Goal: Task Accomplishment & Management: Use online tool/utility

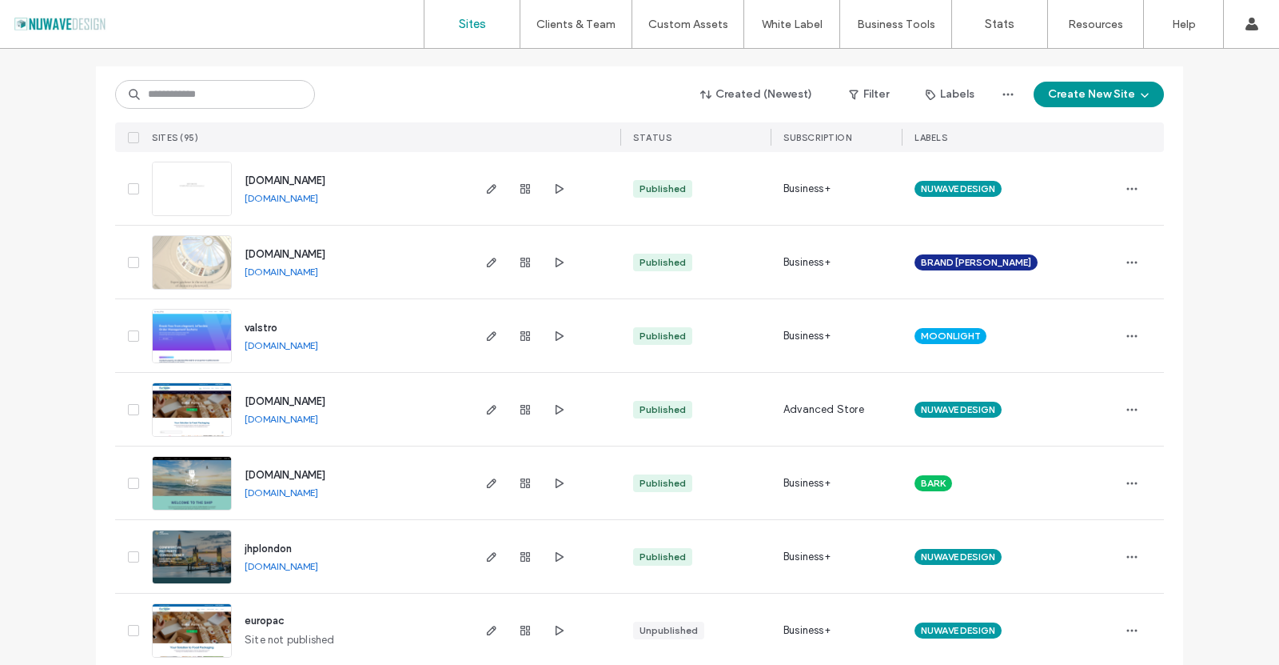
scroll to position [240, 0]
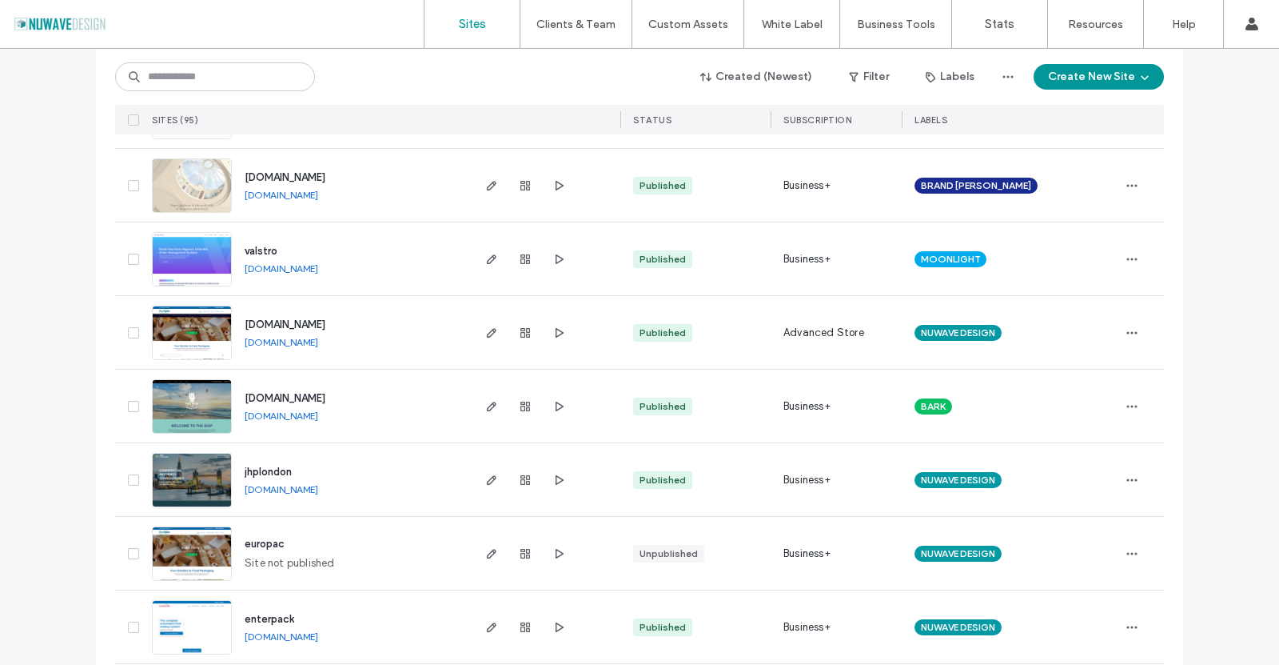
click at [182, 241] on img at bounding box center [192, 287] width 78 height 109
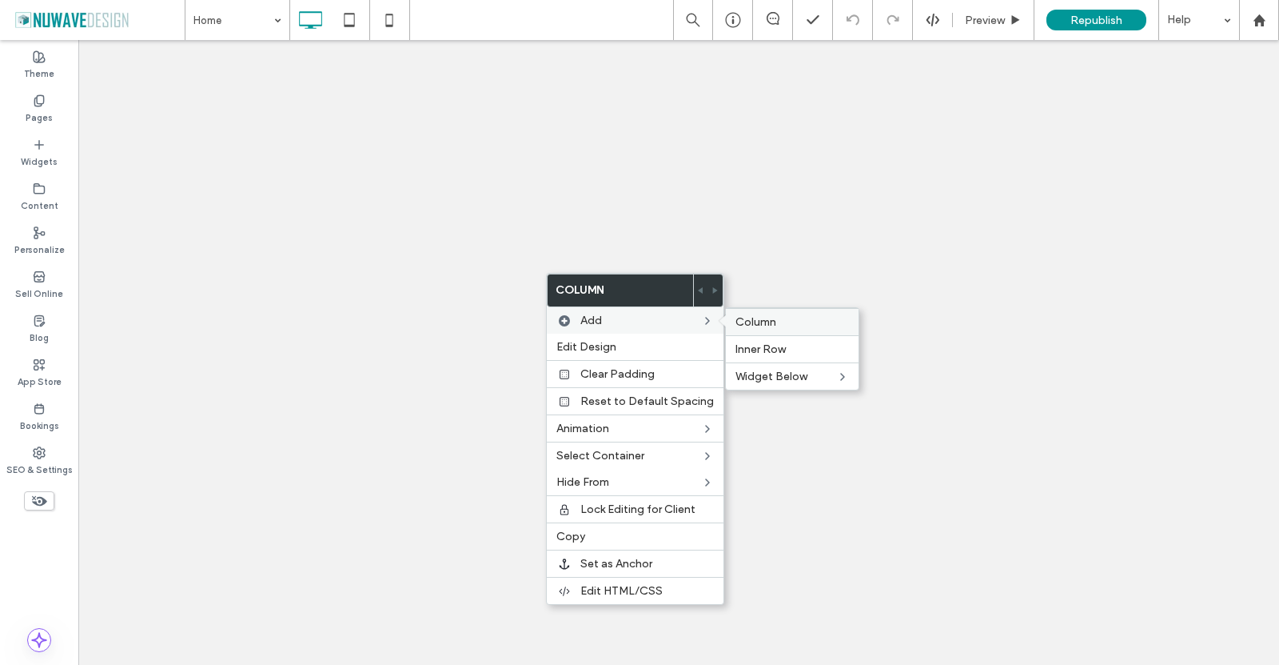
click at [764, 325] on span "Column" at bounding box center [756, 322] width 41 height 14
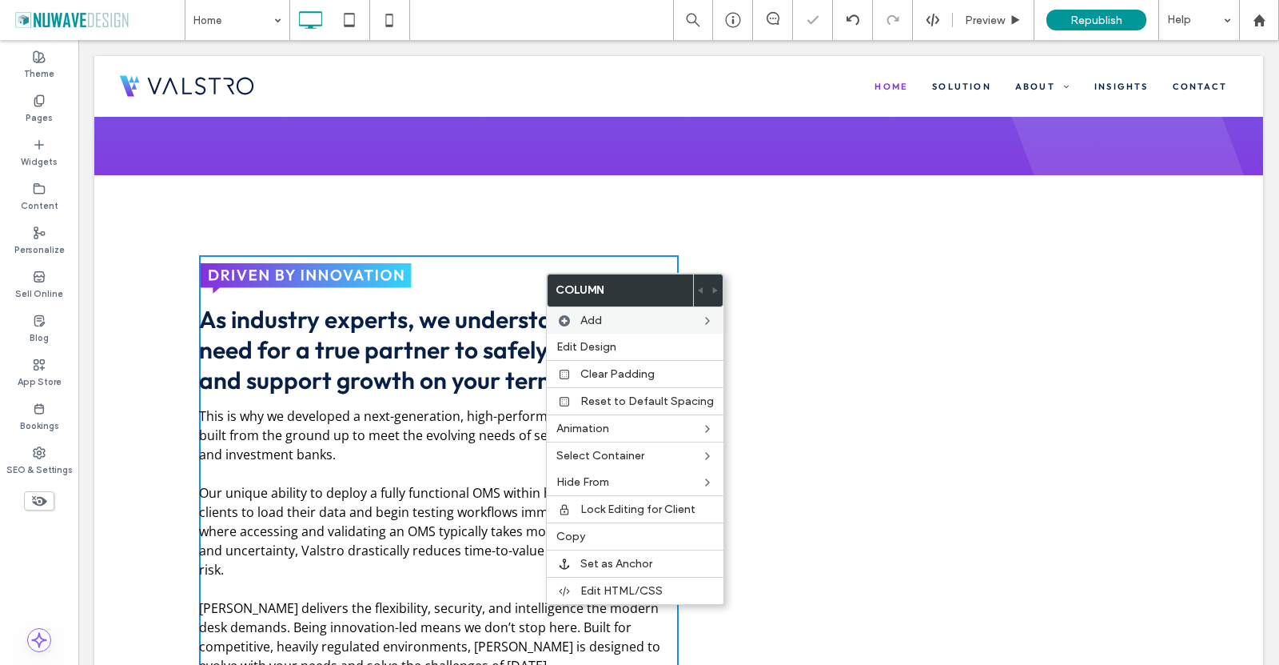
click at [835, 316] on div "Click To Paste Click To Paste" at bounding box center [919, 532] width 480 height 555
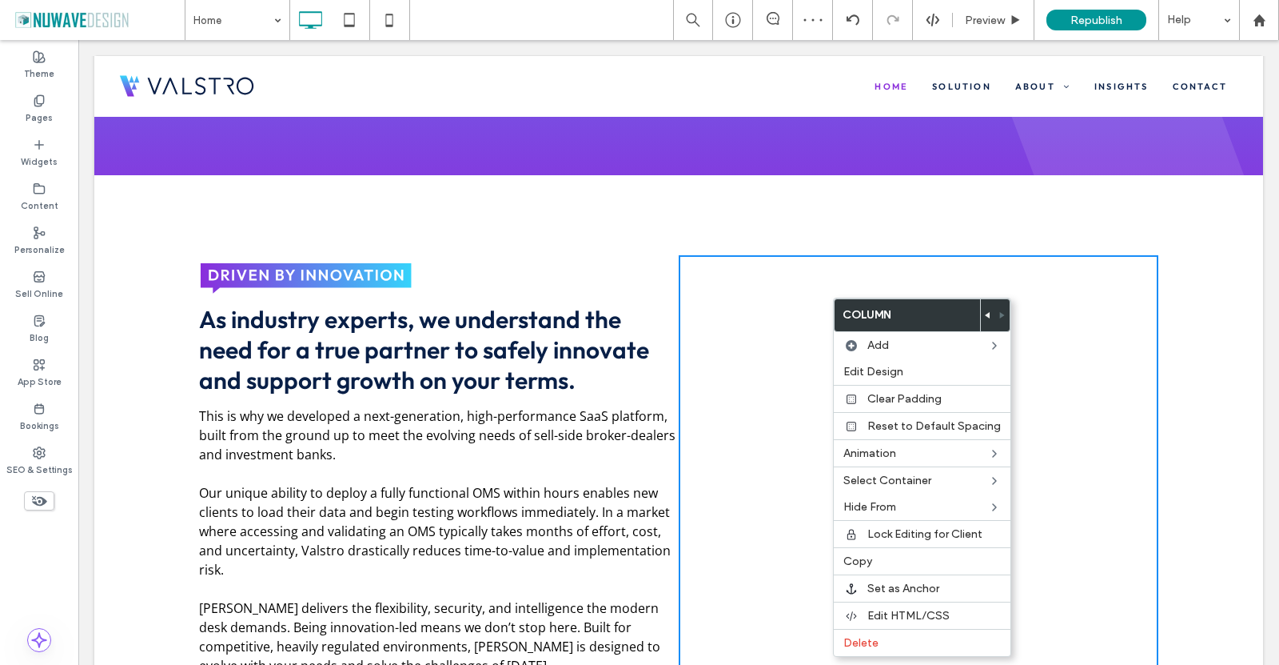
click at [987, 318] on div at bounding box center [988, 315] width 14 height 32
click at [988, 314] on div at bounding box center [988, 315] width 14 height 32
click at [985, 314] on icon at bounding box center [988, 315] width 6 height 6
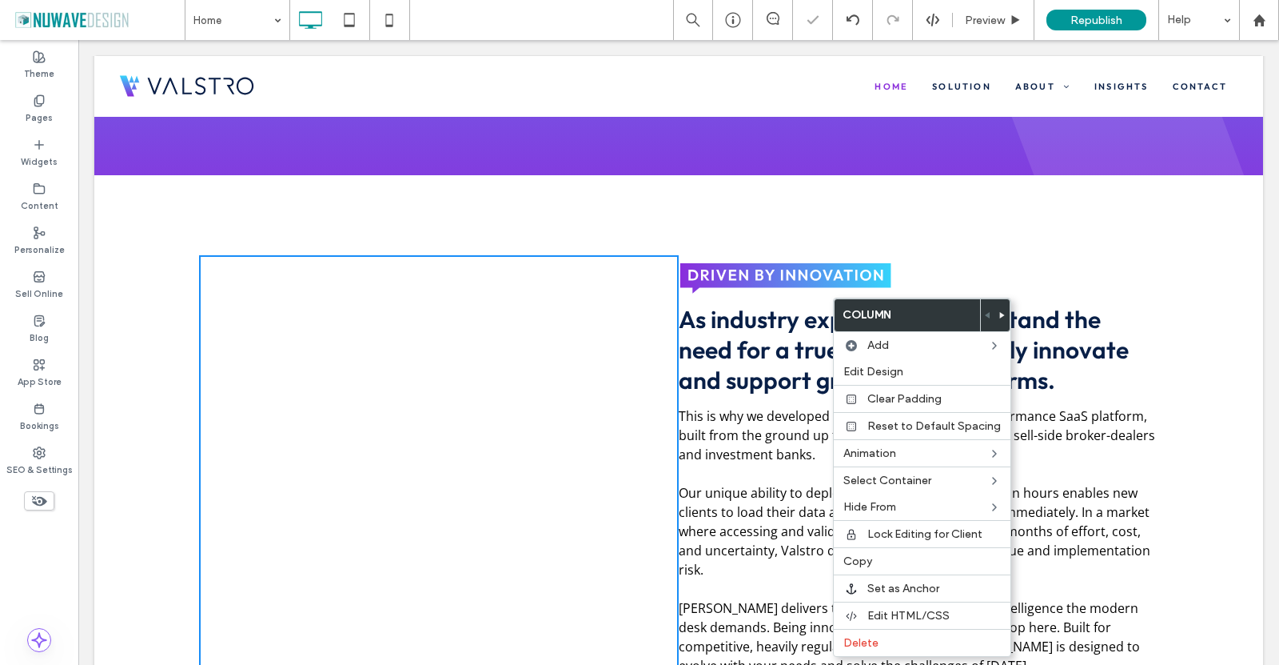
click at [557, 324] on div "Click To Paste Click To Paste" at bounding box center [439, 532] width 480 height 555
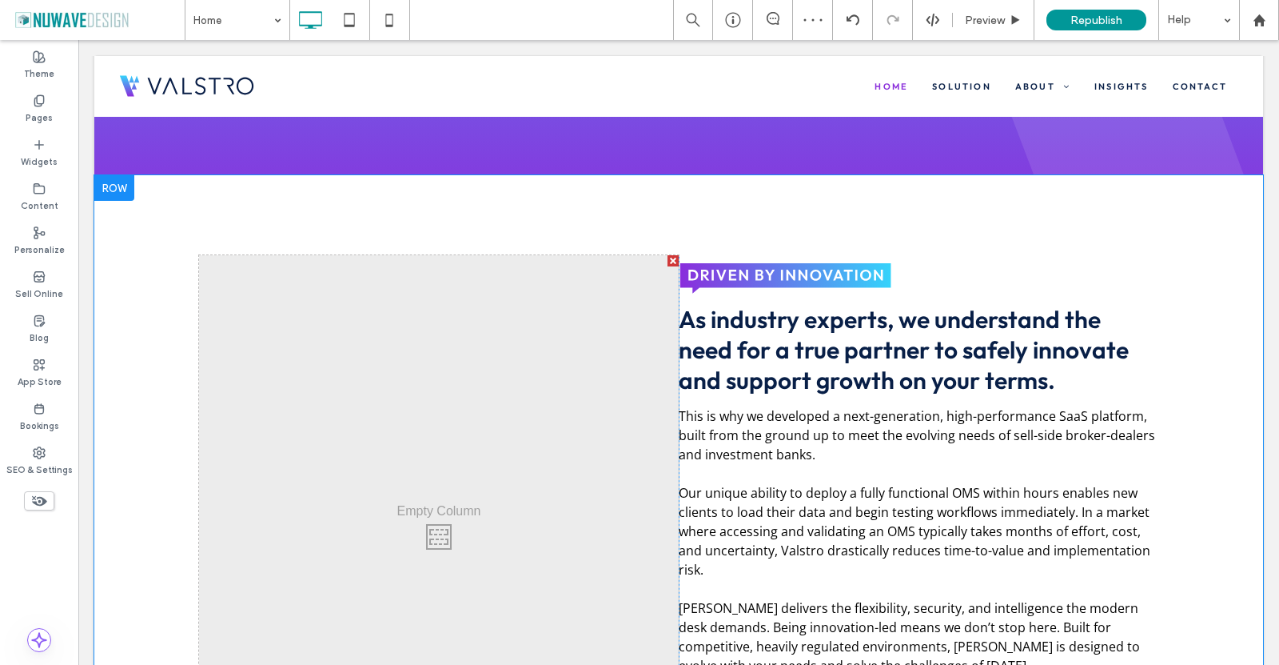
click at [679, 299] on div "As industry experts, we understand the need for a true partner to safely innova…" at bounding box center [919, 532] width 480 height 555
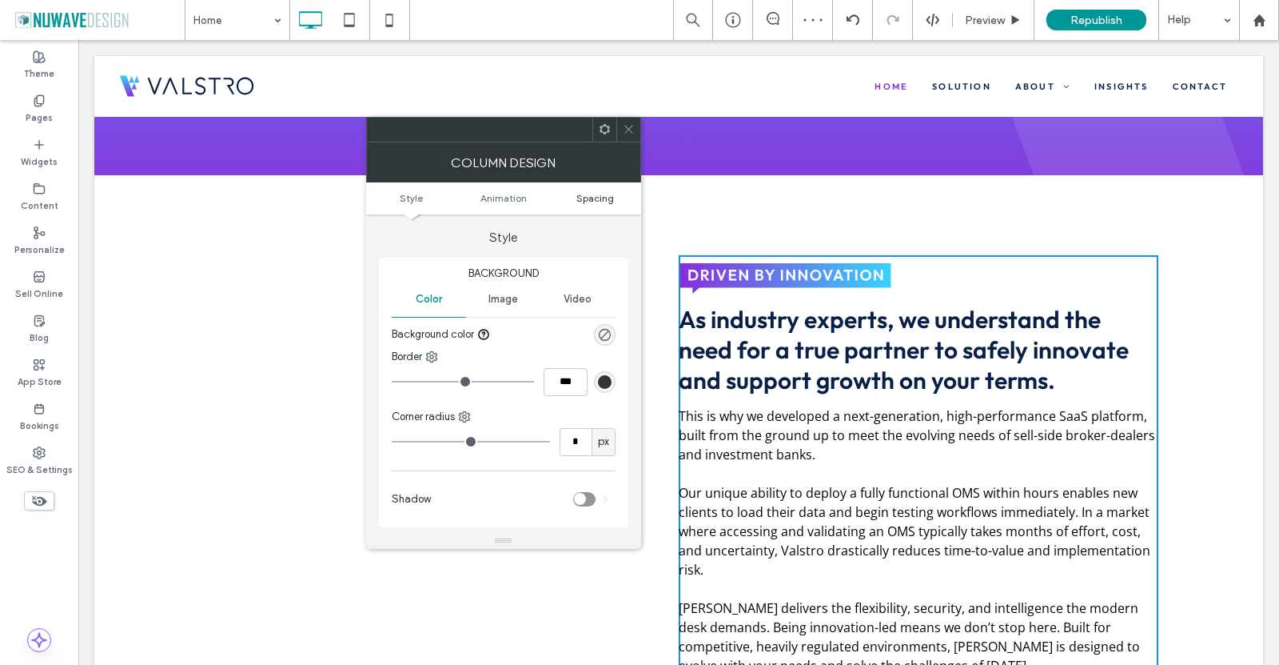
click at [603, 195] on span "Spacing" at bounding box center [596, 198] width 38 height 12
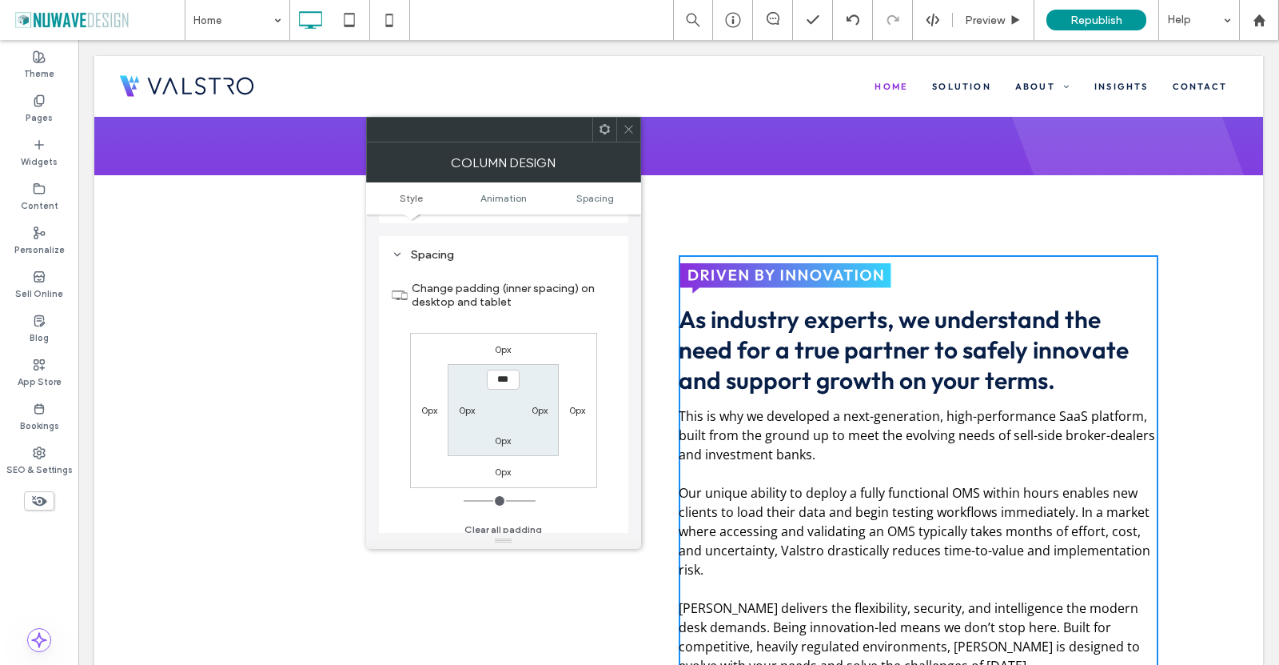
scroll to position [364, 0]
click at [467, 403] on label "0px" at bounding box center [467, 400] width 16 height 12
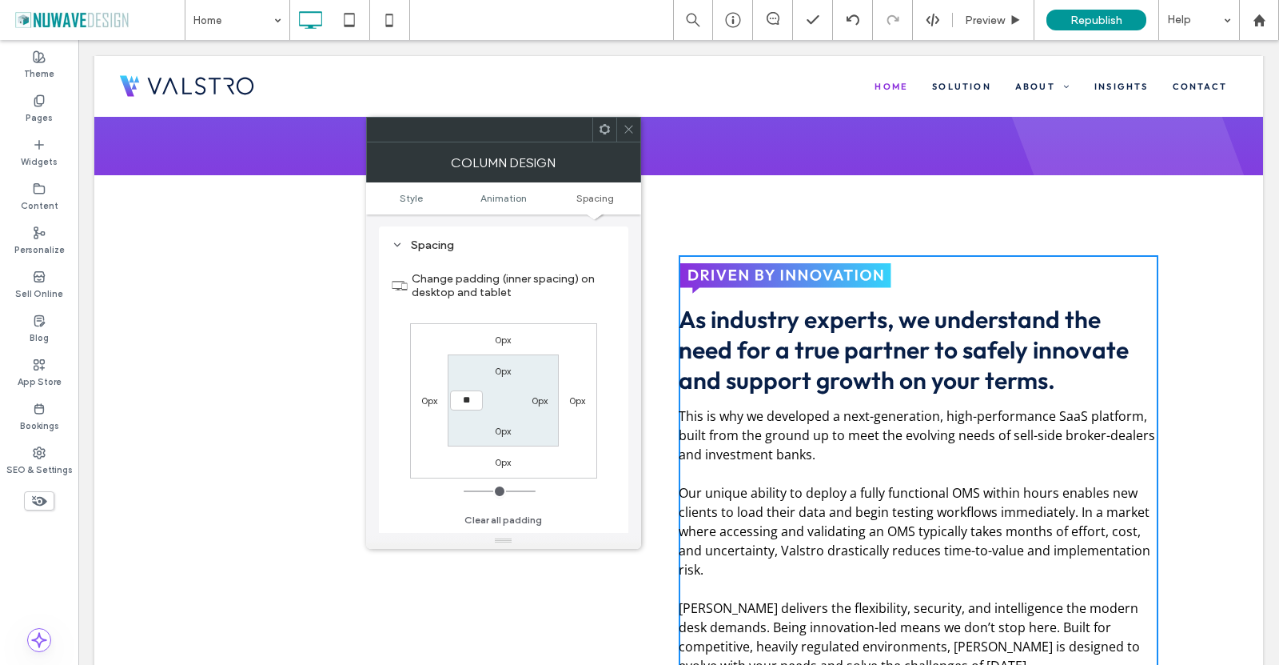
type input "**"
type input "****"
click at [486, 313] on section "Change padding (inner spacing) on desktop and tablet" at bounding box center [504, 285] width 224 height 59
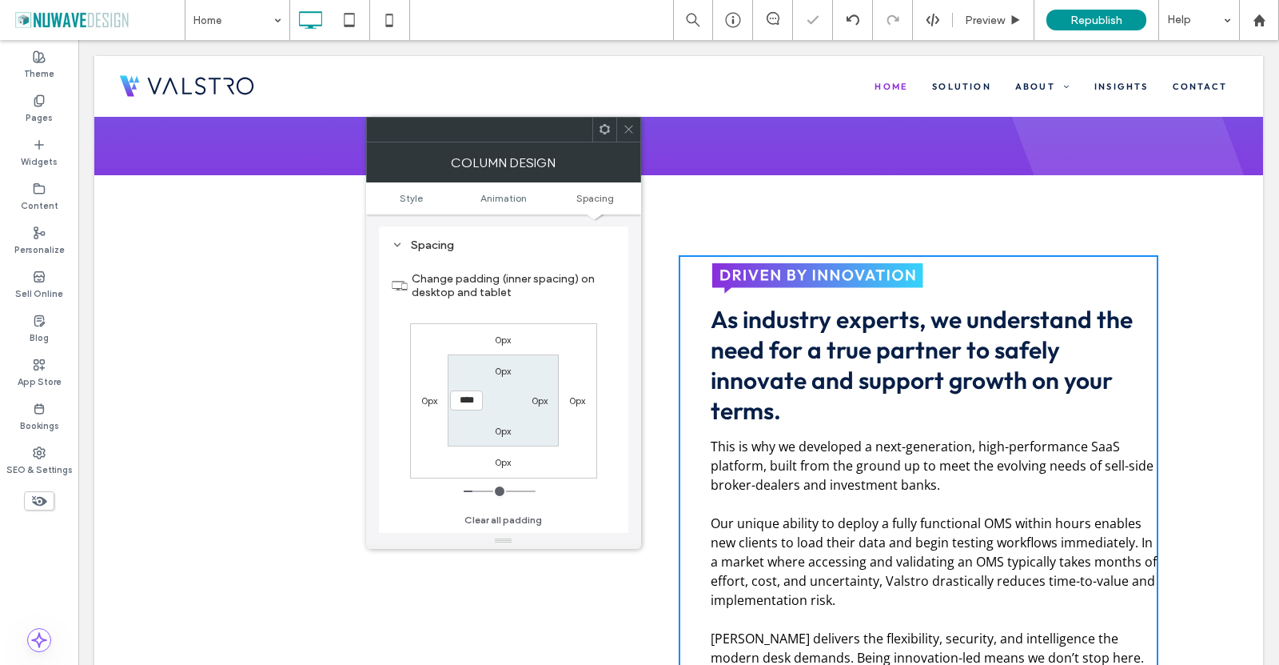
click at [621, 121] on div at bounding box center [629, 130] width 24 height 24
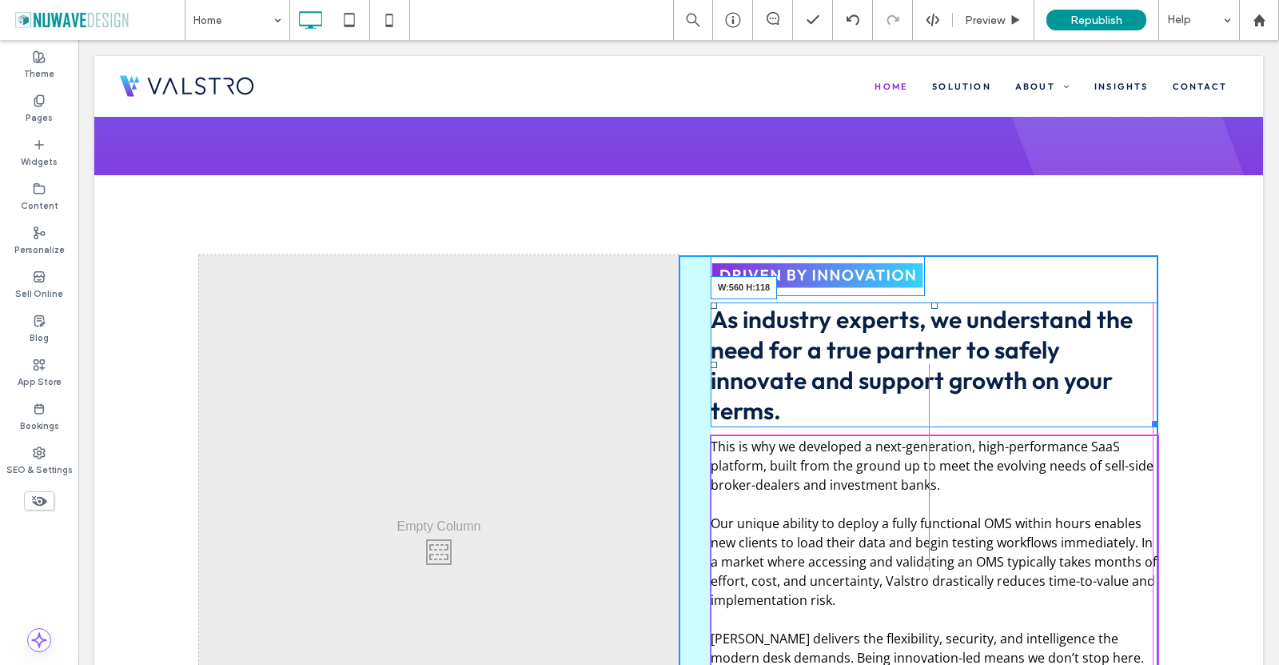
drag, startPoint x: 1151, startPoint y: 393, endPoint x: 1181, endPoint y: 396, distance: 30.6
click at [1181, 396] on div "Click To Paste Click To Paste As industry experts, we understand the need for a…" at bounding box center [678, 547] width 1169 height 745
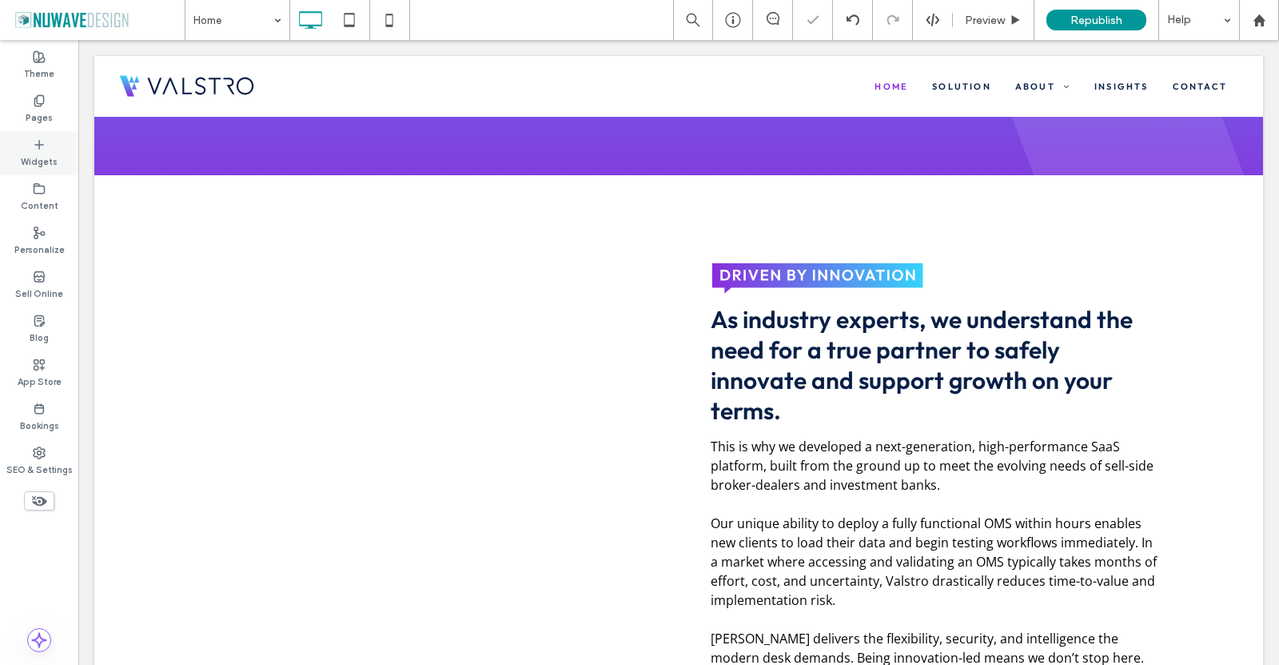
click at [40, 140] on icon at bounding box center [39, 144] width 13 height 13
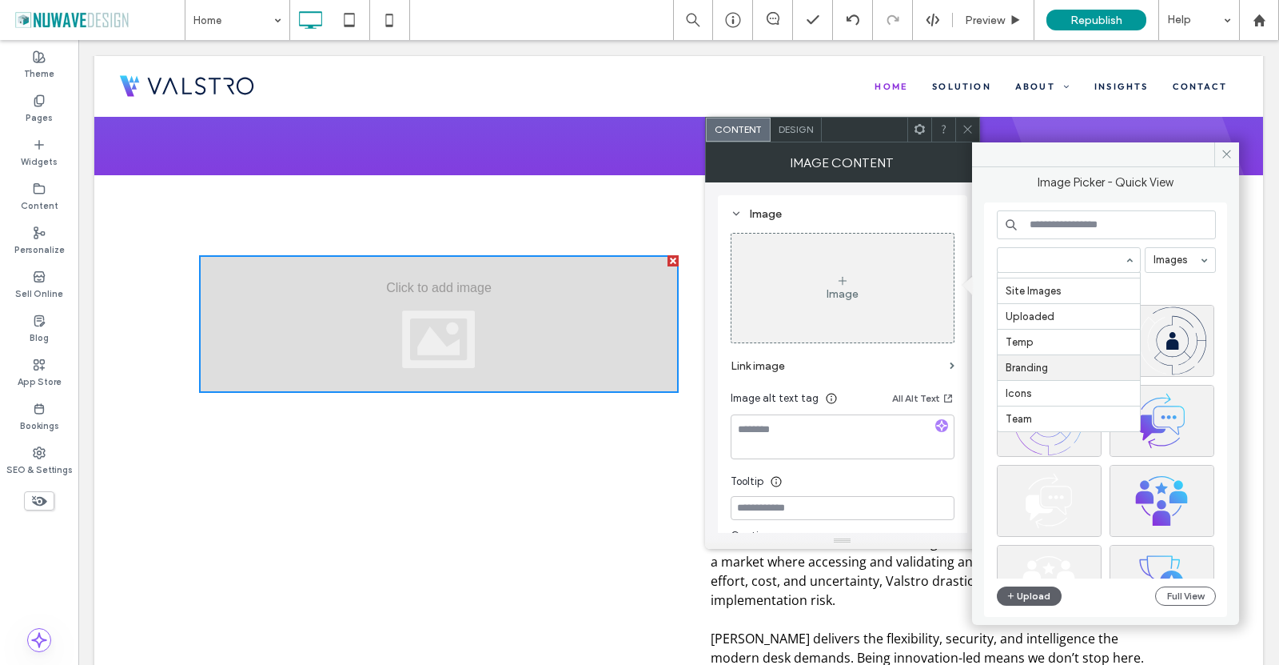
scroll to position [78, 0]
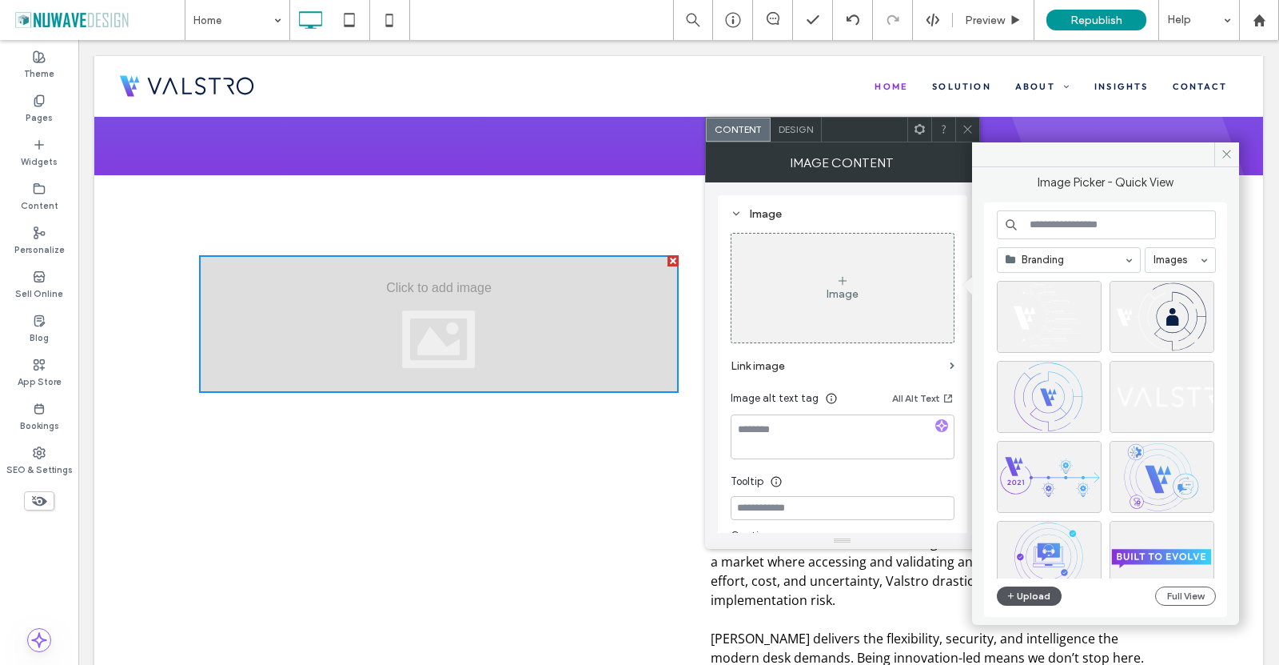
click at [1035, 594] on button "Upload" at bounding box center [1030, 595] width 66 height 19
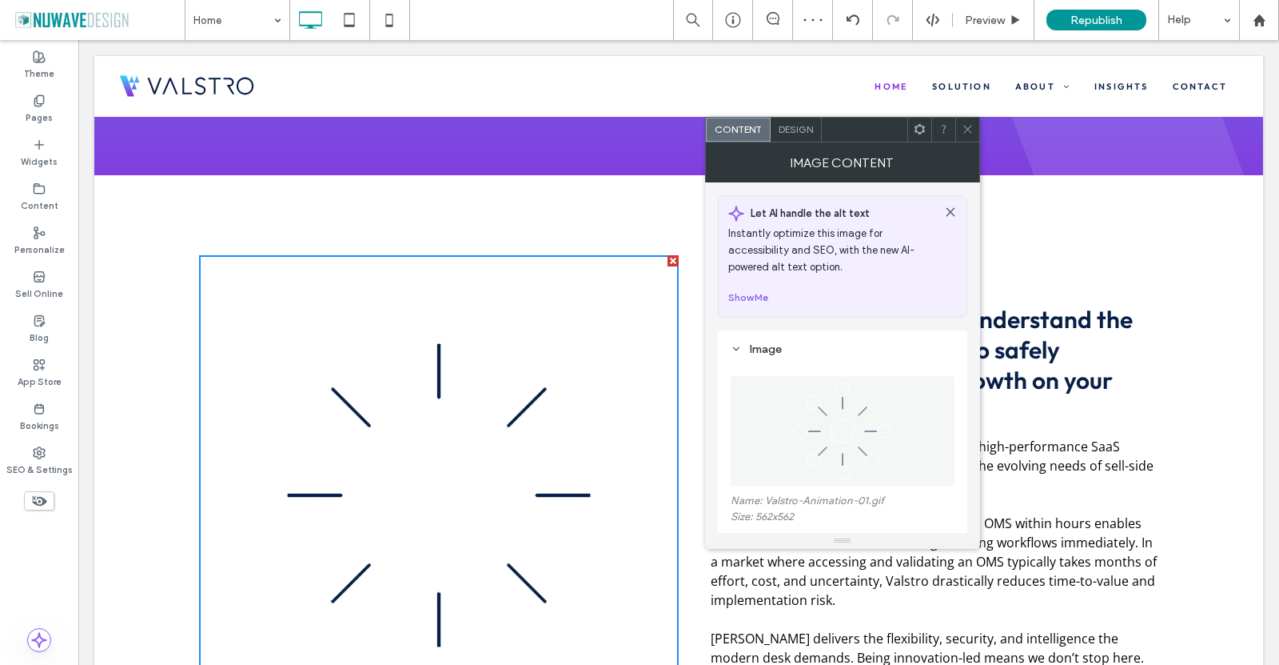
drag, startPoint x: 972, startPoint y: 125, endPoint x: 932, endPoint y: 139, distance: 42.5
click at [972, 125] on icon at bounding box center [968, 129] width 12 height 12
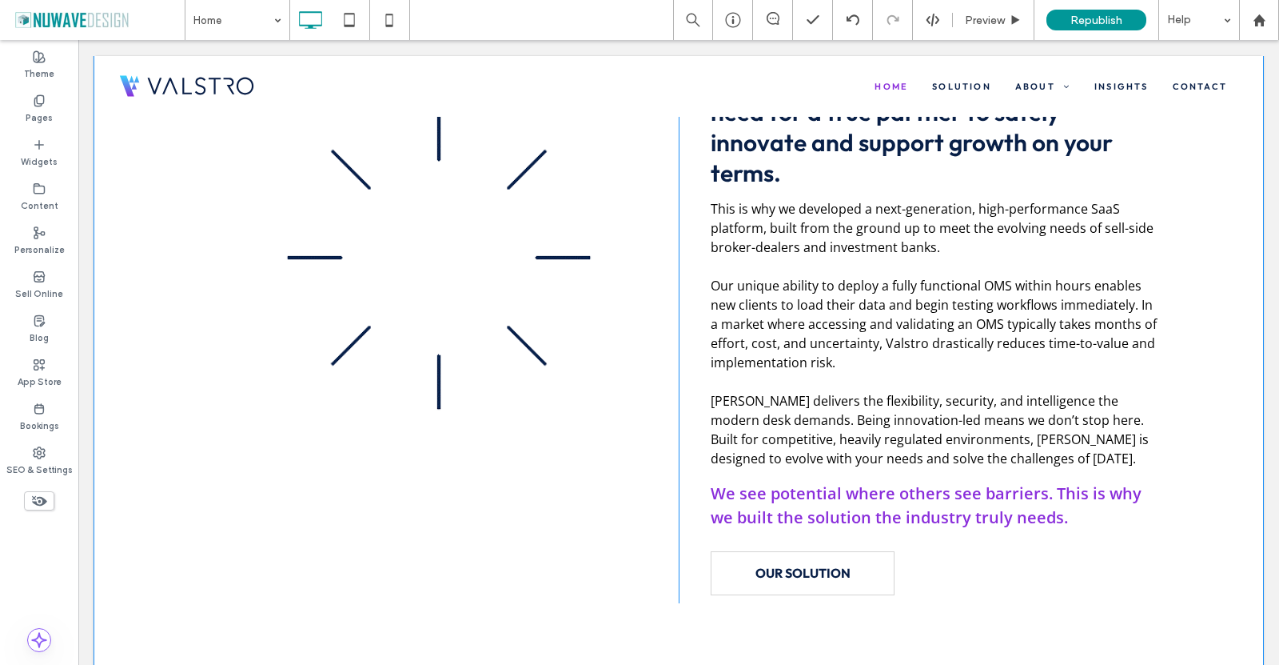
scroll to position [720, 0]
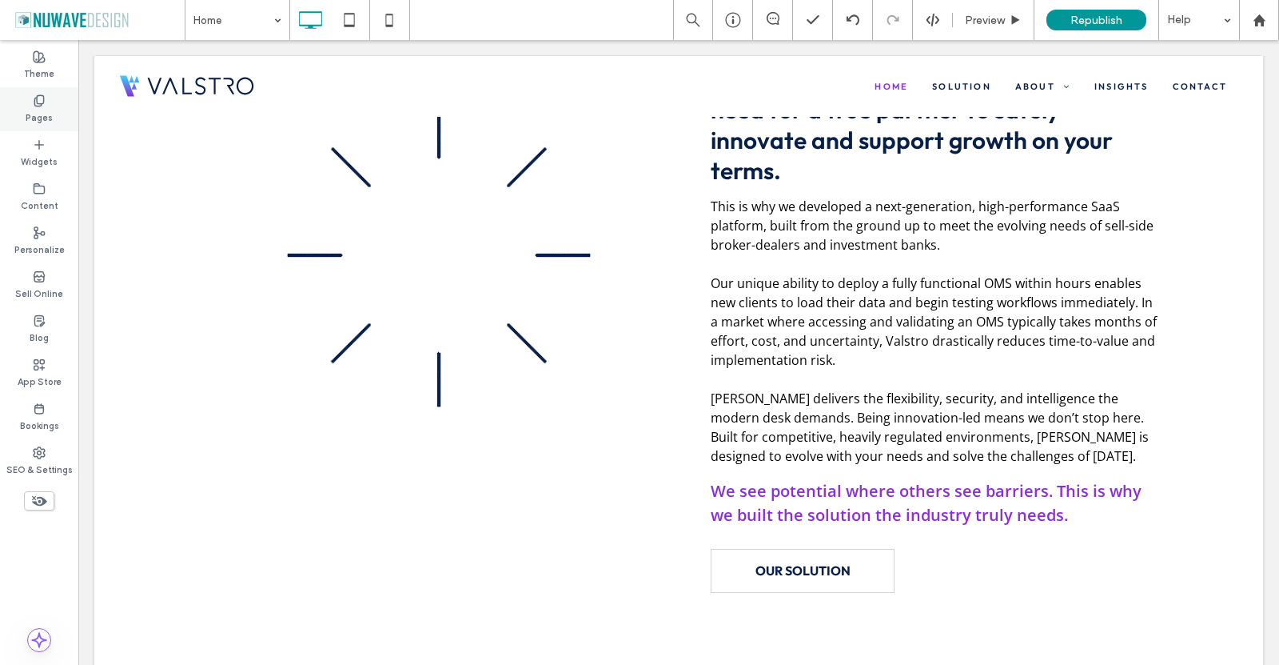
click at [28, 102] on div "Pages" at bounding box center [39, 109] width 78 height 44
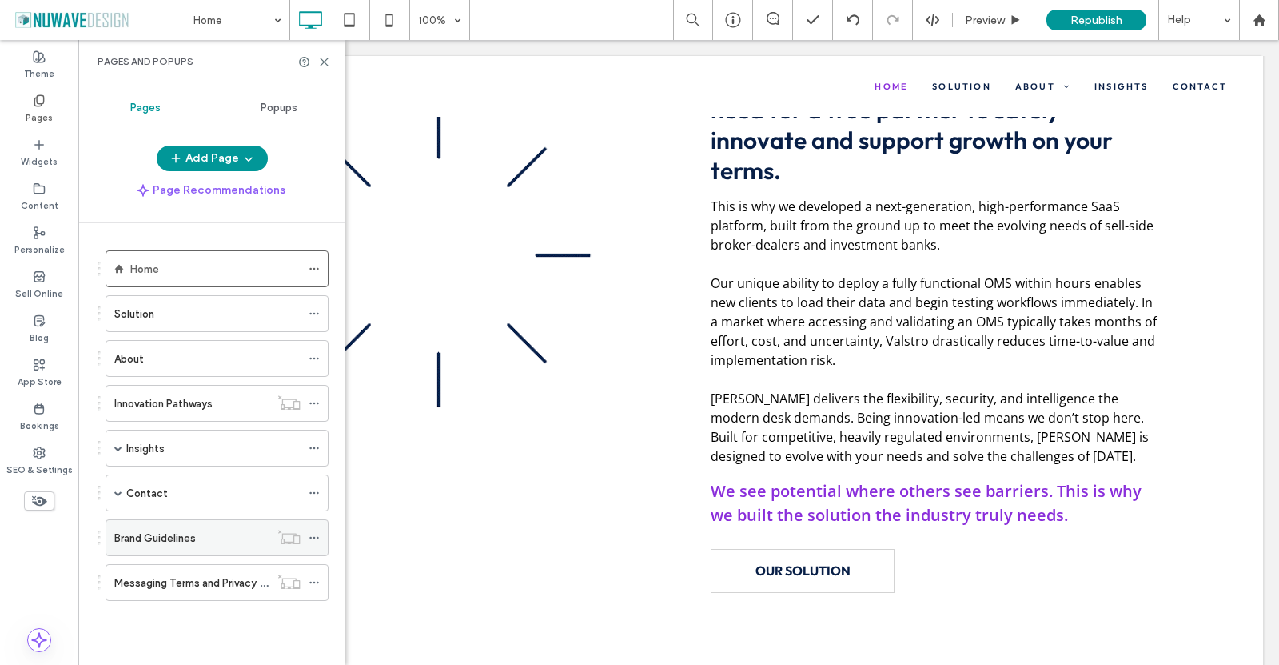
click at [149, 537] on label "Brand Guidelines" at bounding box center [155, 538] width 82 height 28
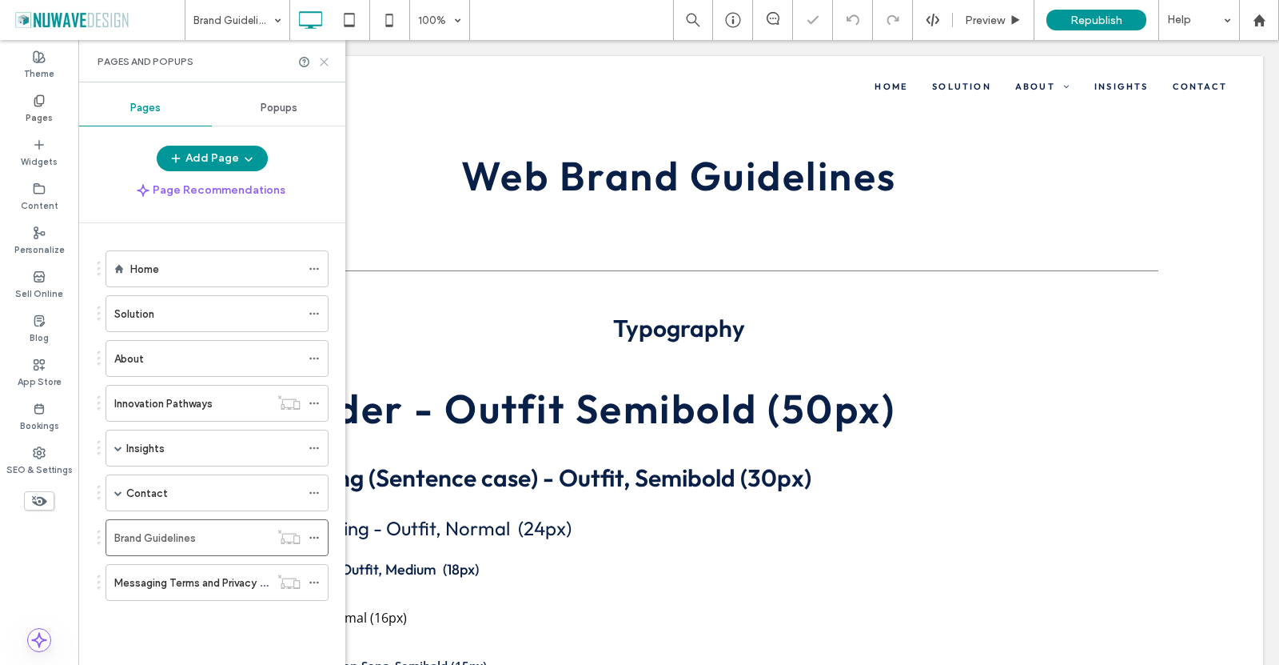
drag, startPoint x: 323, startPoint y: 55, endPoint x: 405, endPoint y: 199, distance: 165.4
click at [323, 56] on icon at bounding box center [324, 62] width 12 height 12
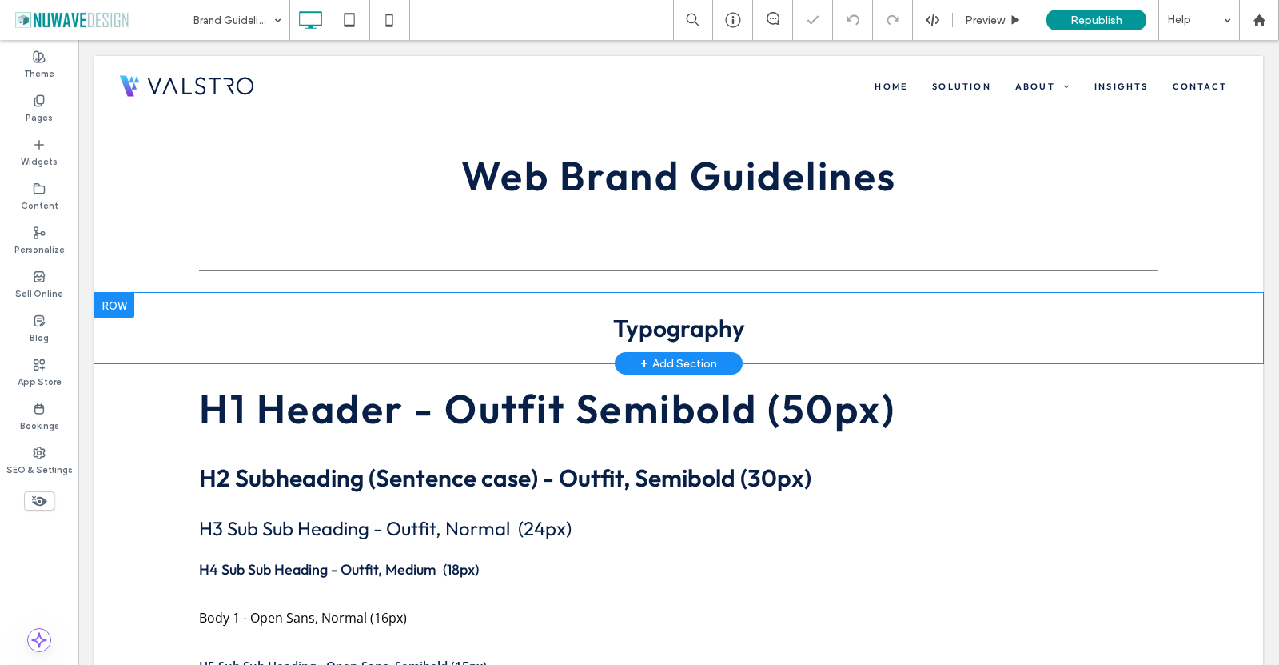
click at [119, 311] on div at bounding box center [114, 306] width 40 height 26
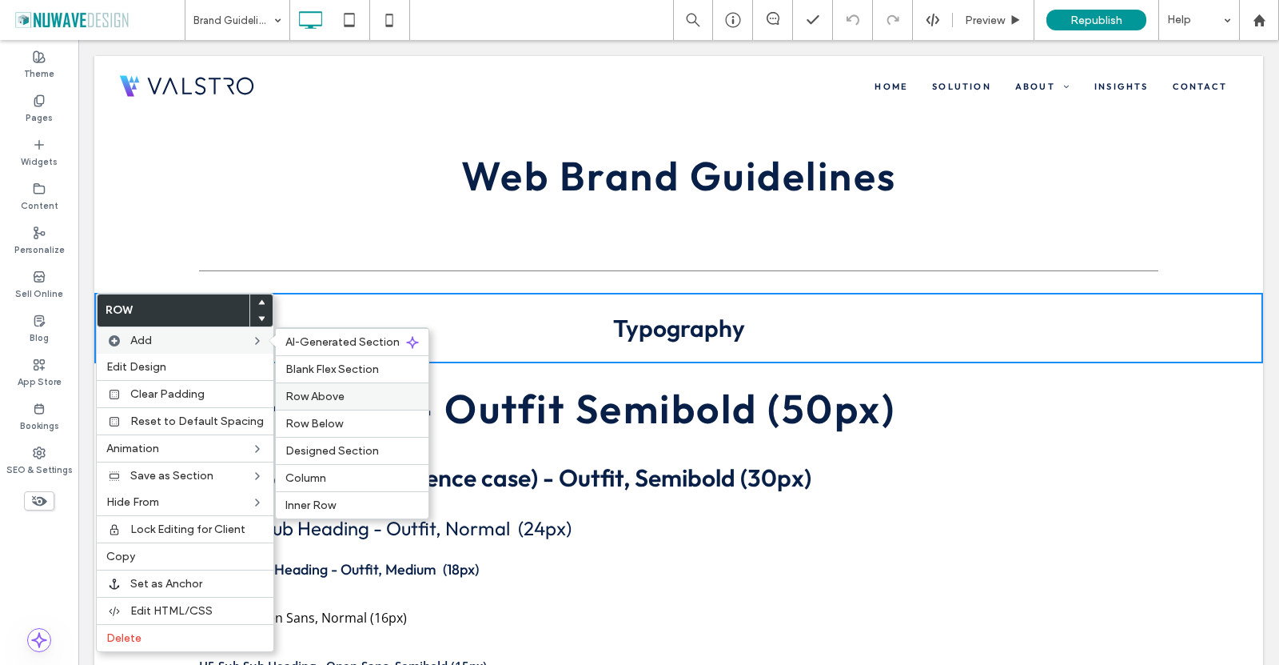
click at [313, 396] on span "Row Above" at bounding box center [314, 396] width 59 height 14
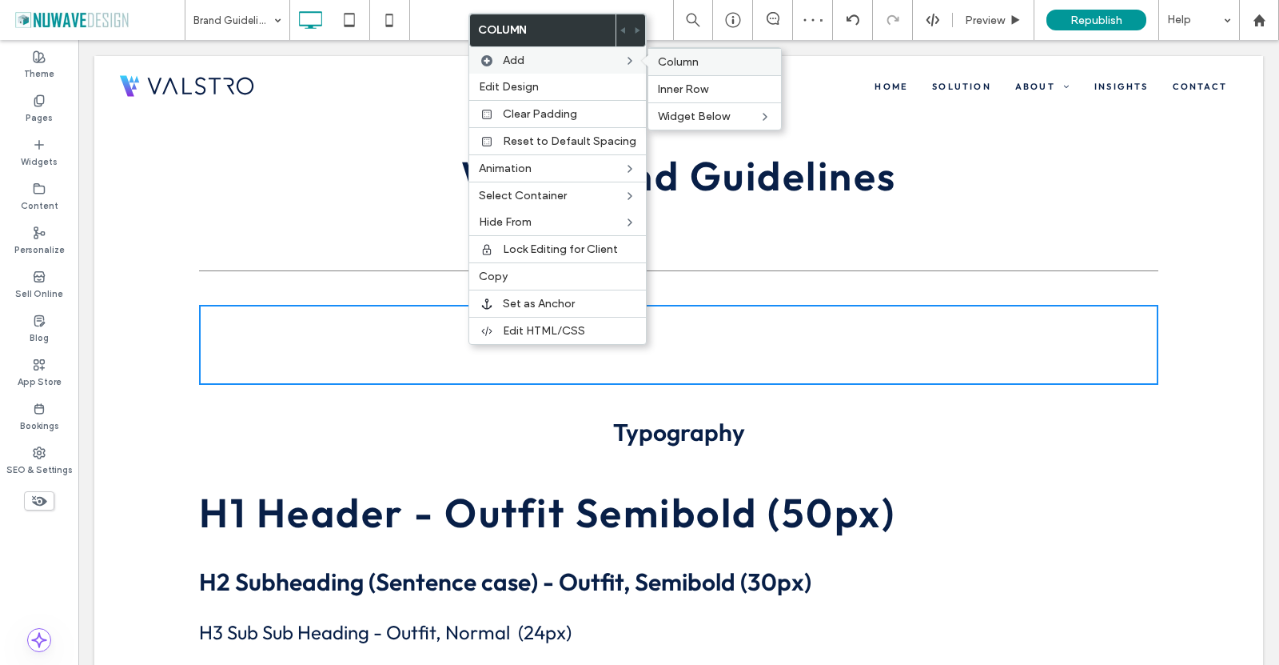
click at [676, 63] on span "Column" at bounding box center [678, 62] width 41 height 14
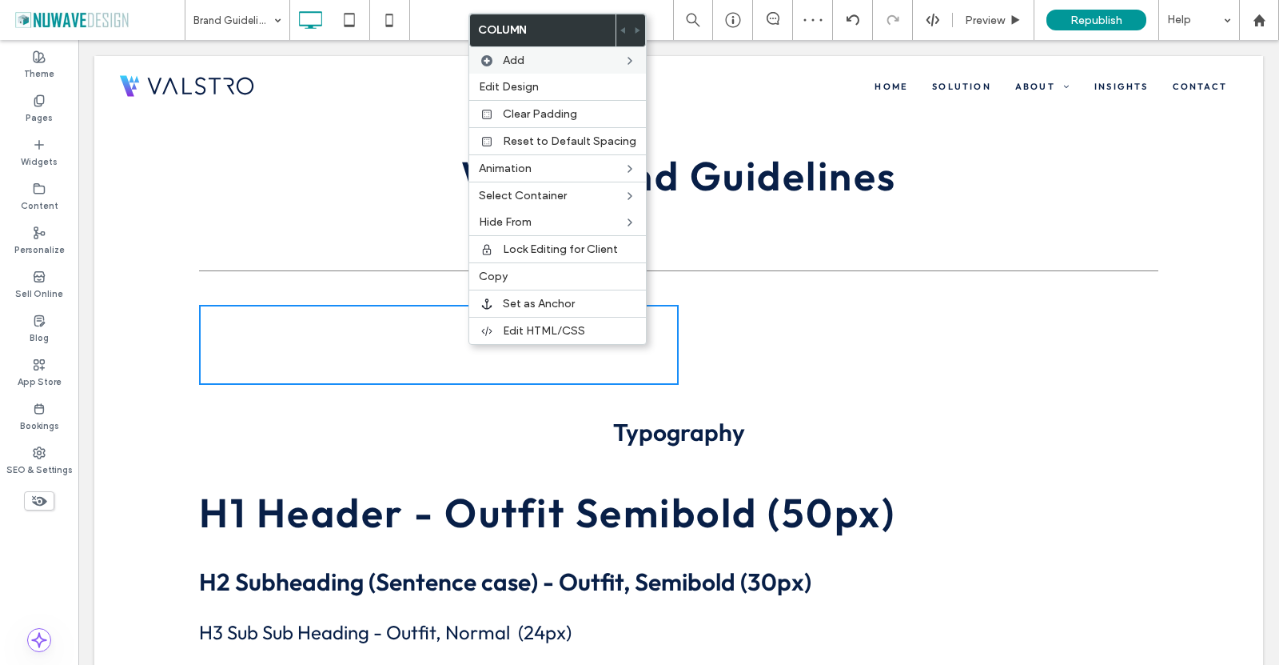
click at [141, 333] on div "Click To Paste Click To Paste Click To Paste Click To Paste Row + Add Section" at bounding box center [678, 345] width 1169 height 104
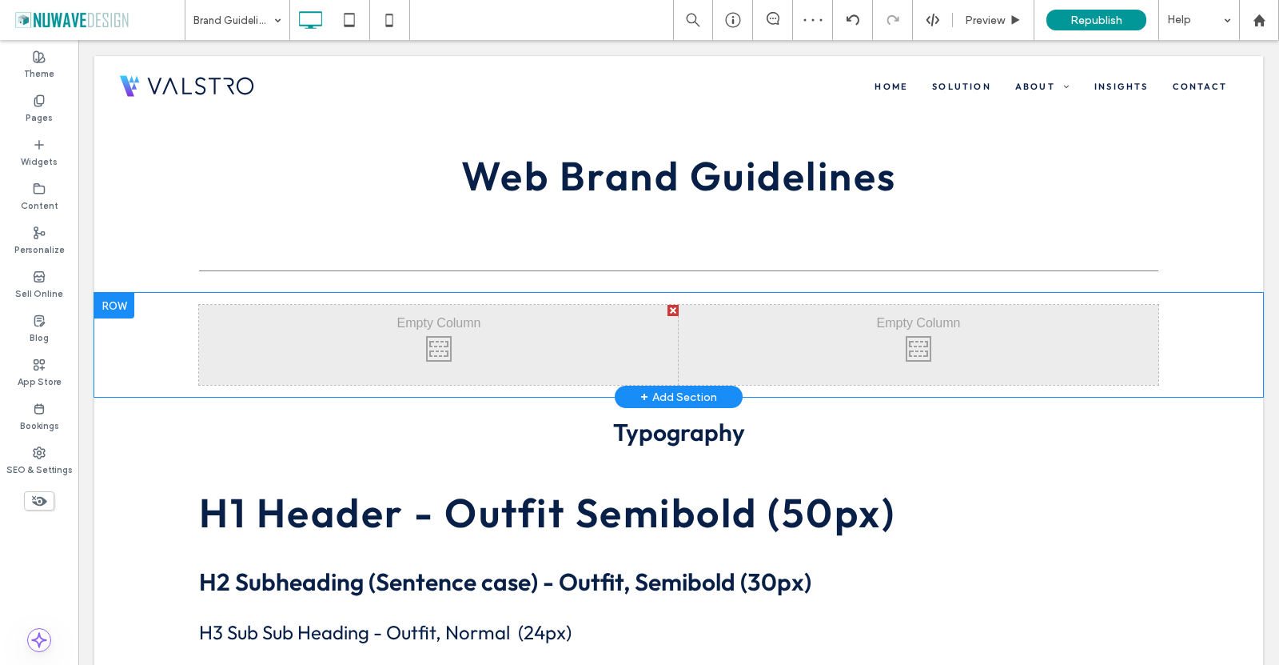
click at [130, 309] on div at bounding box center [114, 306] width 40 height 26
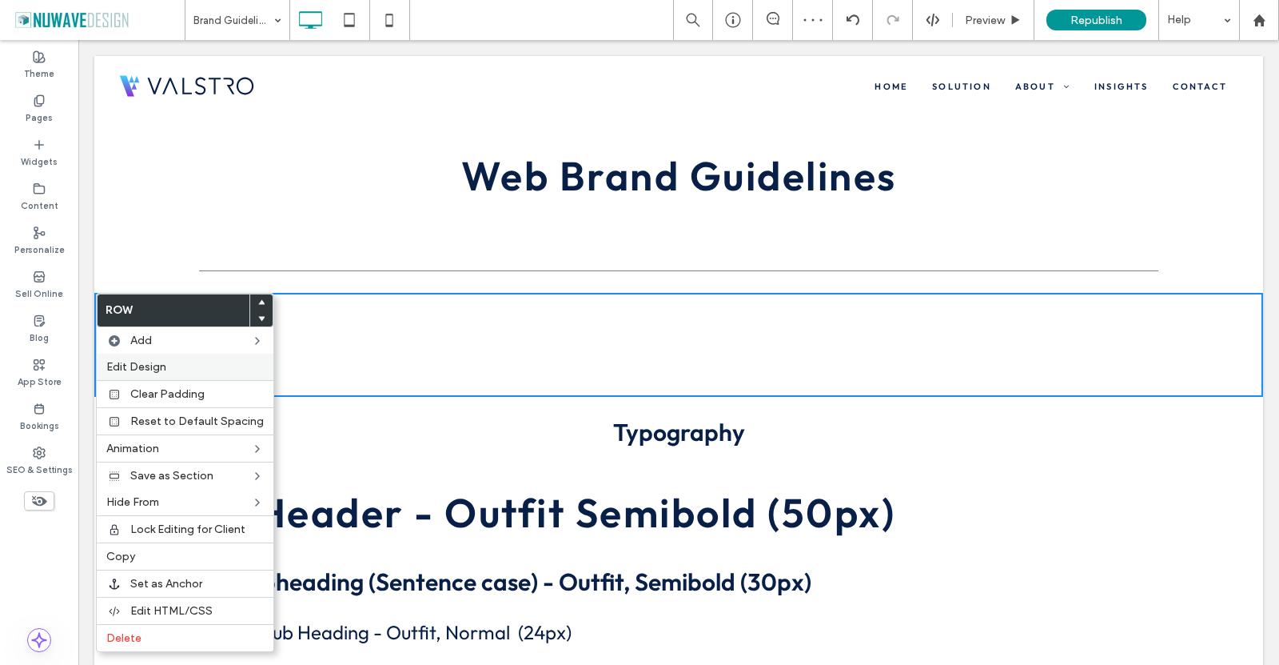
click at [142, 361] on span "Edit Design" at bounding box center [136, 367] width 60 height 14
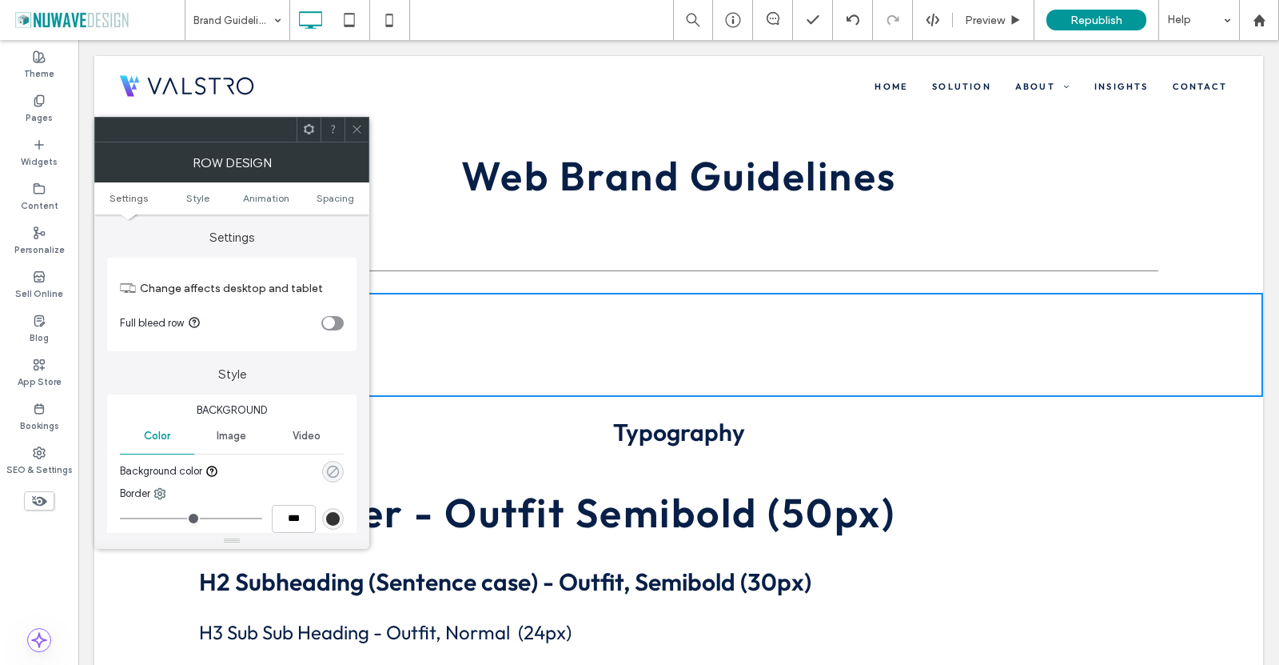
click at [337, 469] on use "rgba(0, 0, 0, 0)" at bounding box center [333, 471] width 12 height 12
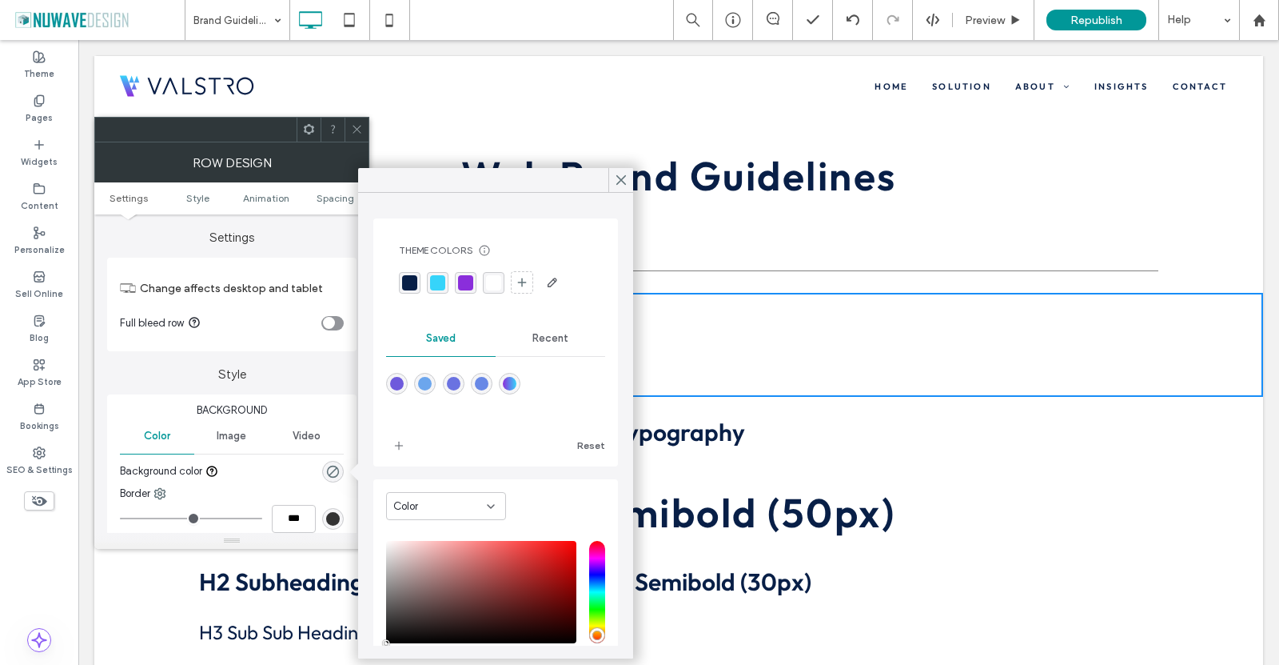
click at [429, 500] on div "Color" at bounding box center [440, 506] width 94 height 16
click at [436, 559] on div "Gradient" at bounding box center [446, 562] width 118 height 28
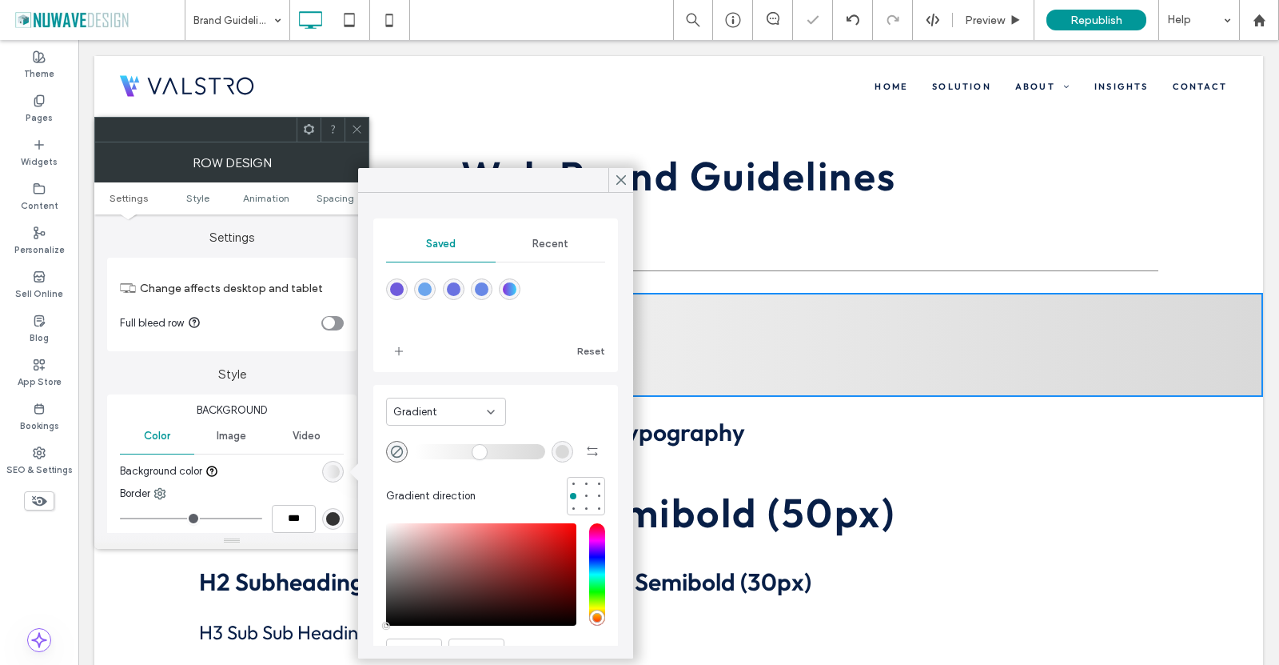
click at [517, 285] on div "linear-gradient(90deg,rgba(138,46,219,1) 0%,rgba(54,212,250,1) 100%)" at bounding box center [510, 289] width 14 height 14
type input "*******"
type input "***"
type input "****"
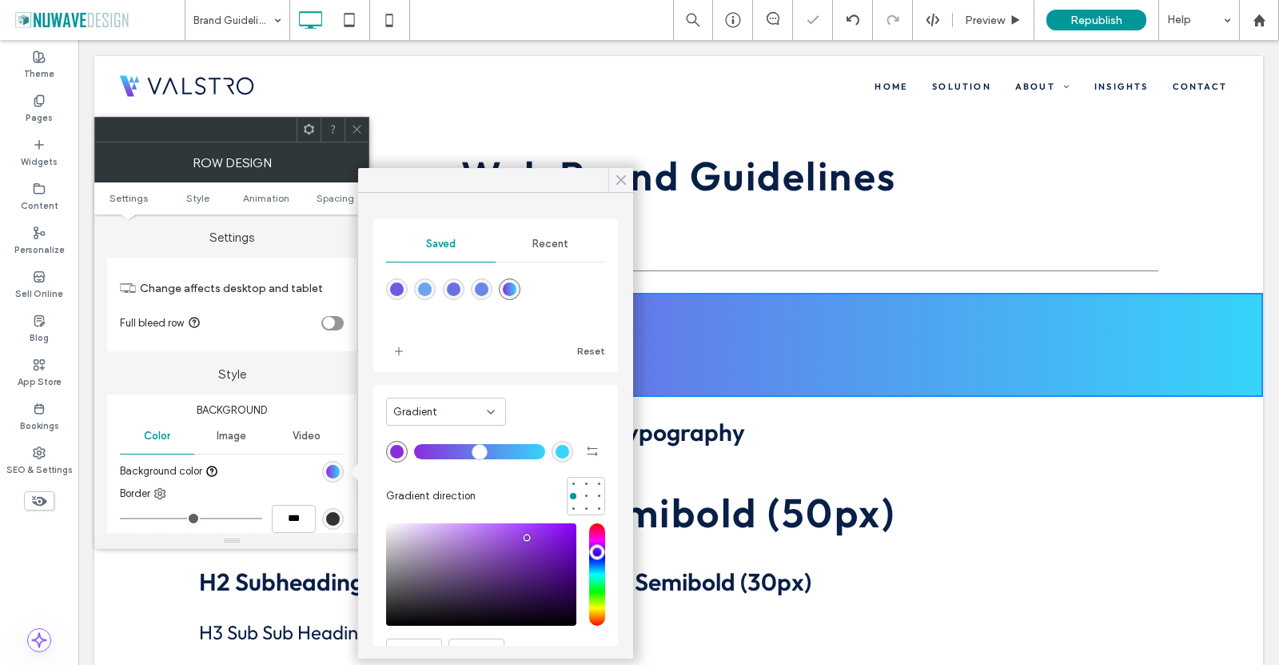
click at [627, 182] on icon at bounding box center [621, 180] width 14 height 14
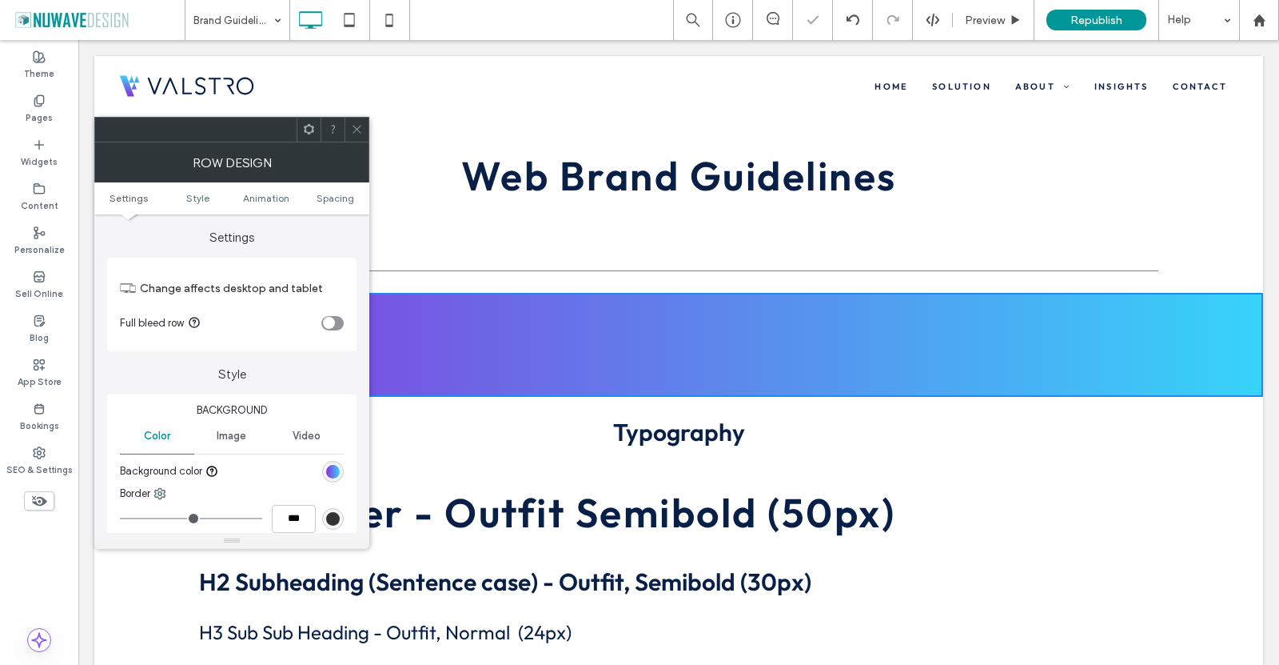
click at [357, 129] on icon at bounding box center [357, 129] width 12 height 12
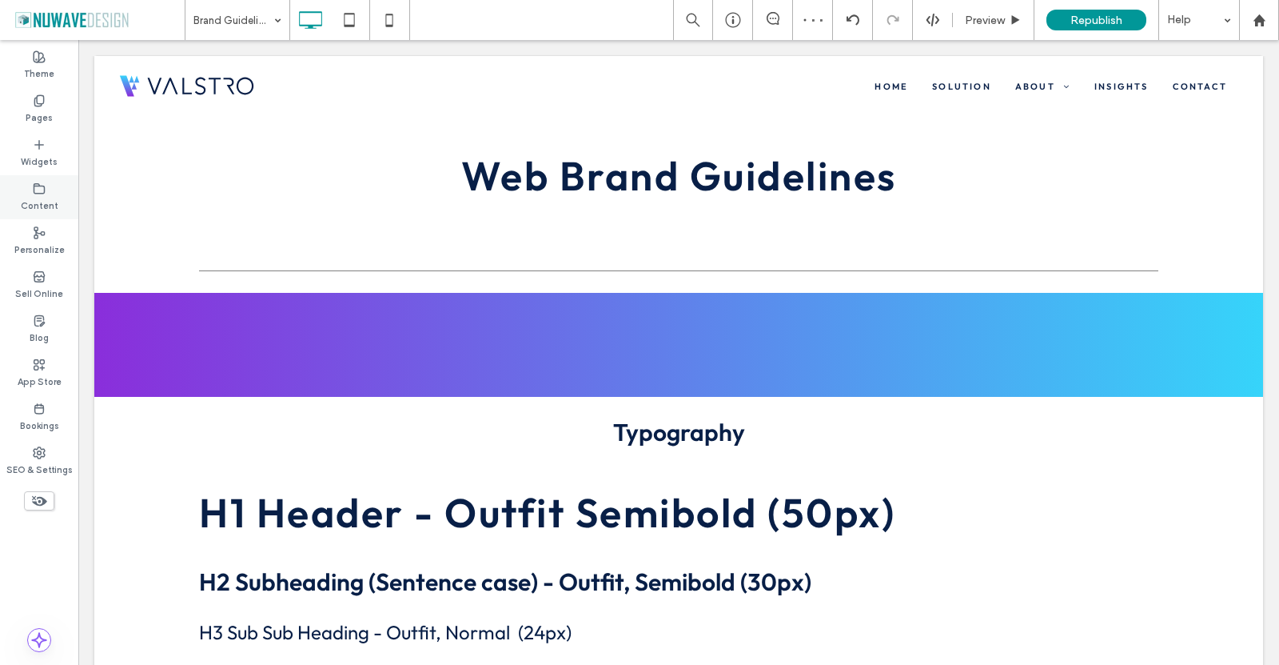
drag, startPoint x: 22, startPoint y: 146, endPoint x: 61, endPoint y: 181, distance: 52.1
click at [23, 146] on div "Widgets" at bounding box center [39, 153] width 78 height 44
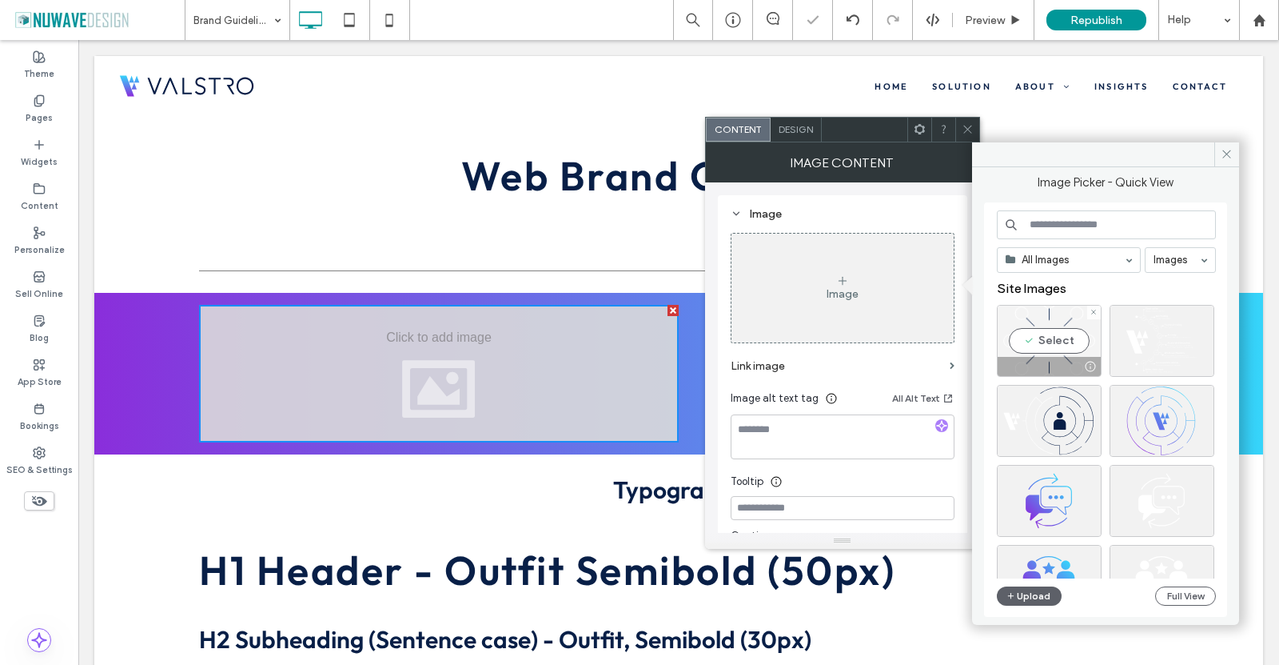
click at [1063, 321] on div "Select" at bounding box center [1049, 341] width 105 height 72
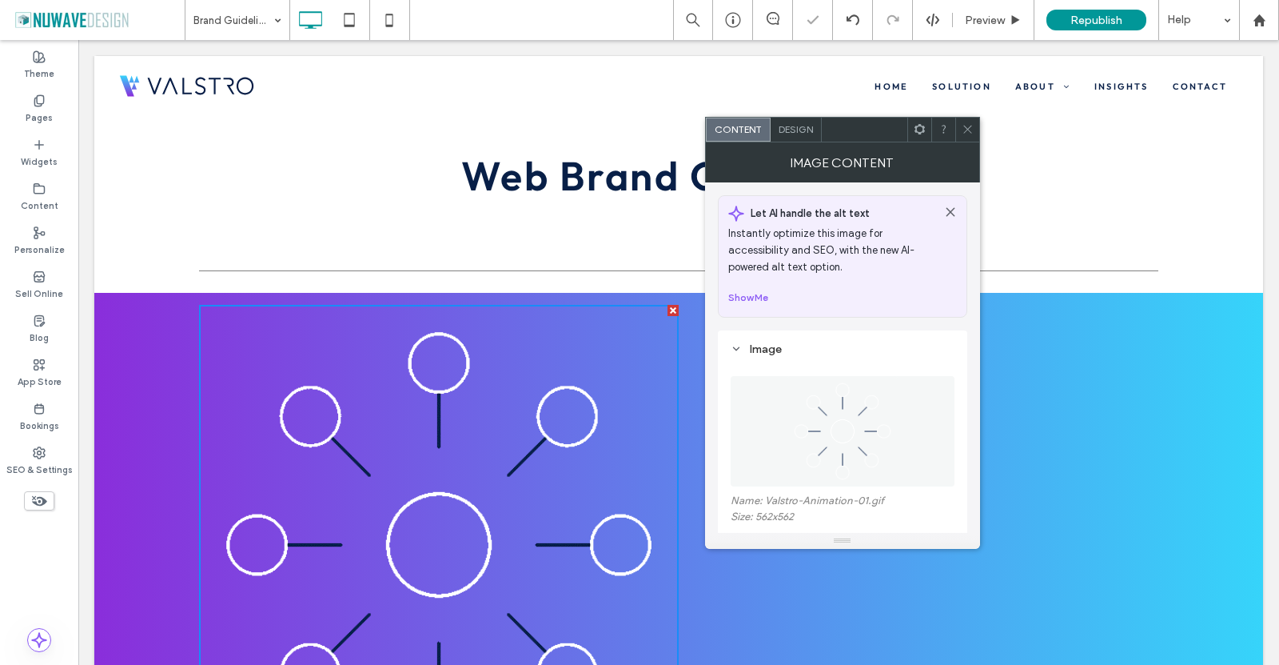
click at [971, 123] on icon at bounding box center [968, 129] width 12 height 12
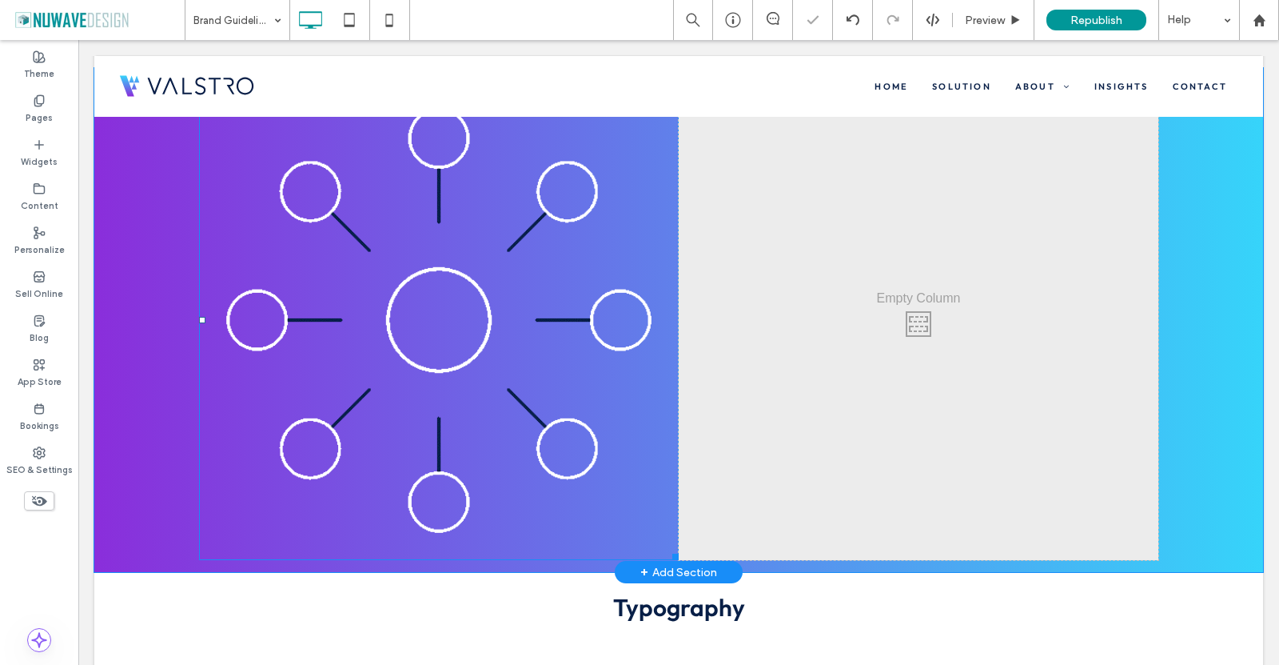
scroll to position [240, 0]
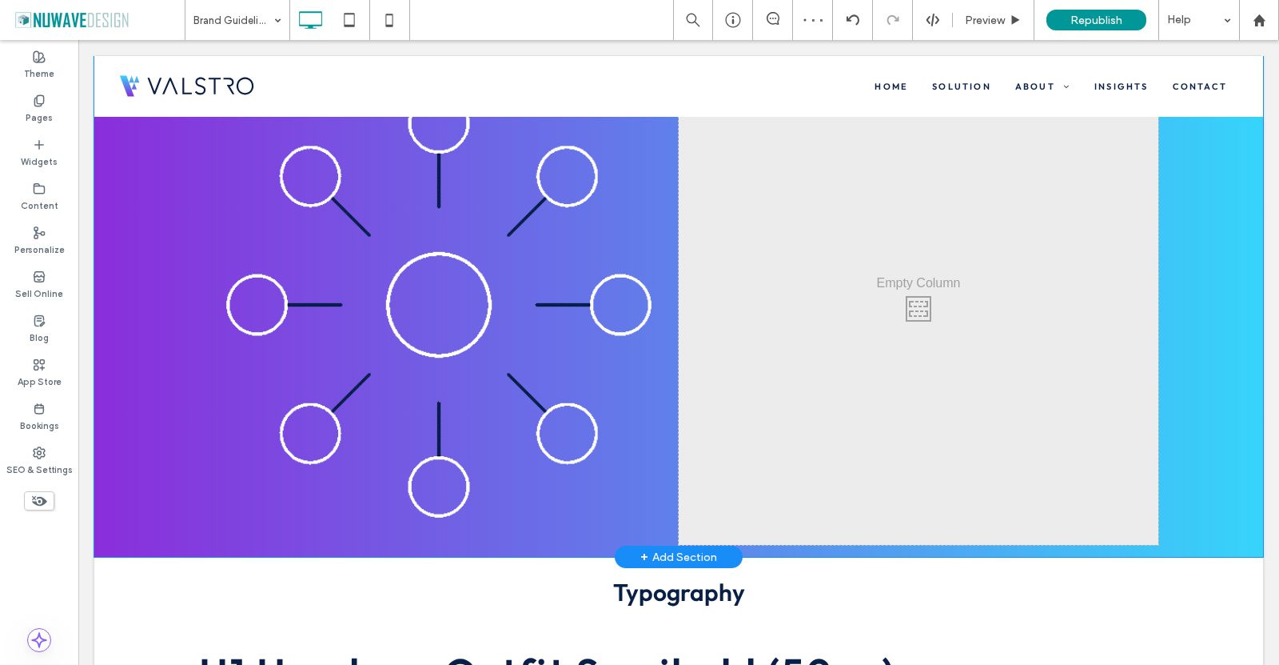
click at [724, 480] on div "Click To Paste Click To Paste" at bounding box center [919, 305] width 480 height 480
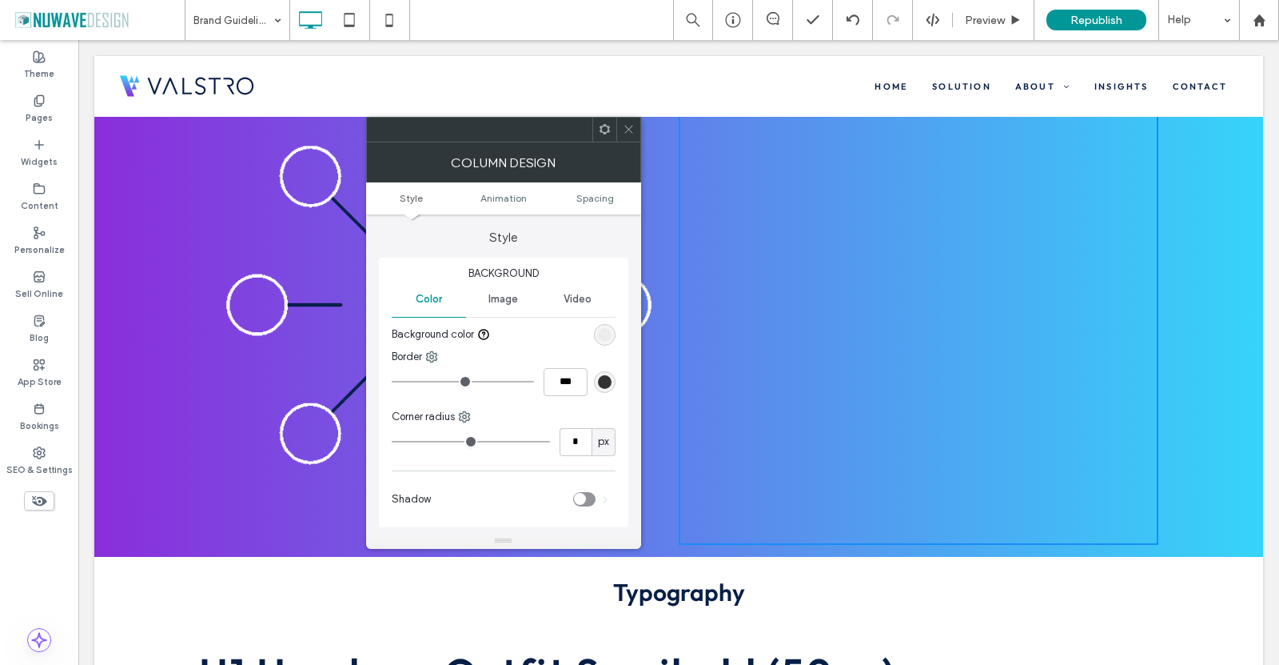
click at [625, 124] on icon at bounding box center [629, 129] width 12 height 12
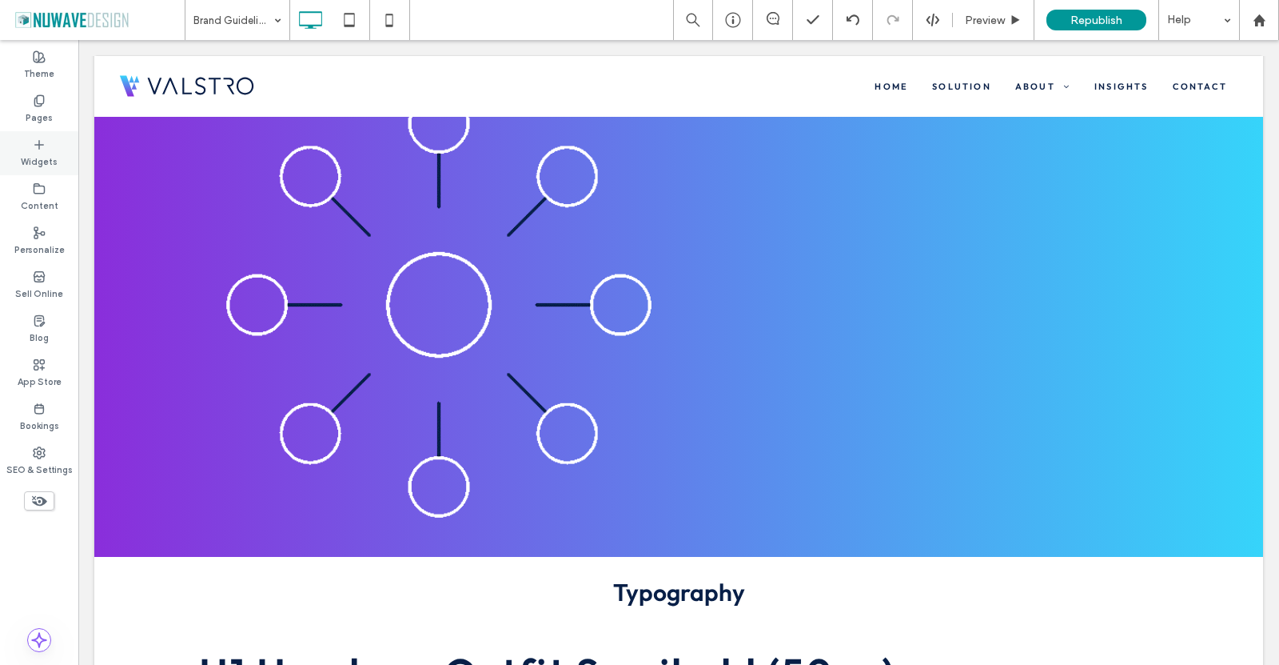
click at [42, 142] on icon at bounding box center [39, 144] width 13 height 13
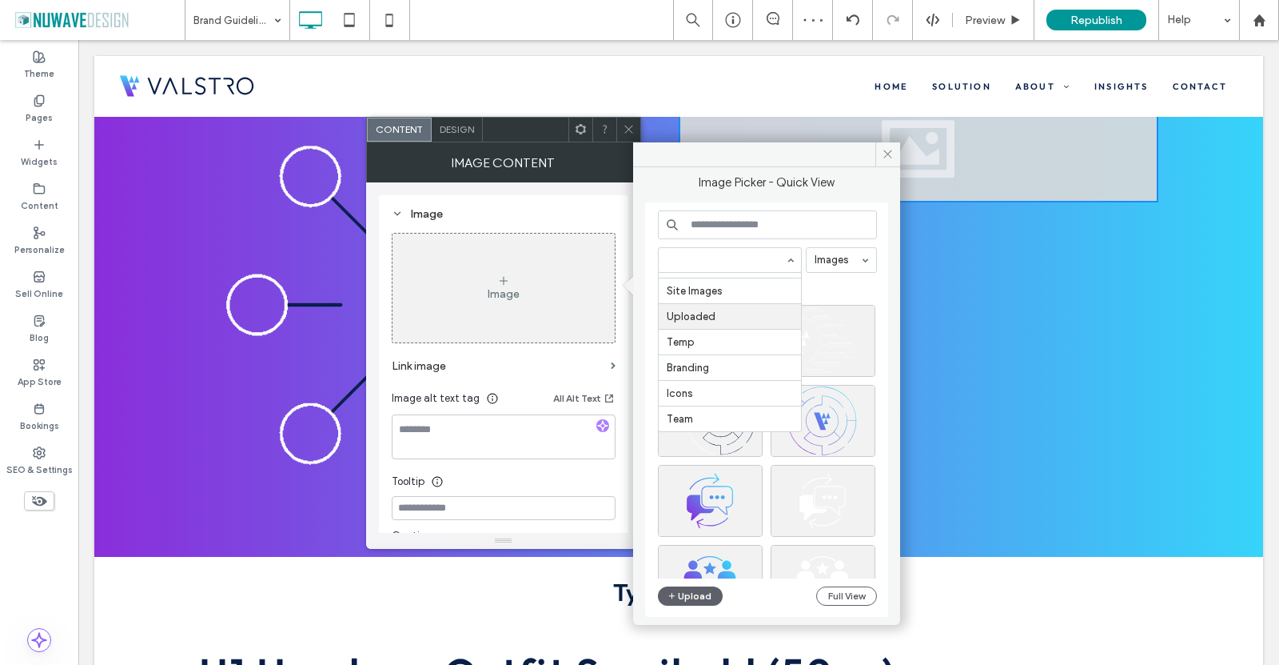
scroll to position [78, 0]
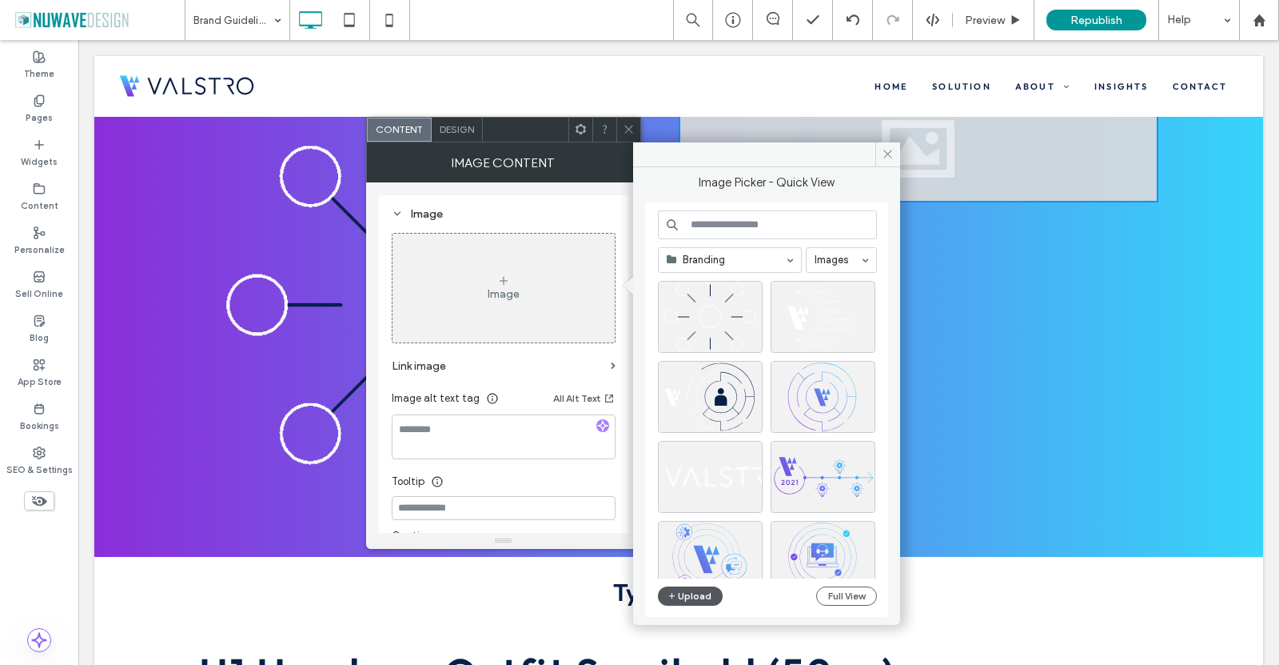
click at [700, 591] on button "Upload" at bounding box center [691, 595] width 66 height 19
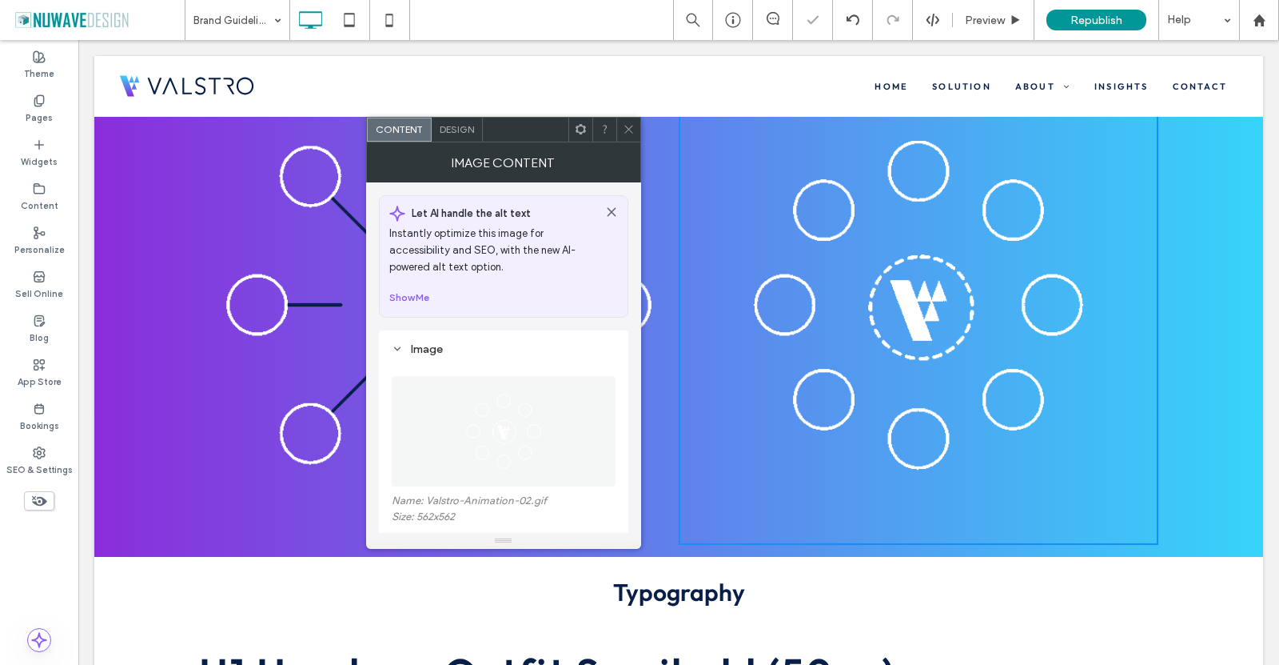
click at [633, 131] on icon at bounding box center [629, 129] width 12 height 12
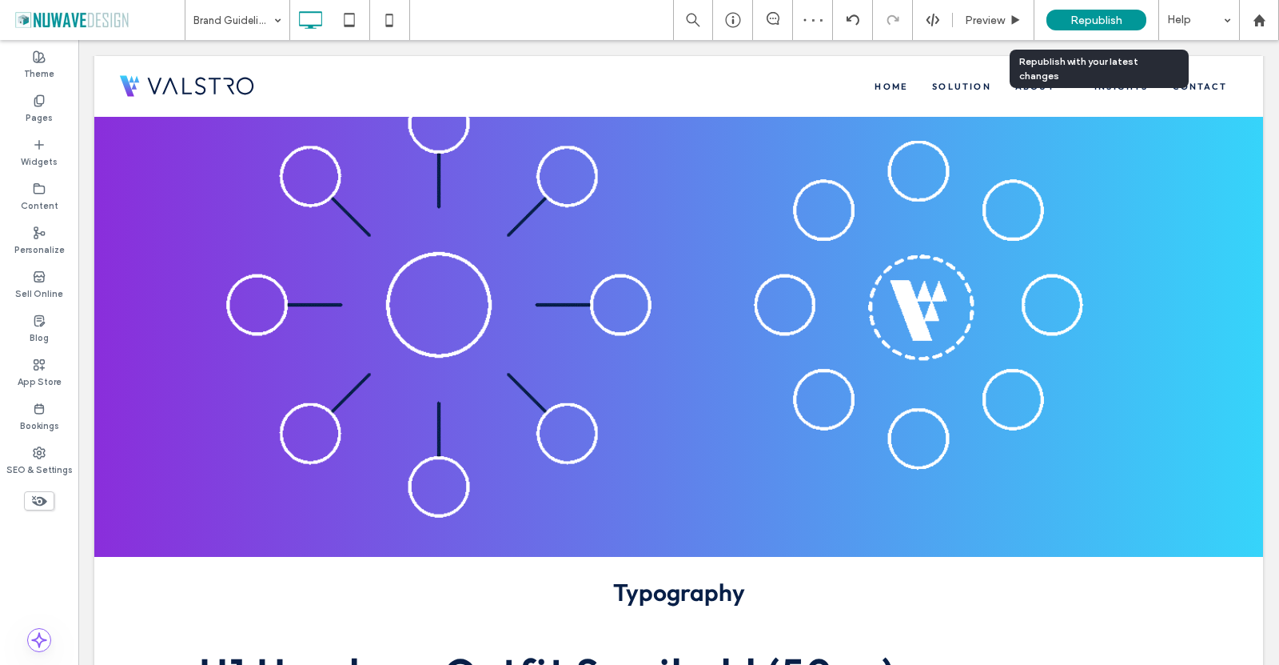
click at [1062, 22] on div "Republish" at bounding box center [1097, 20] width 100 height 21
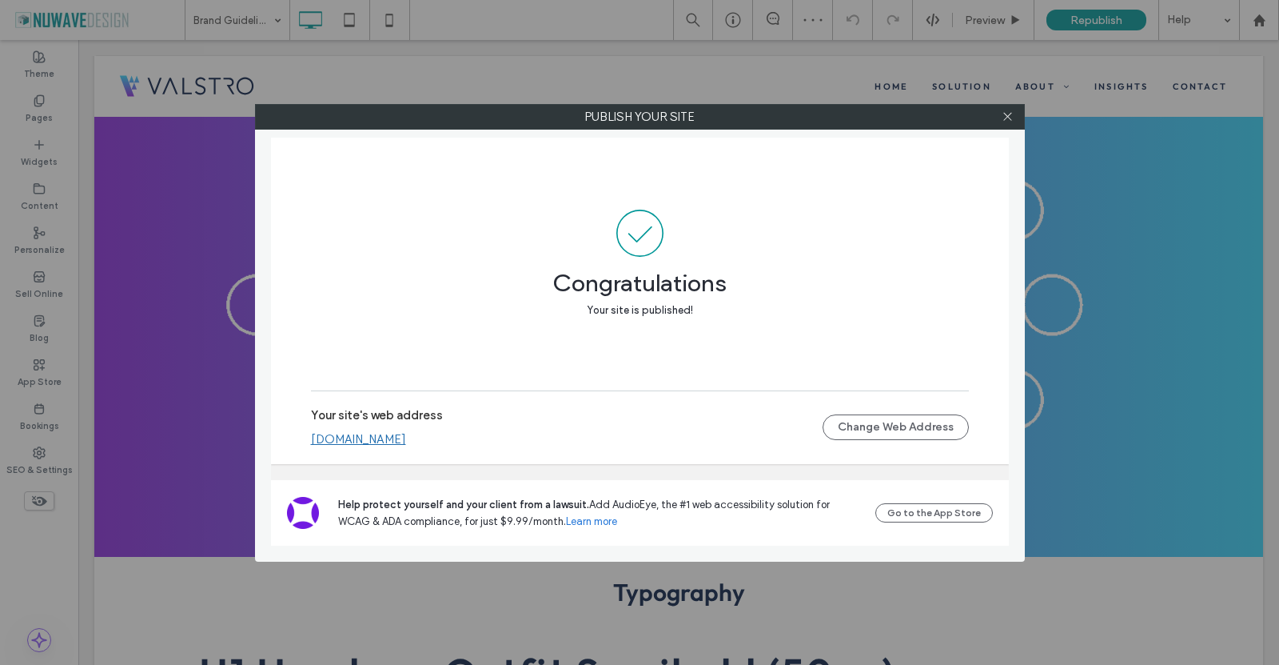
click at [406, 439] on link "[DOMAIN_NAME]" at bounding box center [358, 439] width 95 height 14
click at [1016, 117] on div at bounding box center [1008, 117] width 24 height 24
click at [1001, 115] on div at bounding box center [1008, 117] width 24 height 24
click at [1008, 121] on icon at bounding box center [1008, 116] width 12 height 12
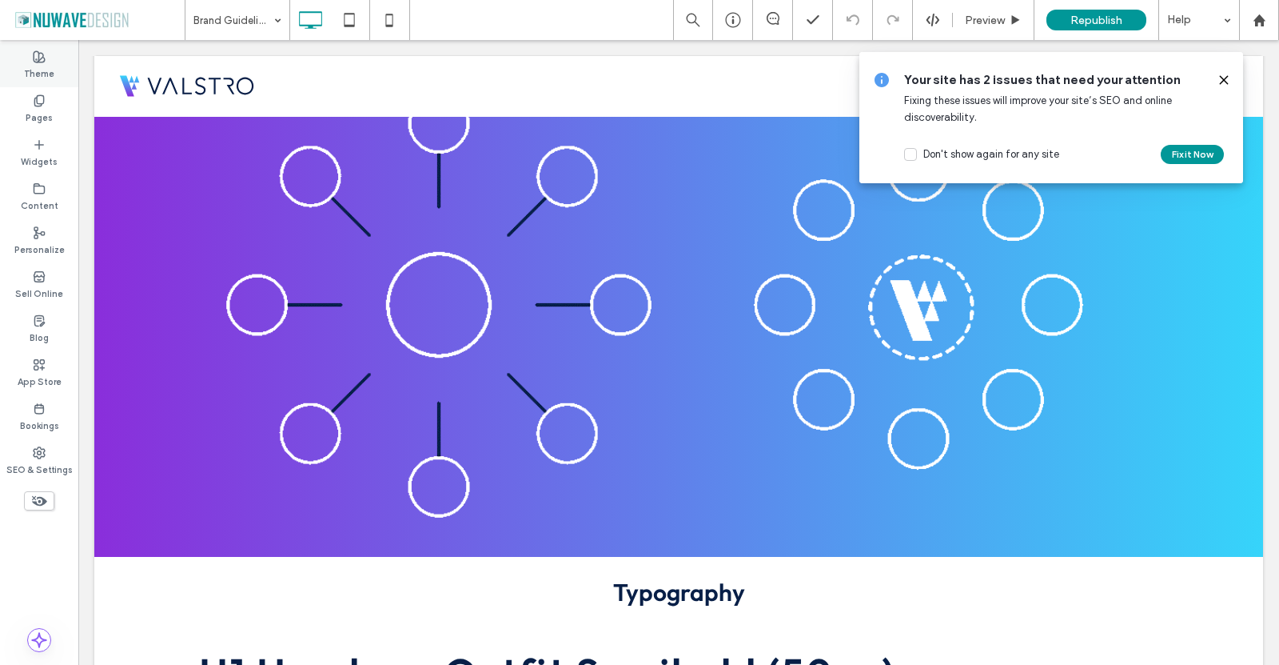
click at [30, 82] on div "Theme" at bounding box center [39, 65] width 78 height 44
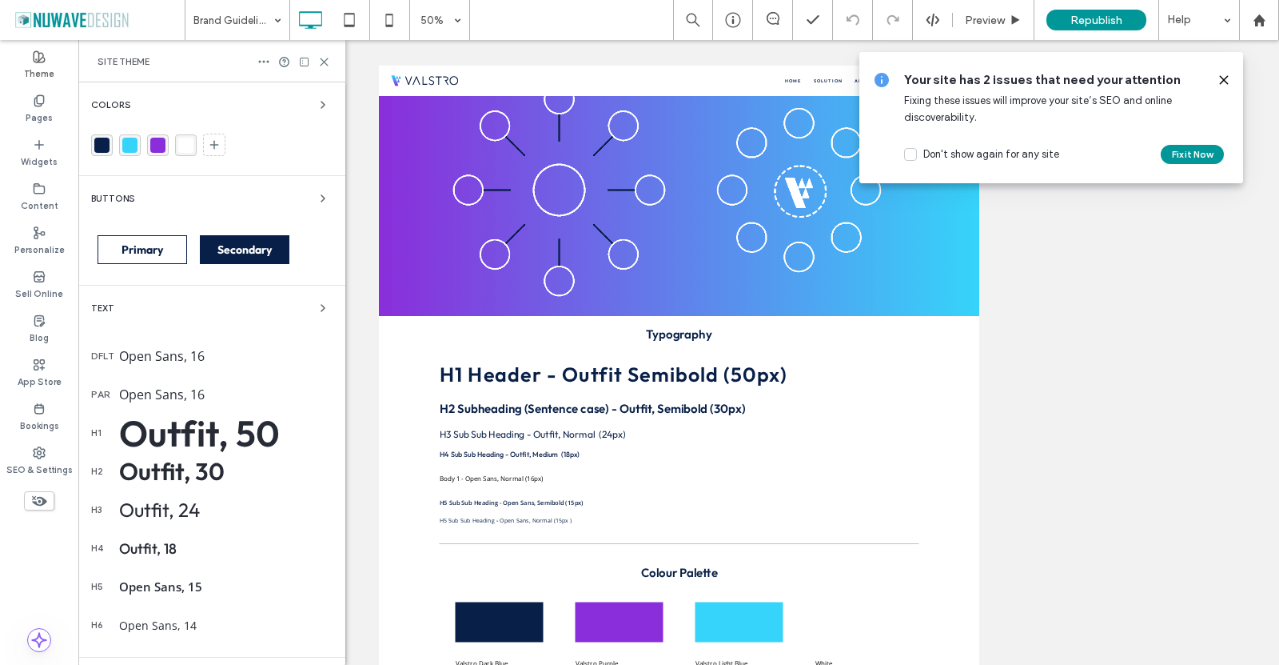
click at [1222, 83] on use at bounding box center [1223, 79] width 7 height 7
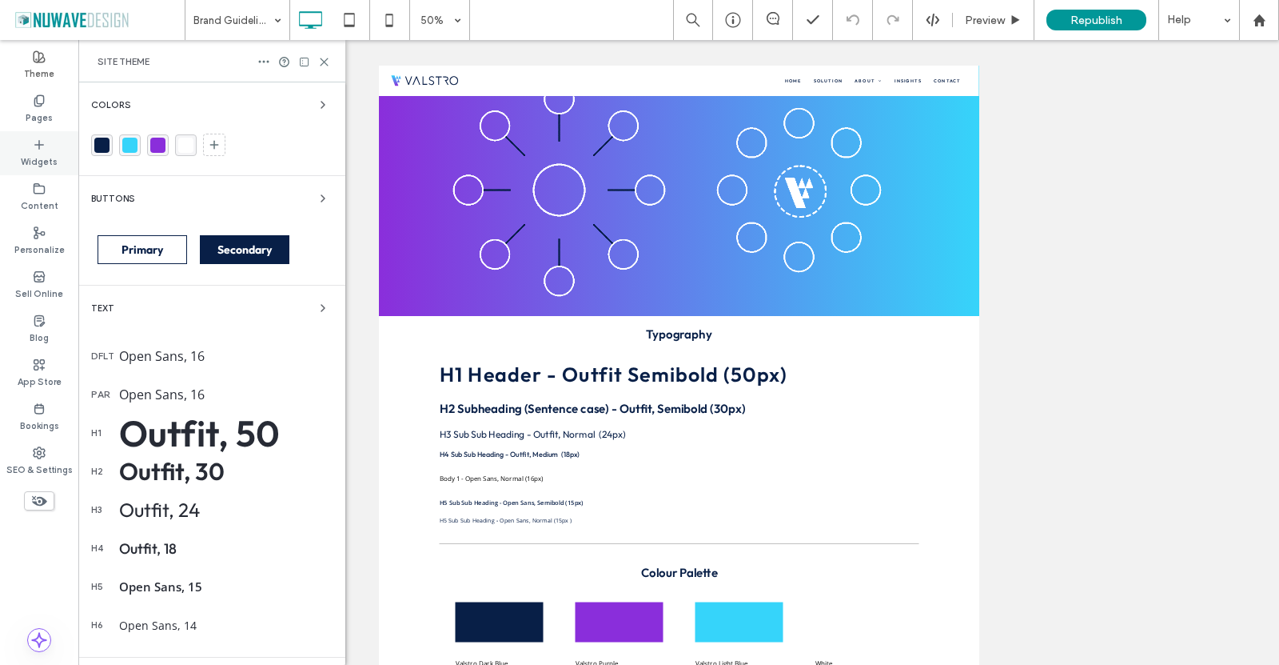
click at [37, 95] on use at bounding box center [38, 100] width 9 height 10
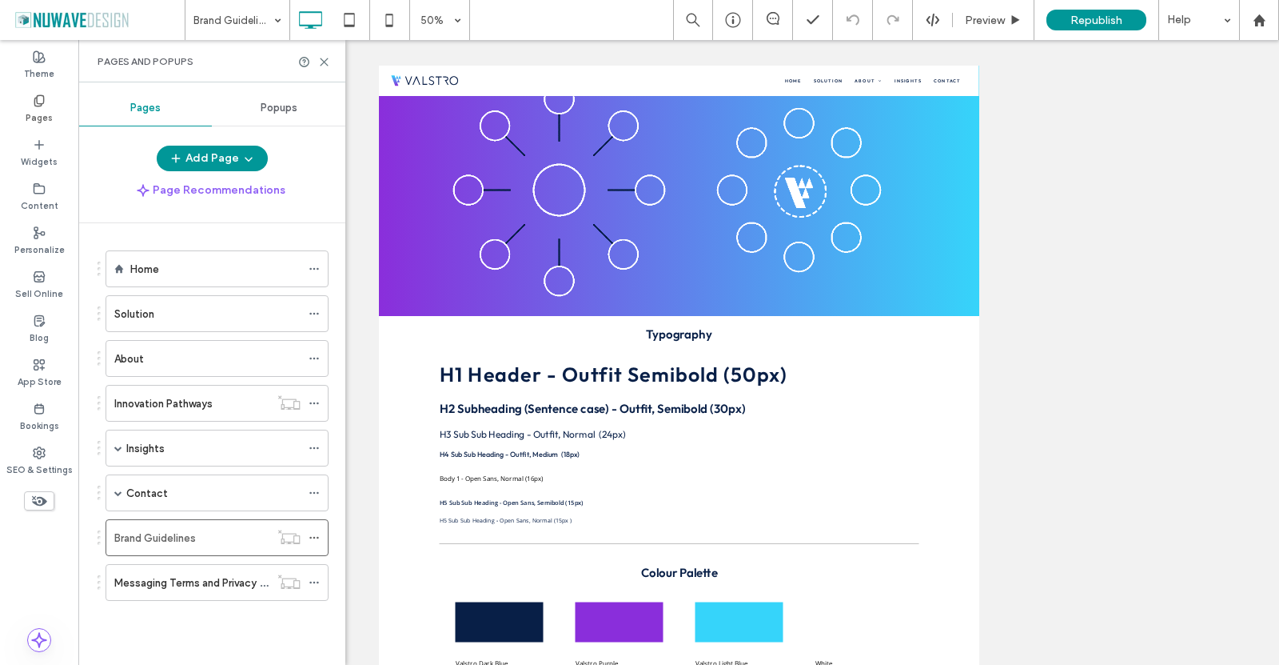
click at [154, 269] on label "Home" at bounding box center [144, 269] width 29 height 28
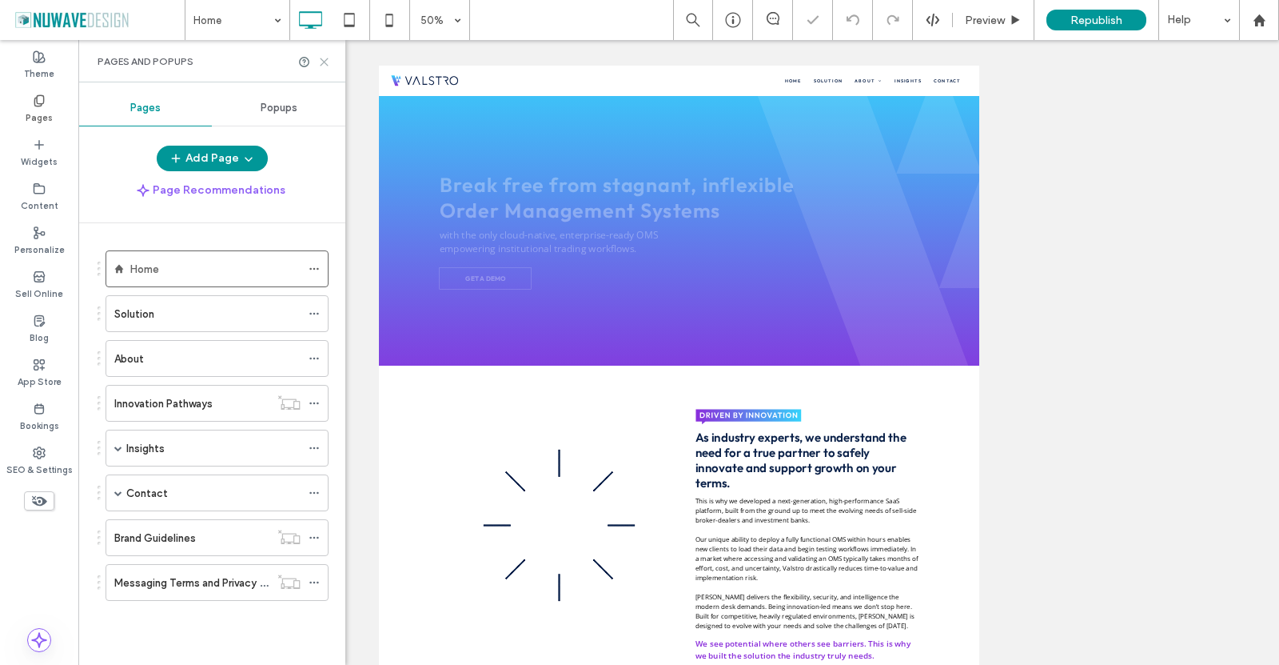
click at [322, 63] on use at bounding box center [324, 61] width 7 height 7
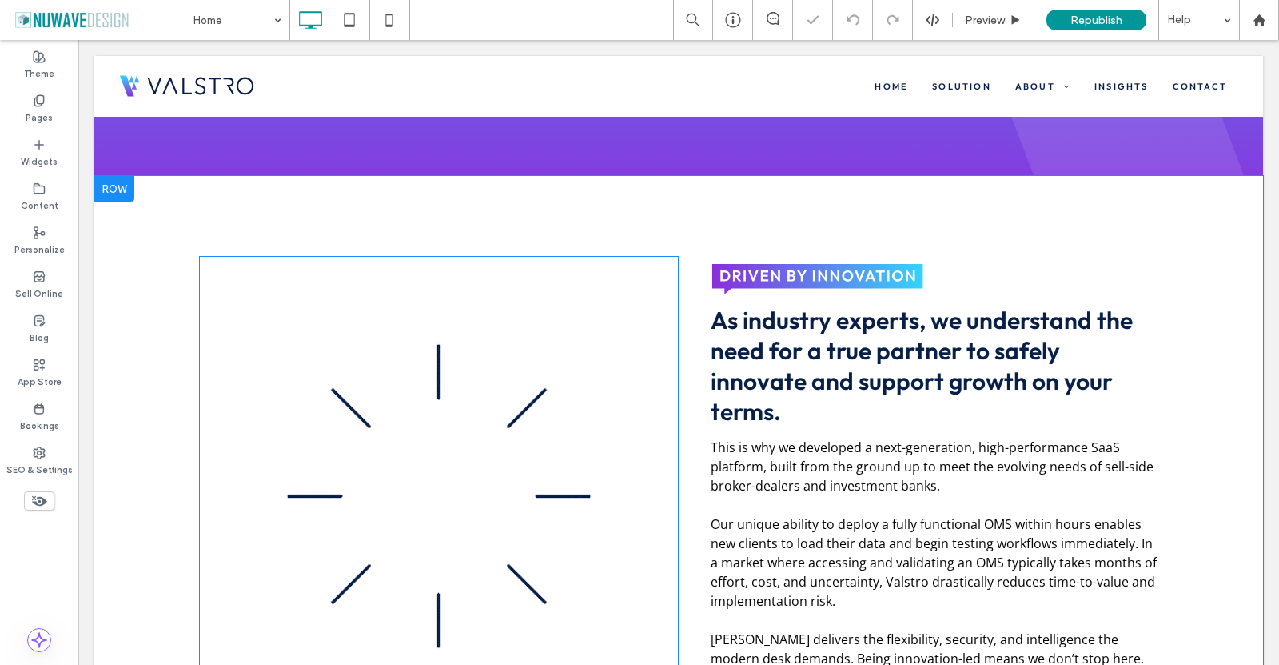
scroll to position [480, 0]
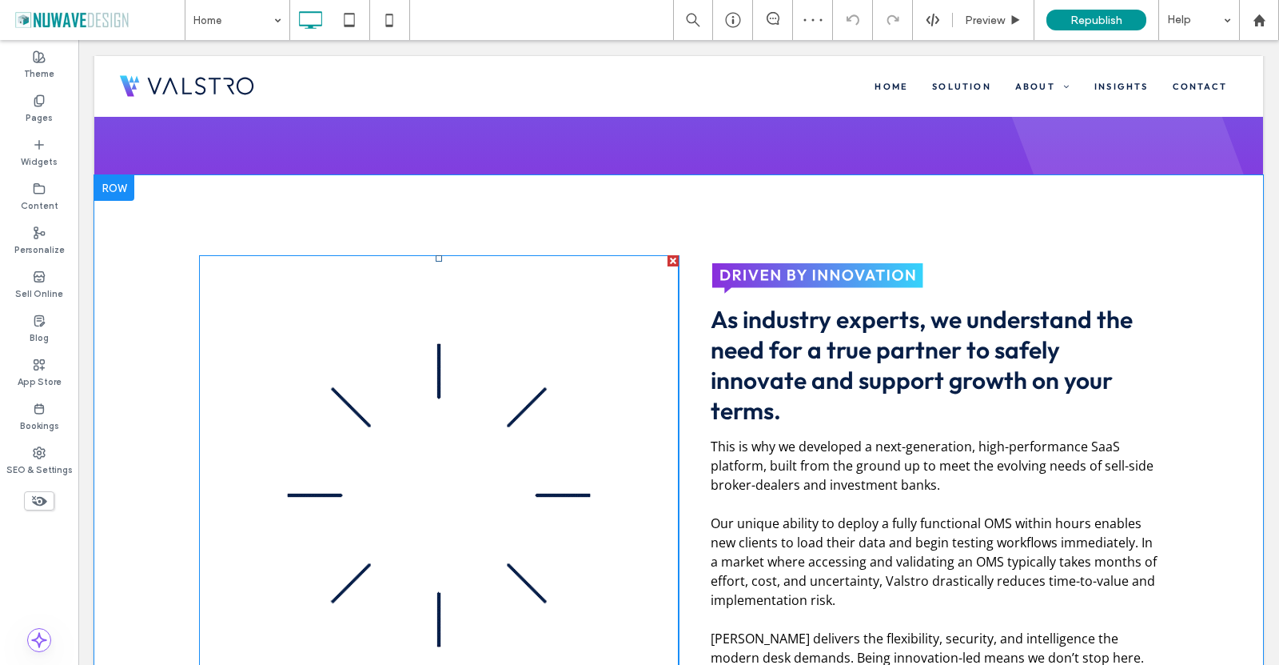
click at [668, 260] on div at bounding box center [673, 260] width 11 height 11
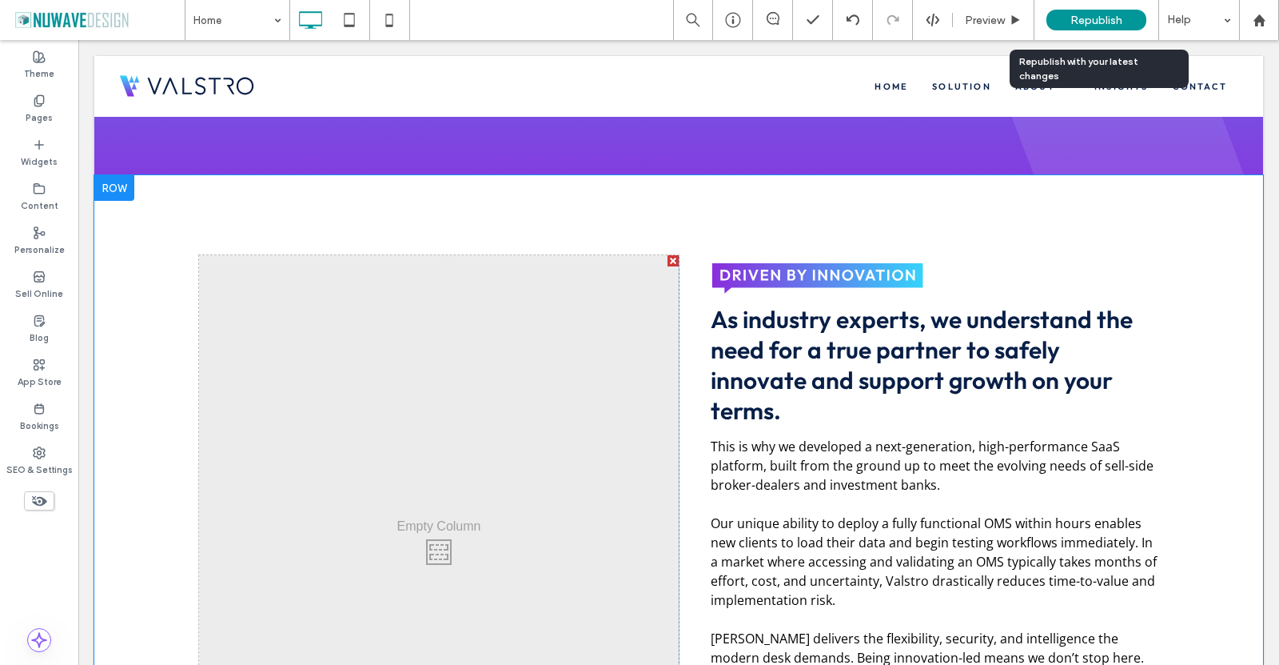
click at [1078, 18] on span "Republish" at bounding box center [1097, 21] width 52 height 14
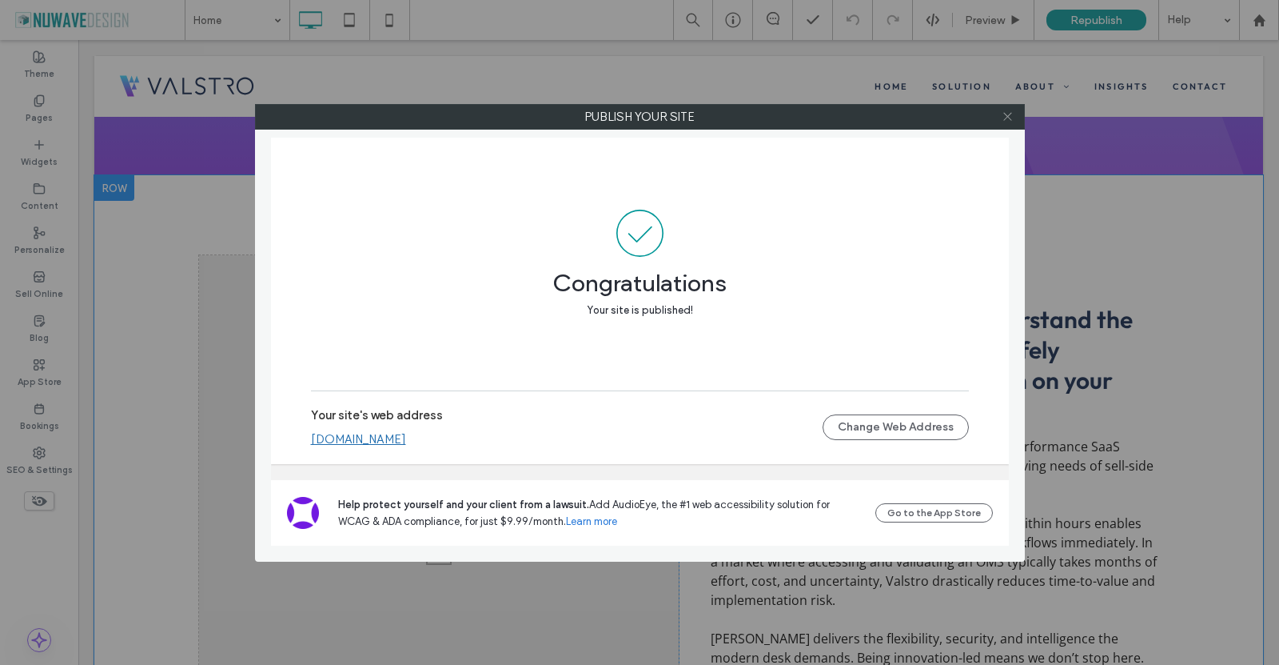
click at [1008, 118] on icon at bounding box center [1008, 116] width 12 height 12
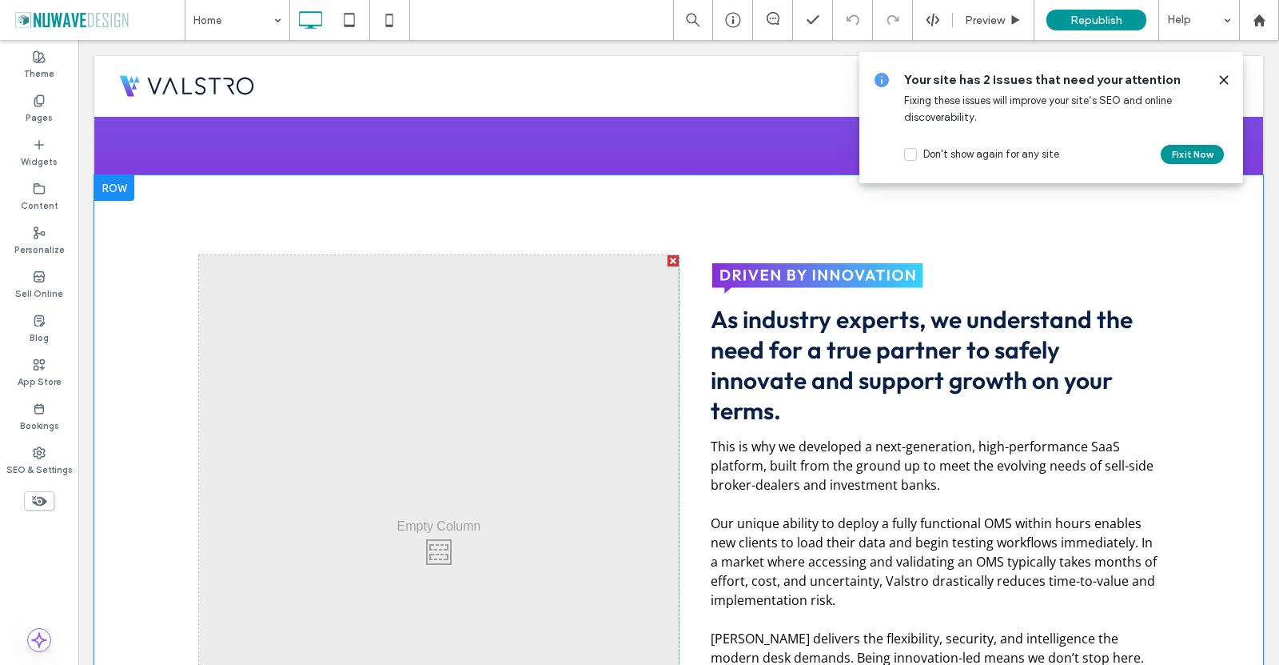
click at [1226, 82] on icon at bounding box center [1224, 80] width 13 height 13
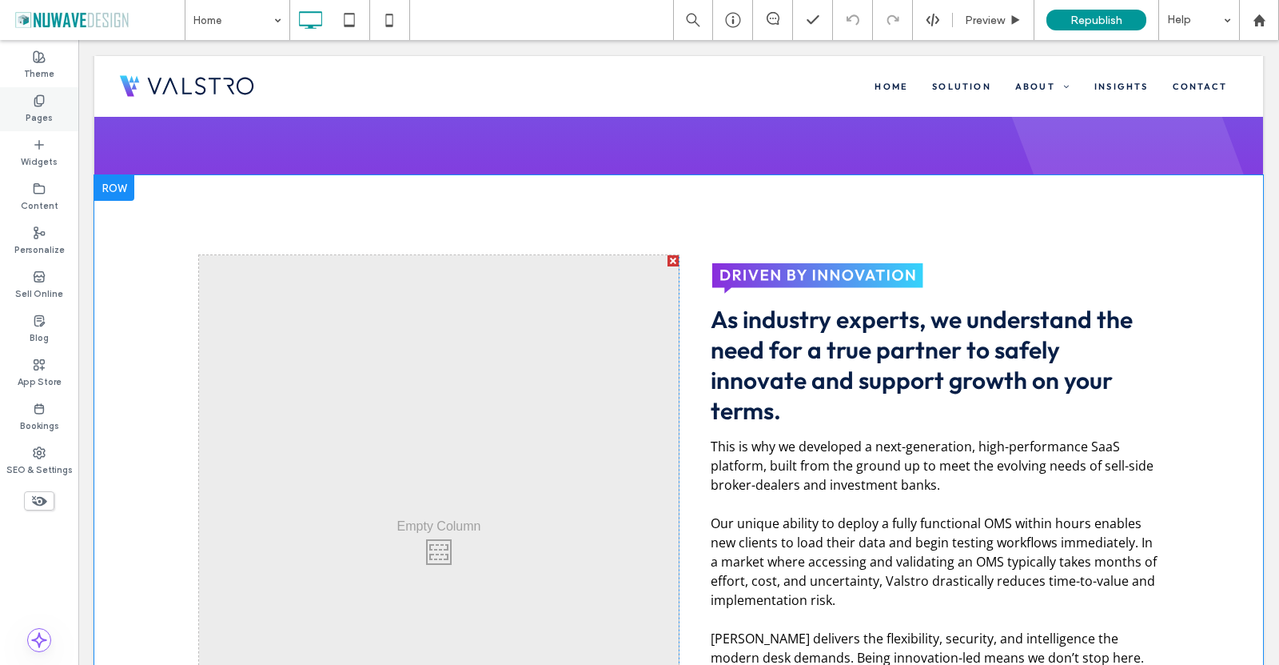
click at [46, 100] on div "Pages" at bounding box center [39, 109] width 78 height 44
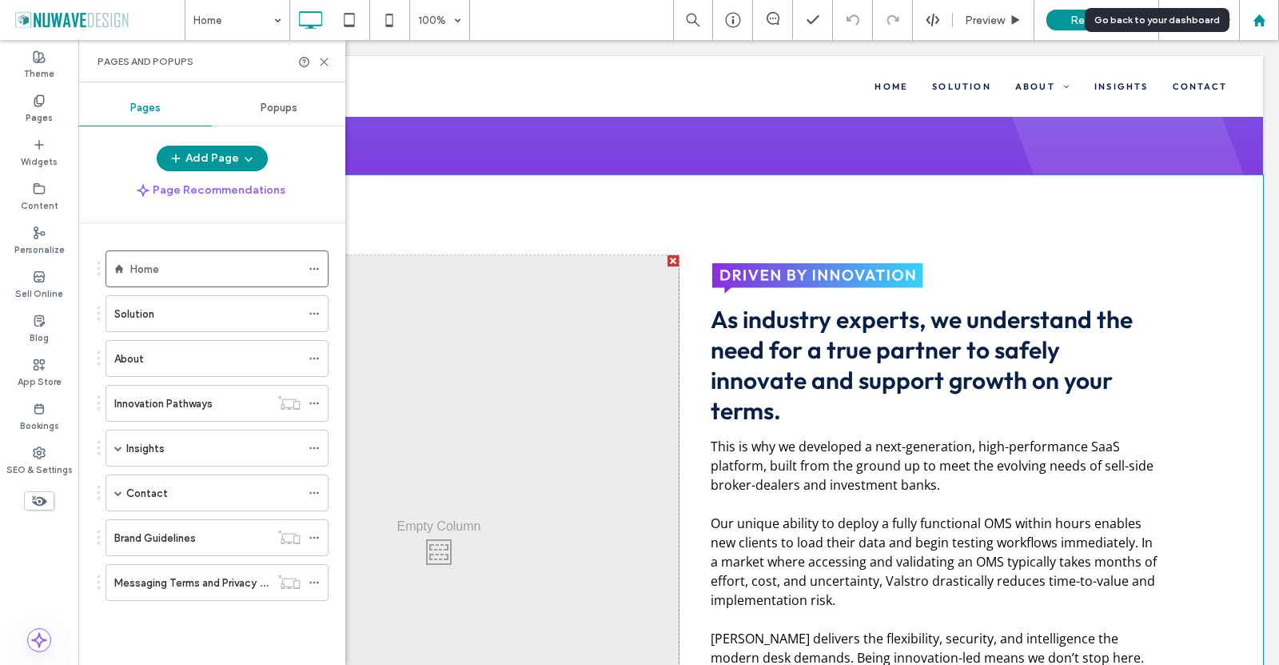
click at [1263, 24] on use at bounding box center [1259, 20] width 12 height 12
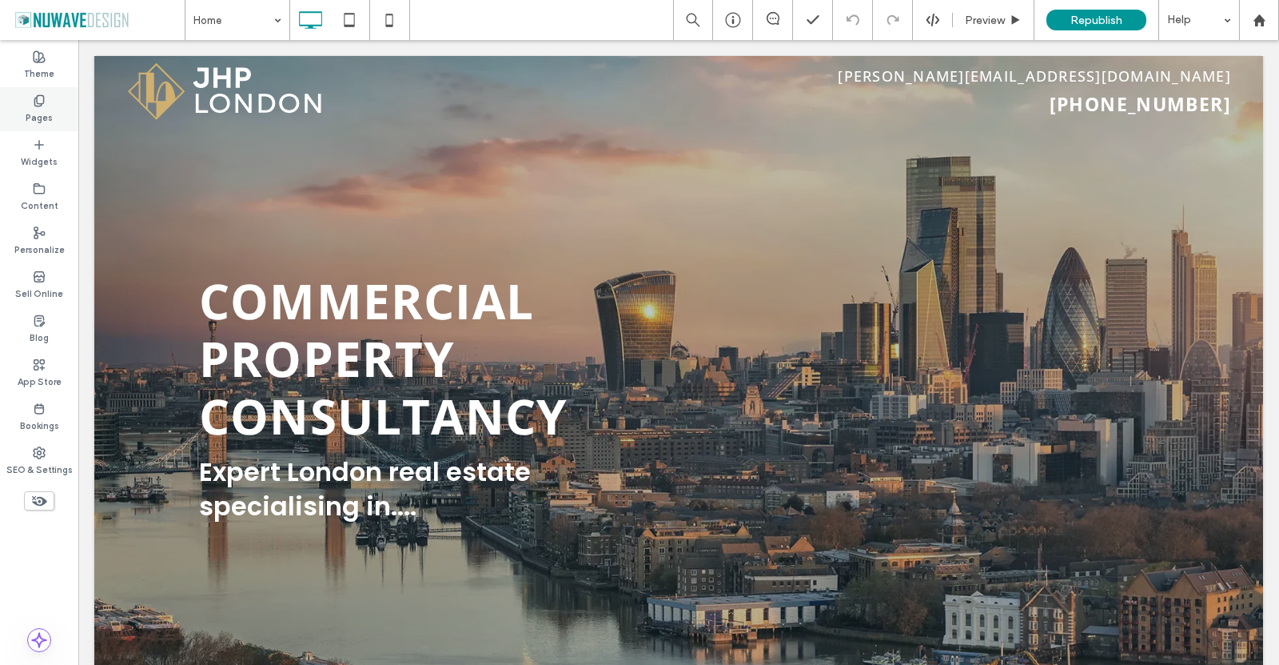
click at [42, 93] on div "Pages" at bounding box center [39, 109] width 78 height 44
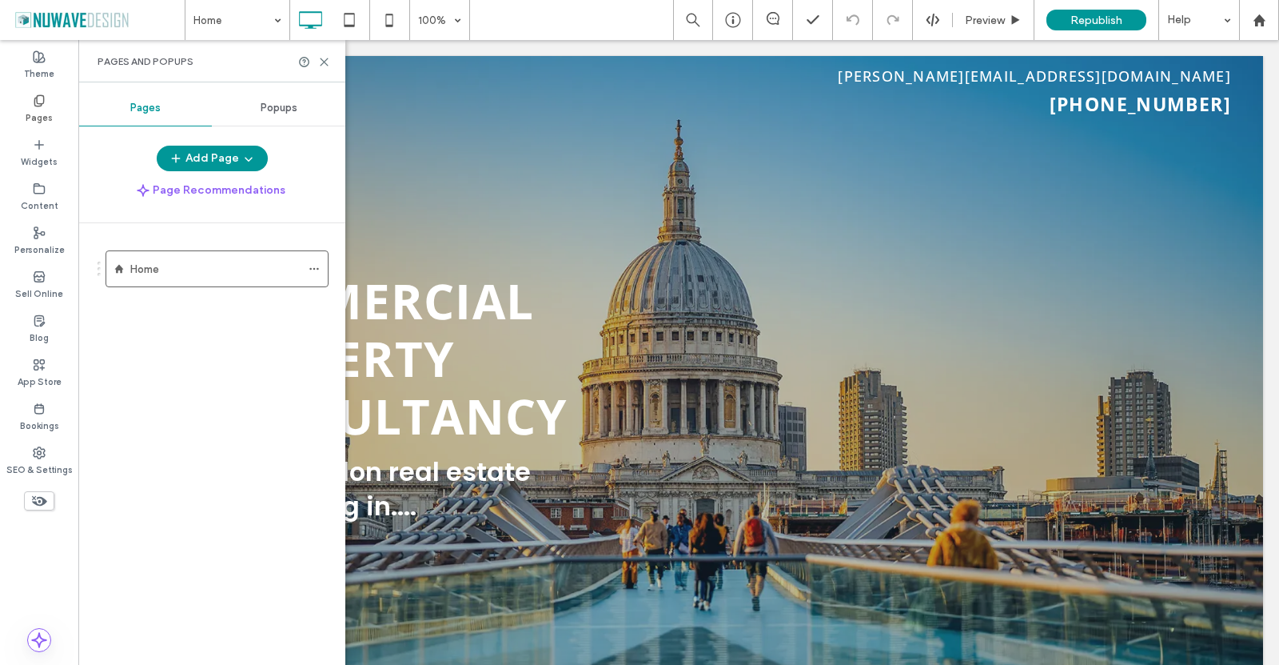
click at [224, 171] on div "Add Page Page Recommendations" at bounding box center [211, 175] width 267 height 58
click at [39, 202] on label "Content" at bounding box center [40, 204] width 38 height 18
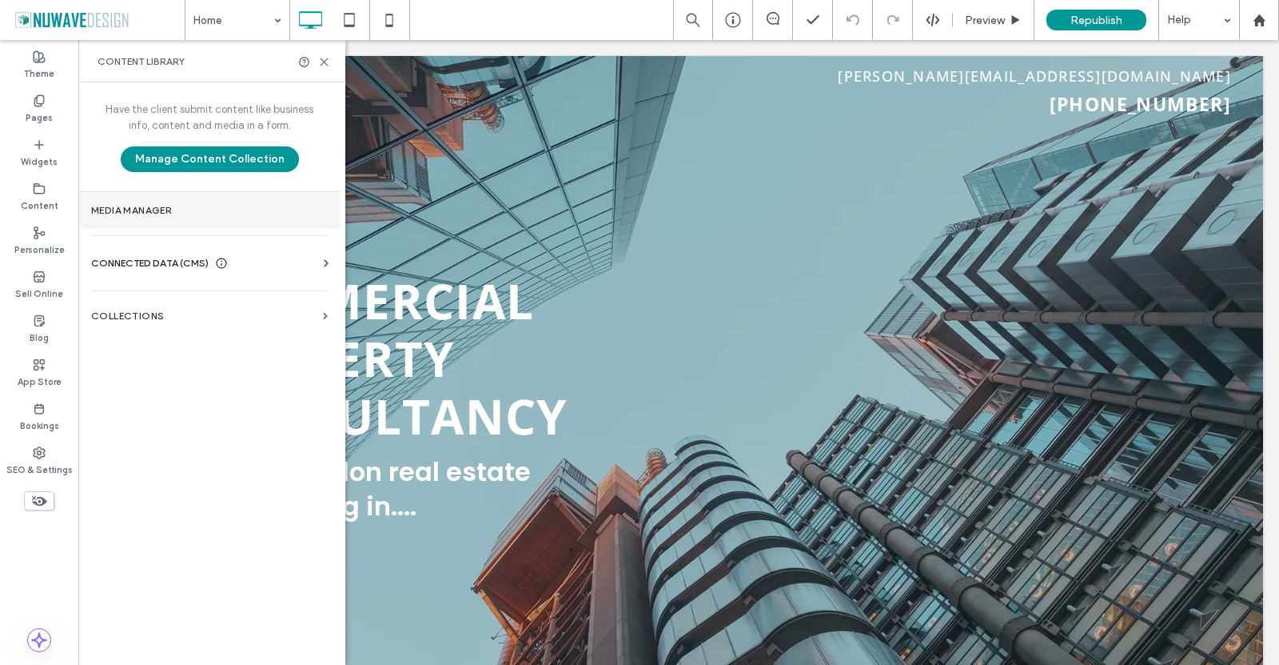
click at [184, 212] on label "Media Manager" at bounding box center [209, 210] width 237 height 11
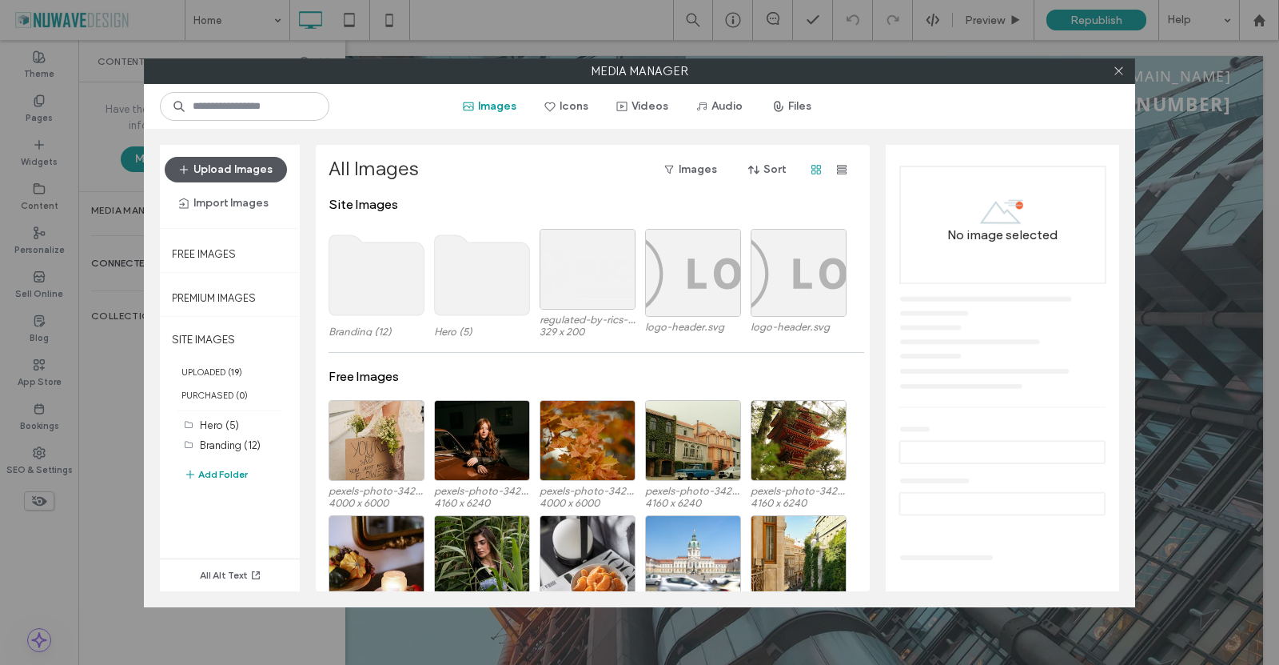
click at [216, 167] on button "Upload Images" at bounding box center [226, 170] width 122 height 26
click at [385, 244] on use at bounding box center [376, 275] width 95 height 80
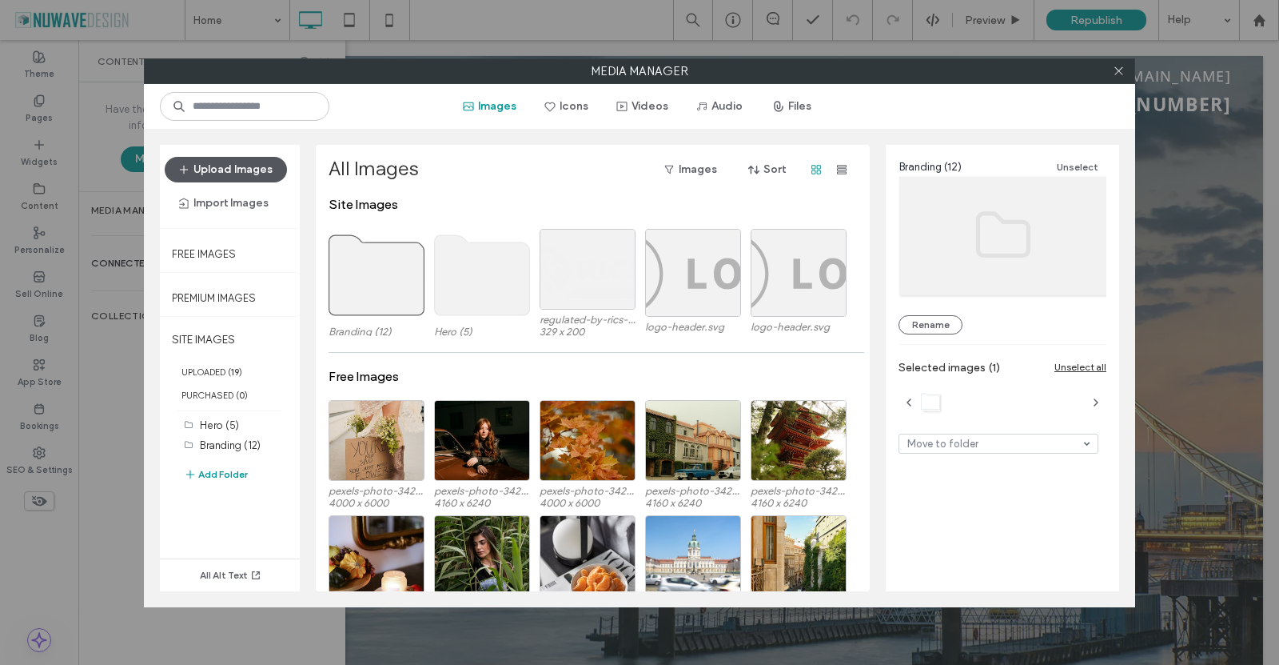
click at [236, 166] on button "Upload Images" at bounding box center [226, 170] width 122 height 26
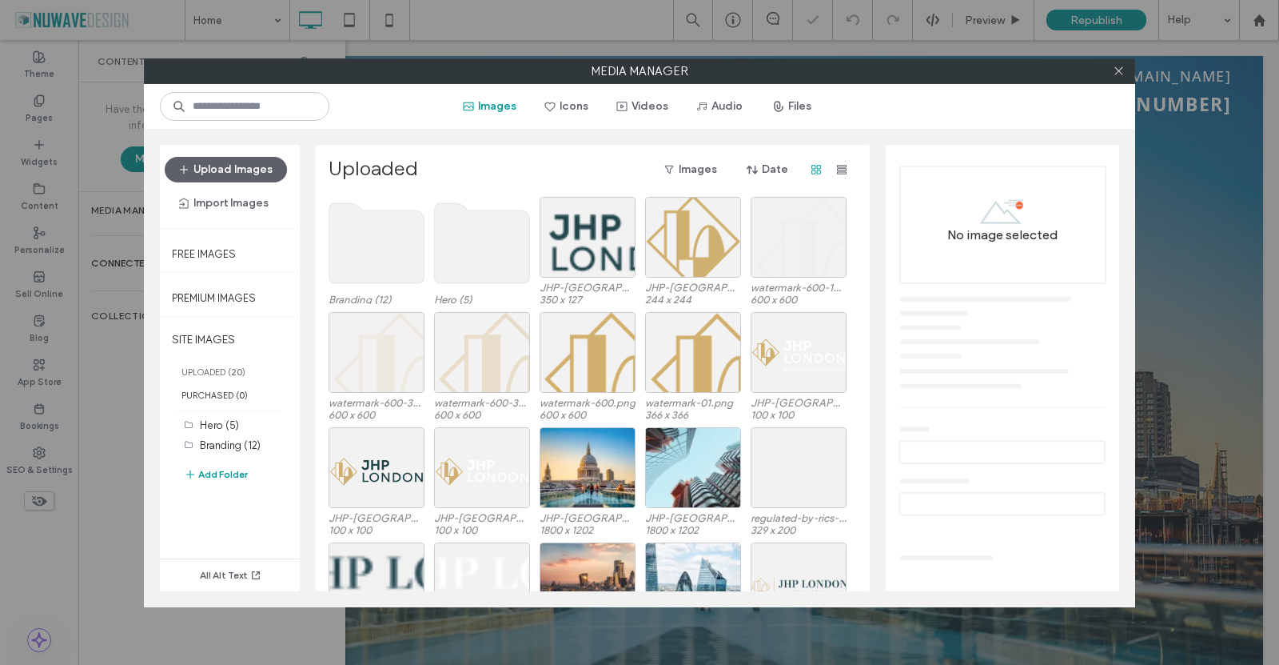
click at [381, 252] on use at bounding box center [376, 243] width 95 height 80
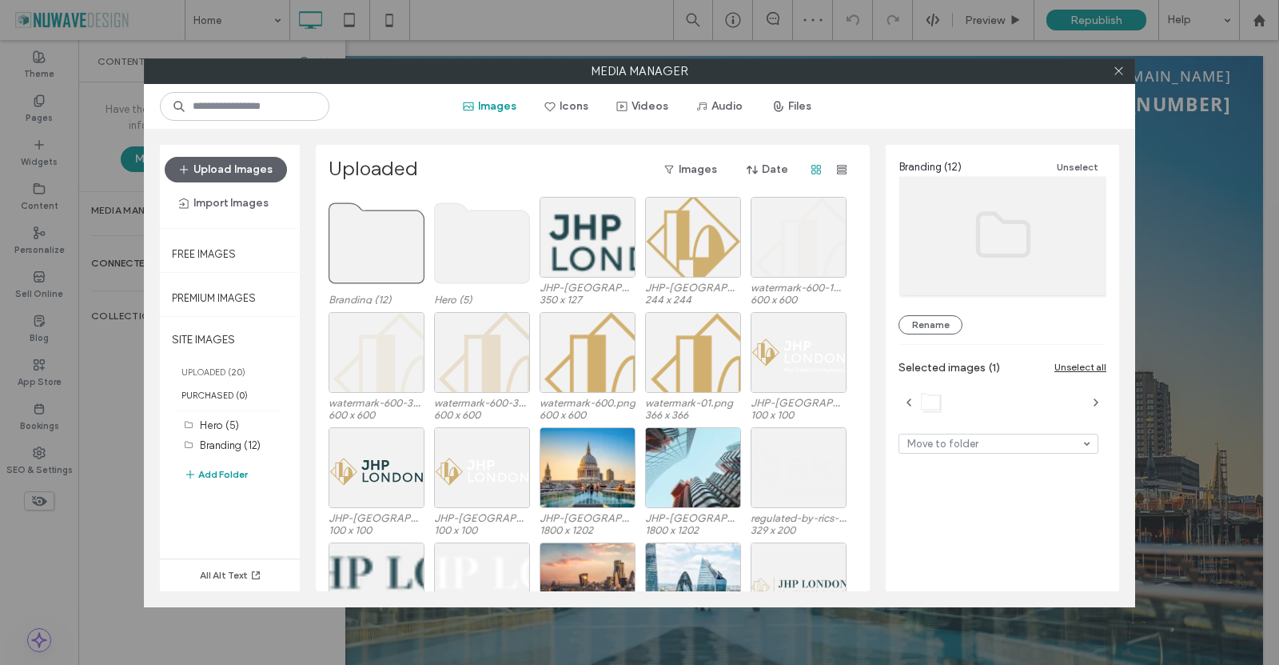
click at [374, 255] on use at bounding box center [376, 243] width 95 height 80
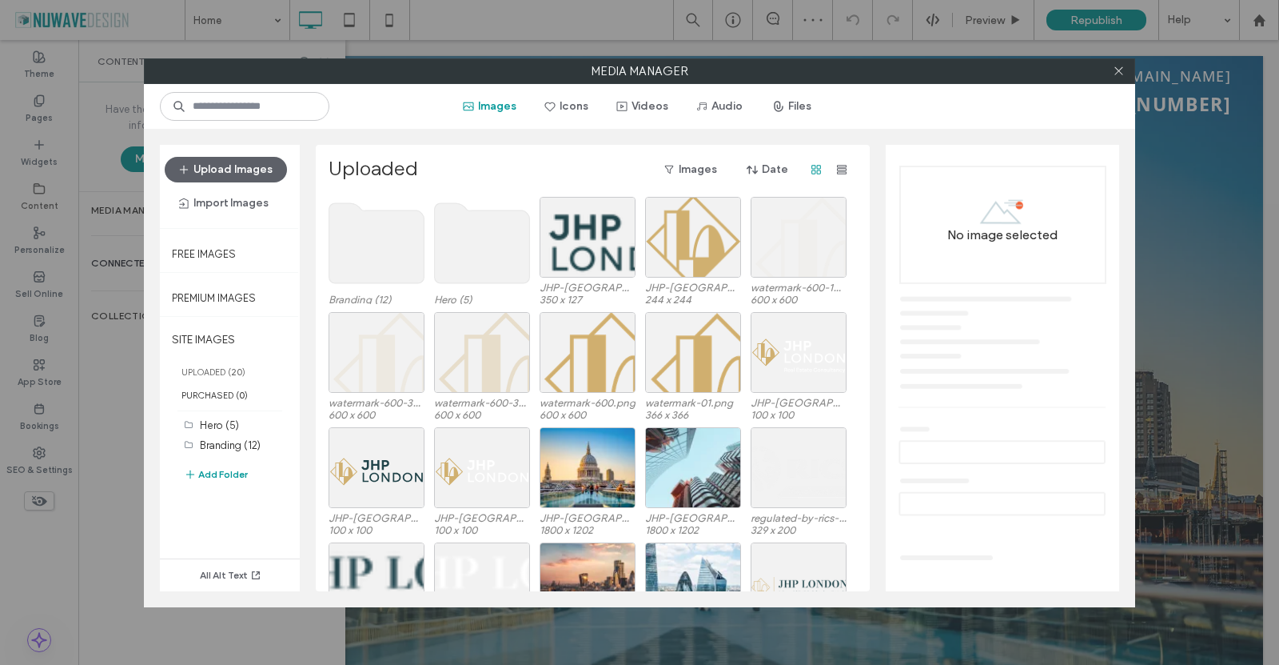
click at [374, 255] on use at bounding box center [376, 243] width 95 height 80
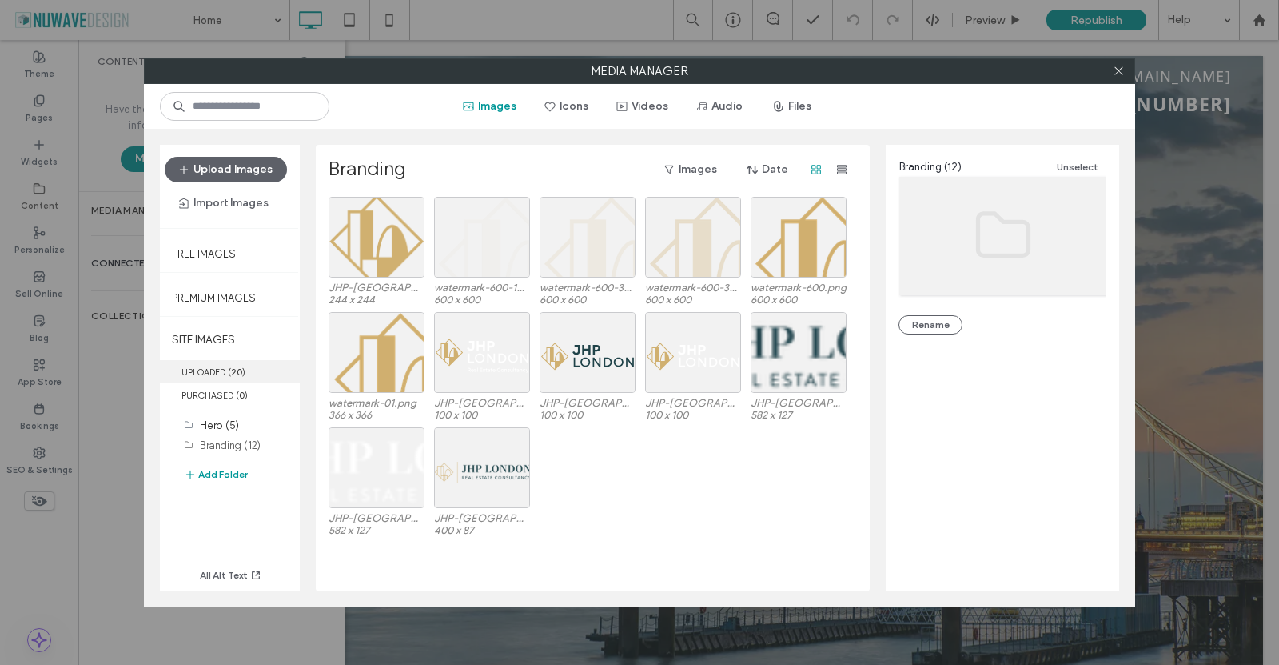
click at [215, 374] on label "UPLOADED ( 20 )" at bounding box center [230, 371] width 140 height 23
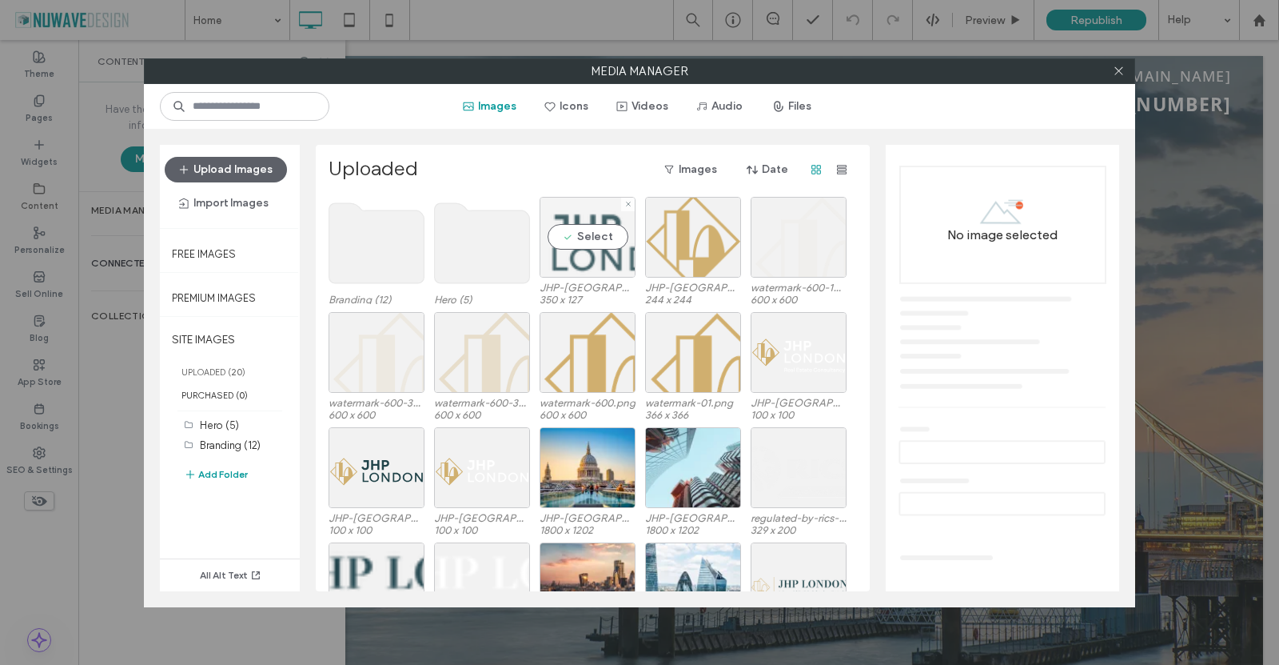
click at [569, 233] on div "Select" at bounding box center [588, 237] width 96 height 81
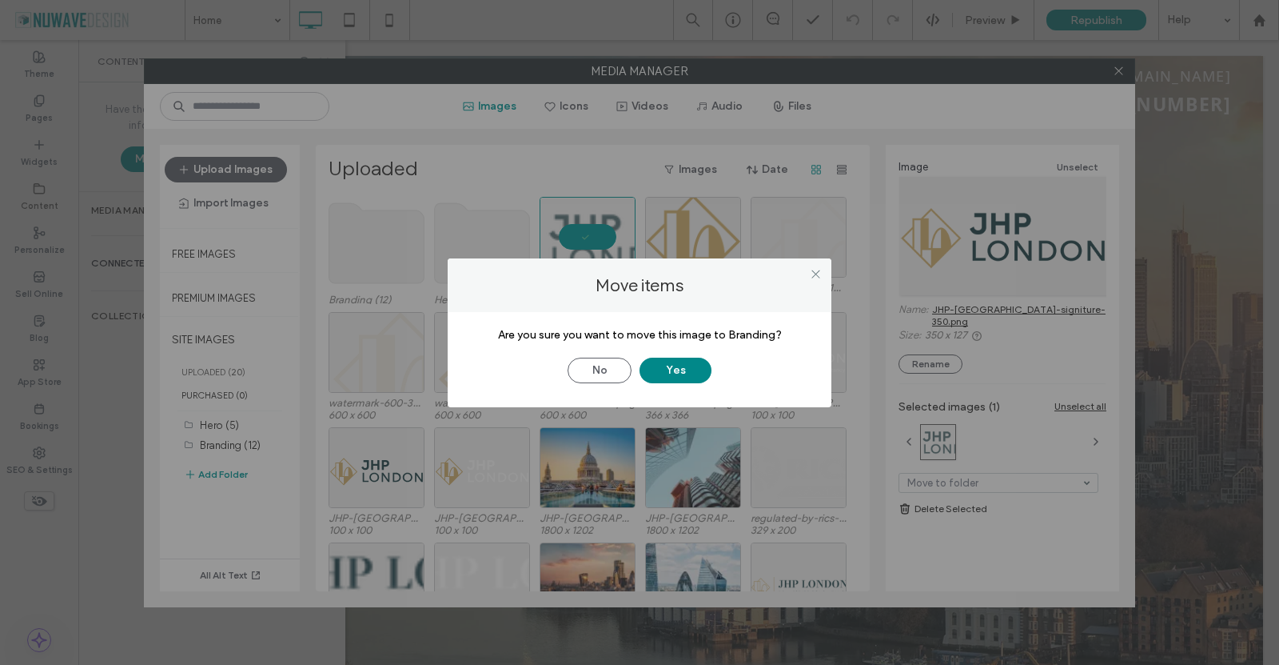
click at [657, 371] on button "Yes" at bounding box center [676, 370] width 72 height 26
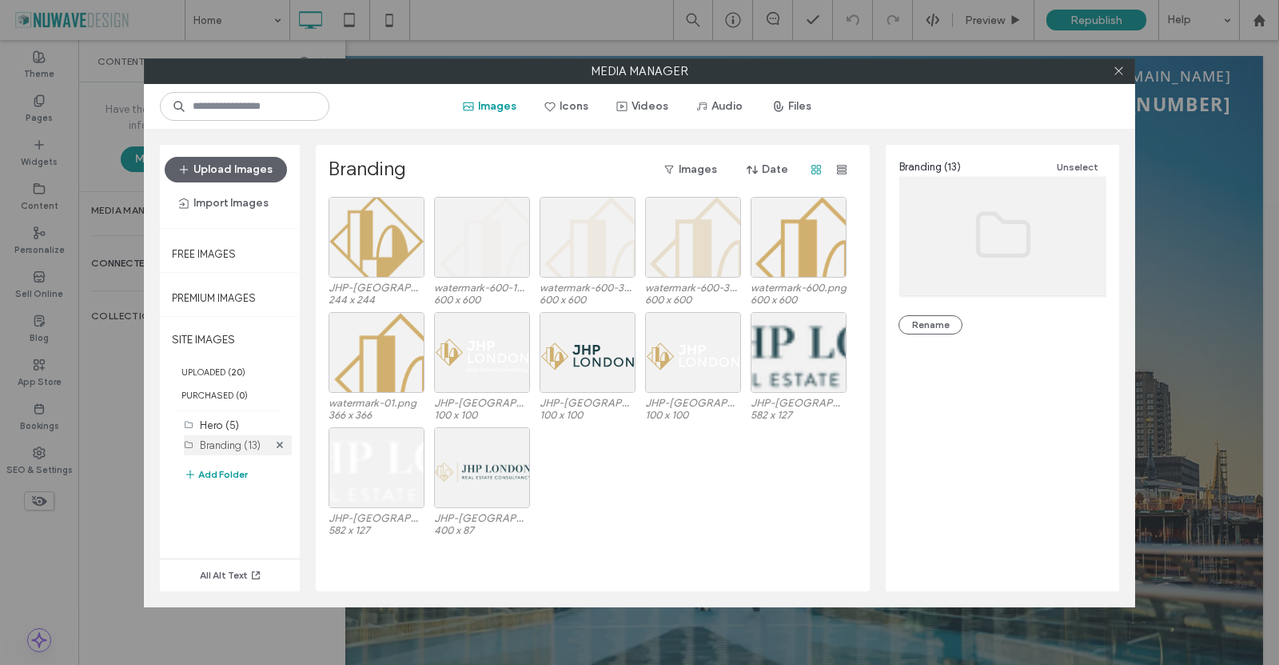
click at [233, 441] on label "Branding (13)" at bounding box center [230, 445] width 61 height 12
click at [200, 443] on label "Branding (13)" at bounding box center [230, 445] width 61 height 12
click at [218, 445] on label "Branding (13)" at bounding box center [230, 445] width 61 height 12
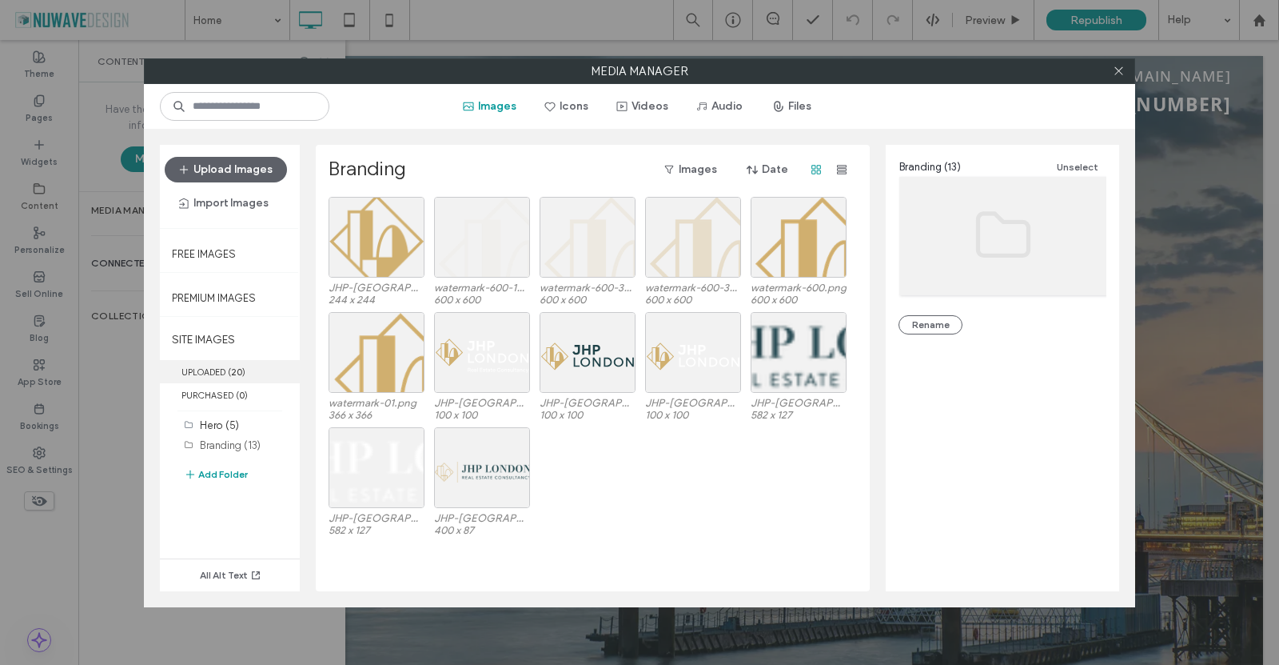
click at [216, 369] on label "UPLOADED ( 20 )" at bounding box center [230, 371] width 140 height 23
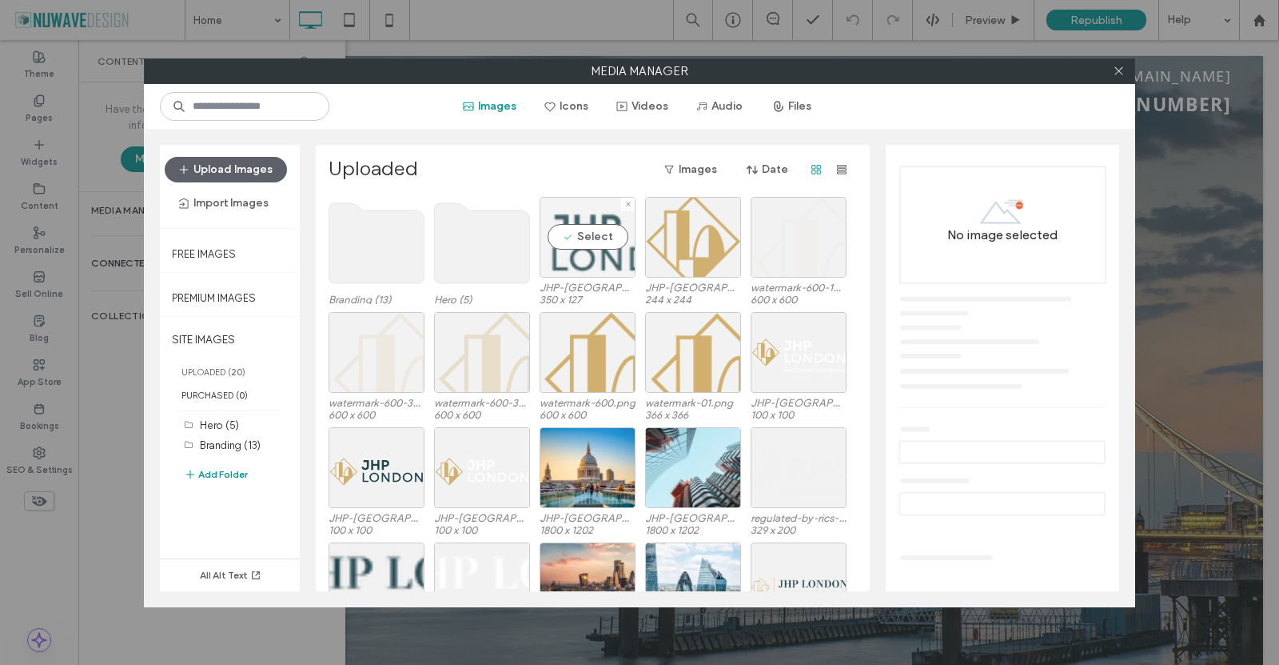
click at [581, 239] on div "Select" at bounding box center [588, 237] width 96 height 81
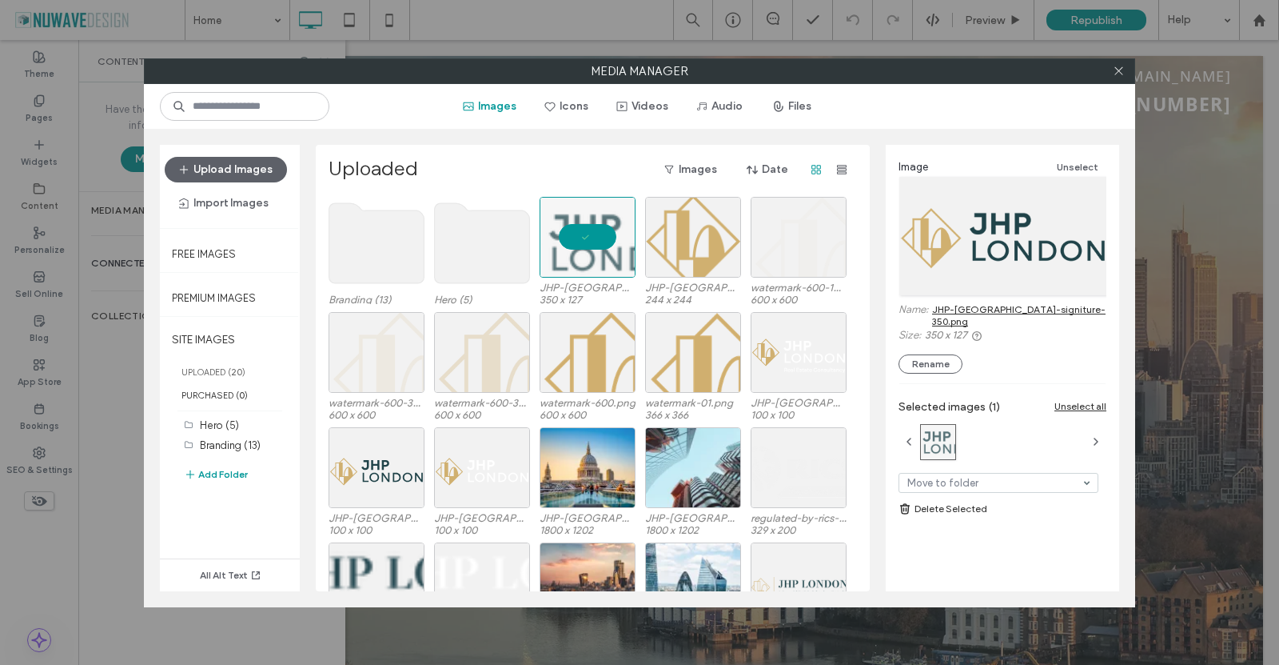
click at [1061, 305] on link "JHP-London-signiture-350.png" at bounding box center [1019, 315] width 174 height 24
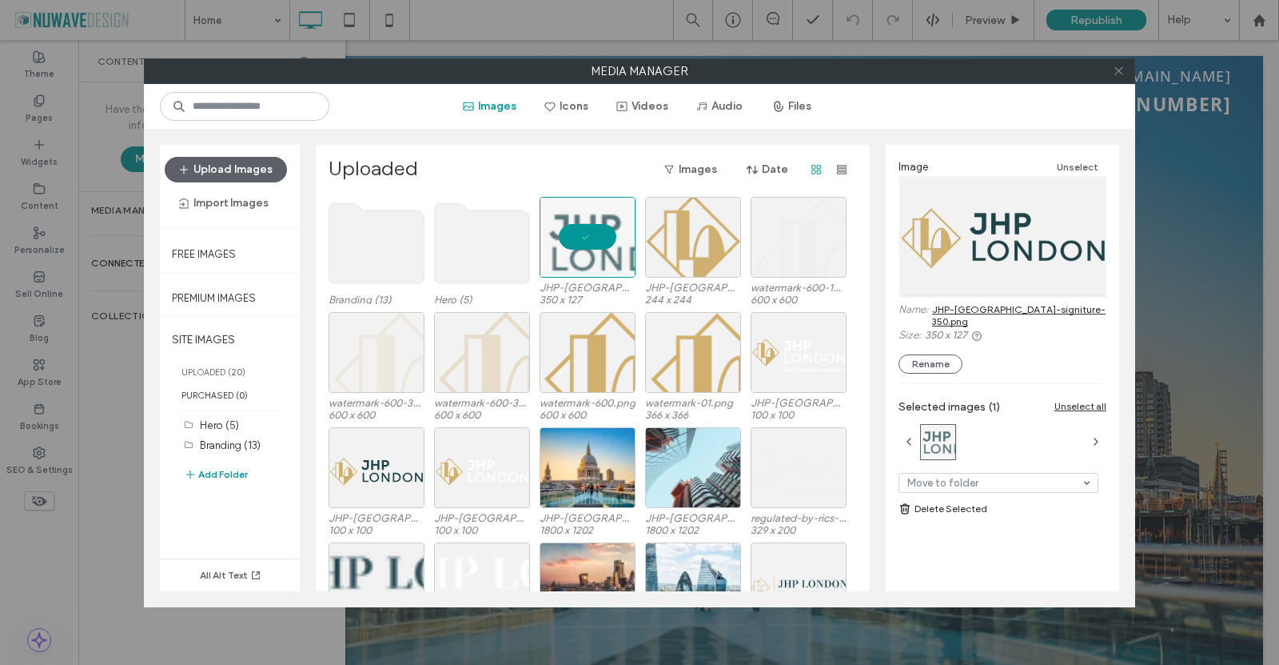
click at [1121, 63] on span at bounding box center [1119, 71] width 12 height 24
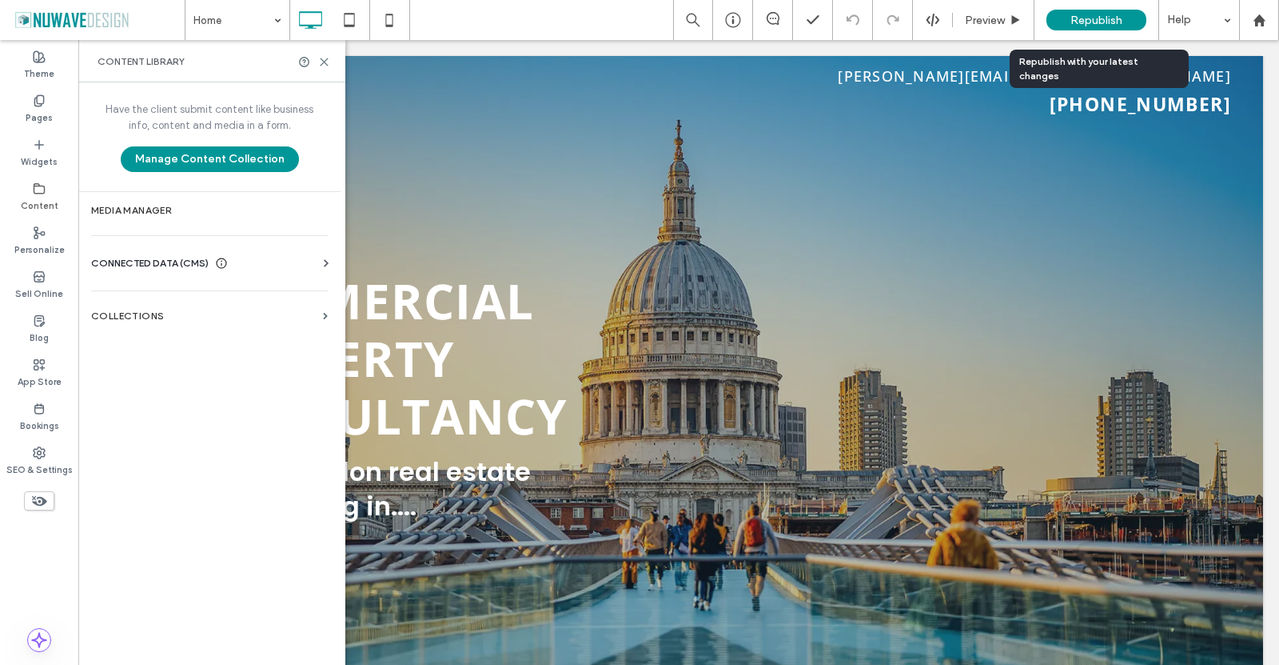
drag, startPoint x: 1100, startPoint y: 17, endPoint x: 1089, endPoint y: 18, distance: 11.2
click at [1100, 17] on span "Republish" at bounding box center [1097, 21] width 52 height 14
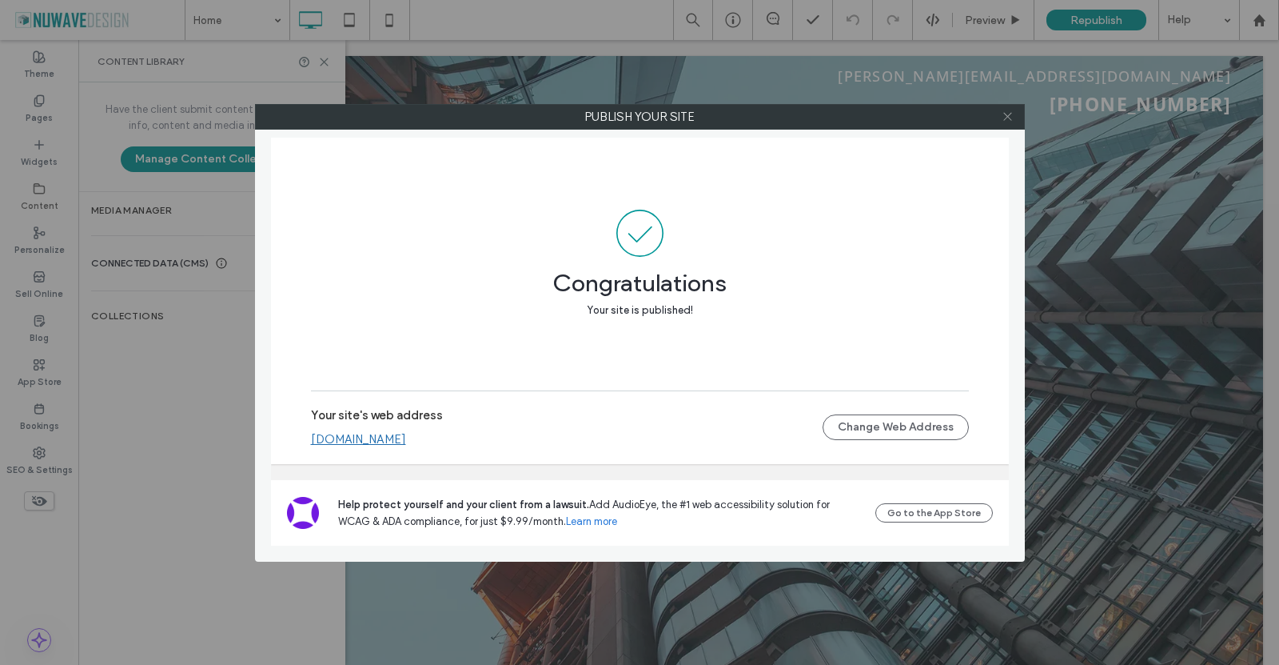
click at [1008, 118] on icon at bounding box center [1008, 116] width 12 height 12
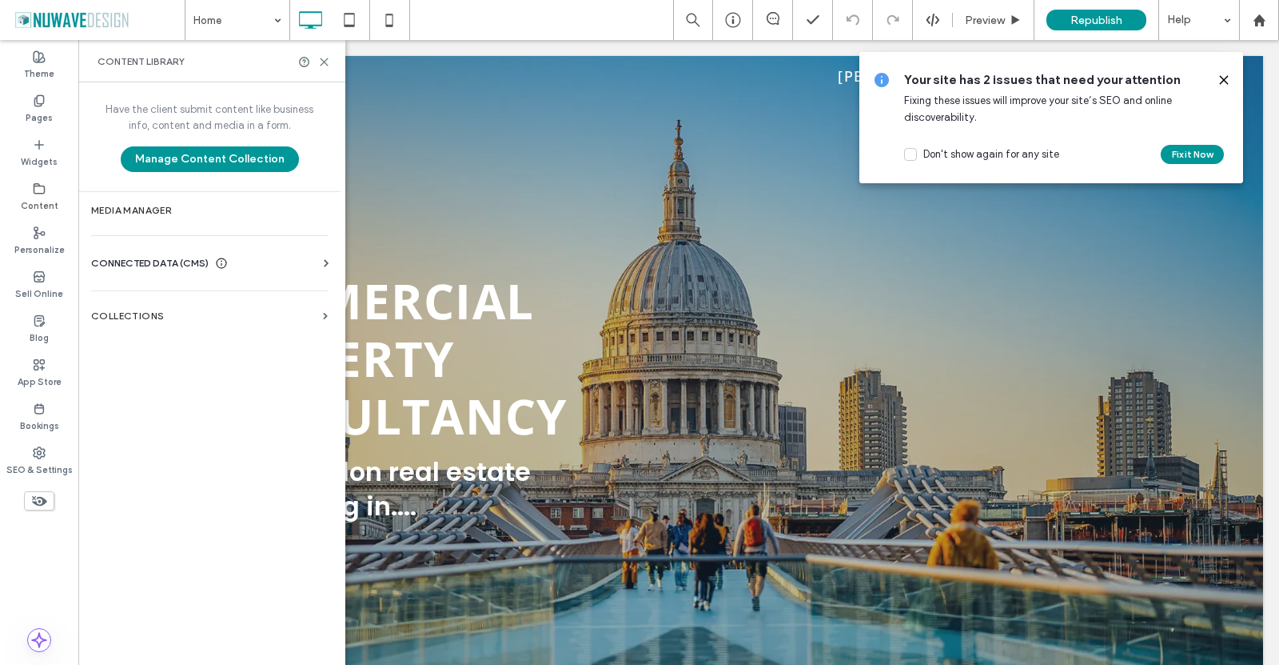
drag, startPoint x: 1227, startPoint y: 82, endPoint x: 1168, endPoint y: 10, distance: 92.6
click at [1227, 82] on icon at bounding box center [1224, 80] width 13 height 13
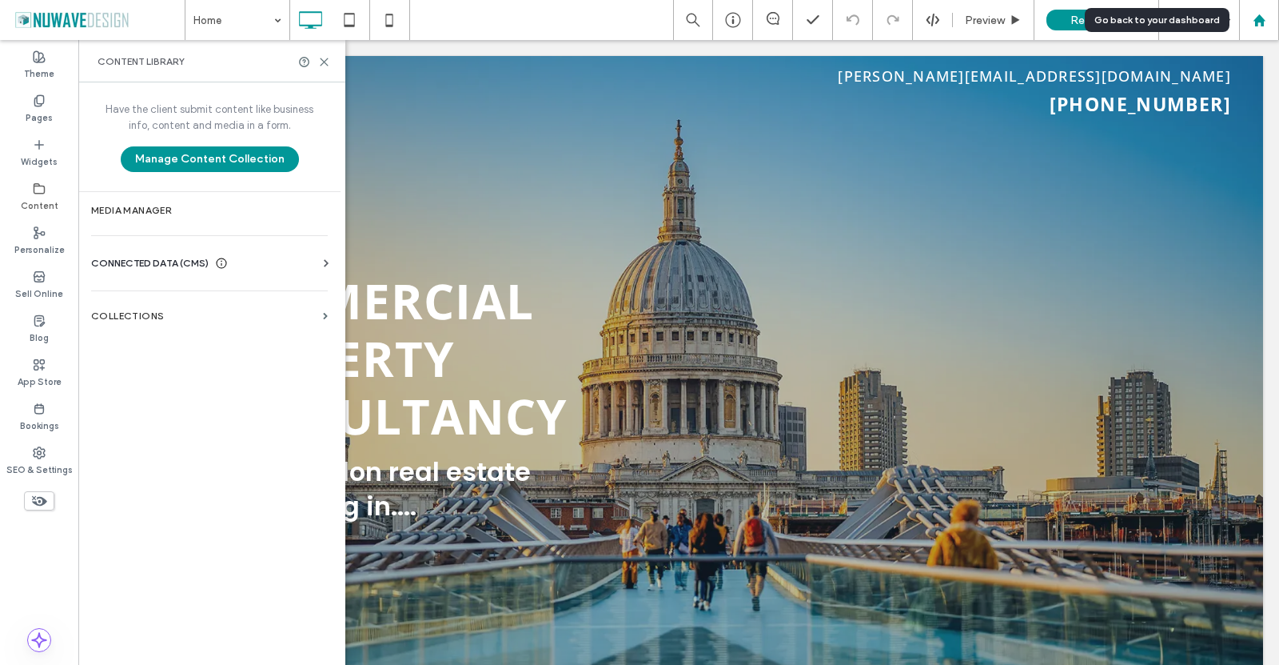
click at [1259, 19] on use at bounding box center [1259, 20] width 12 height 12
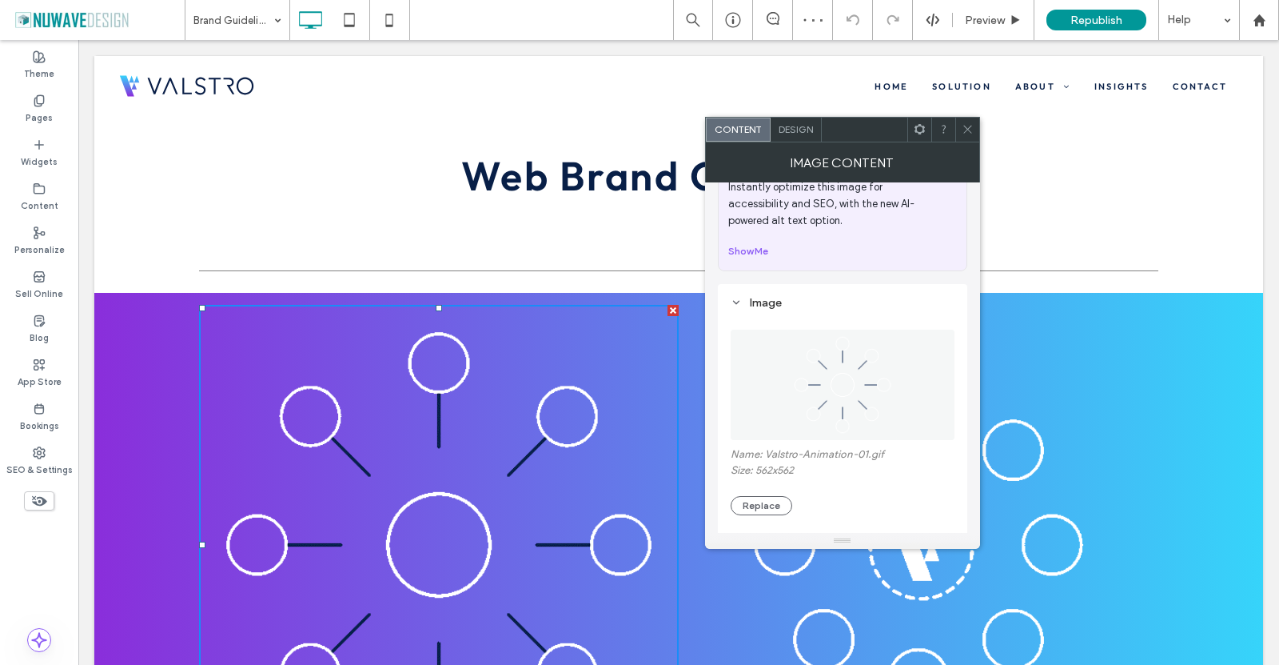
scroll to position [160, 0]
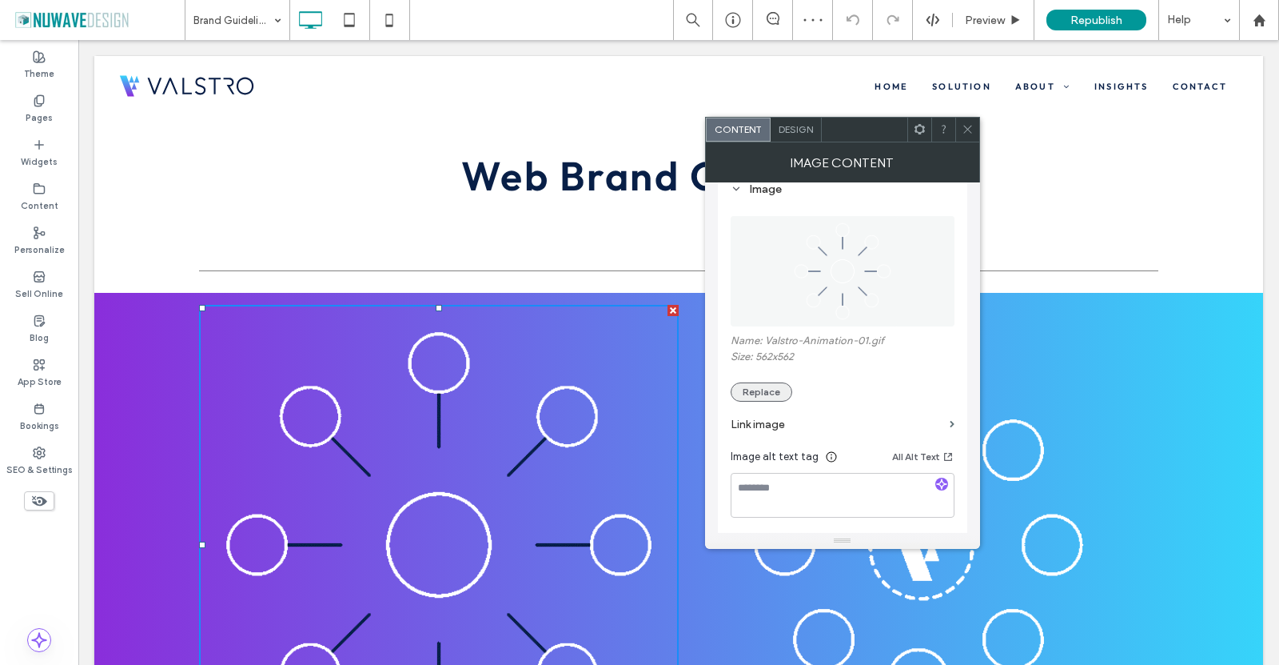
click at [776, 388] on button "Replace" at bounding box center [762, 391] width 62 height 19
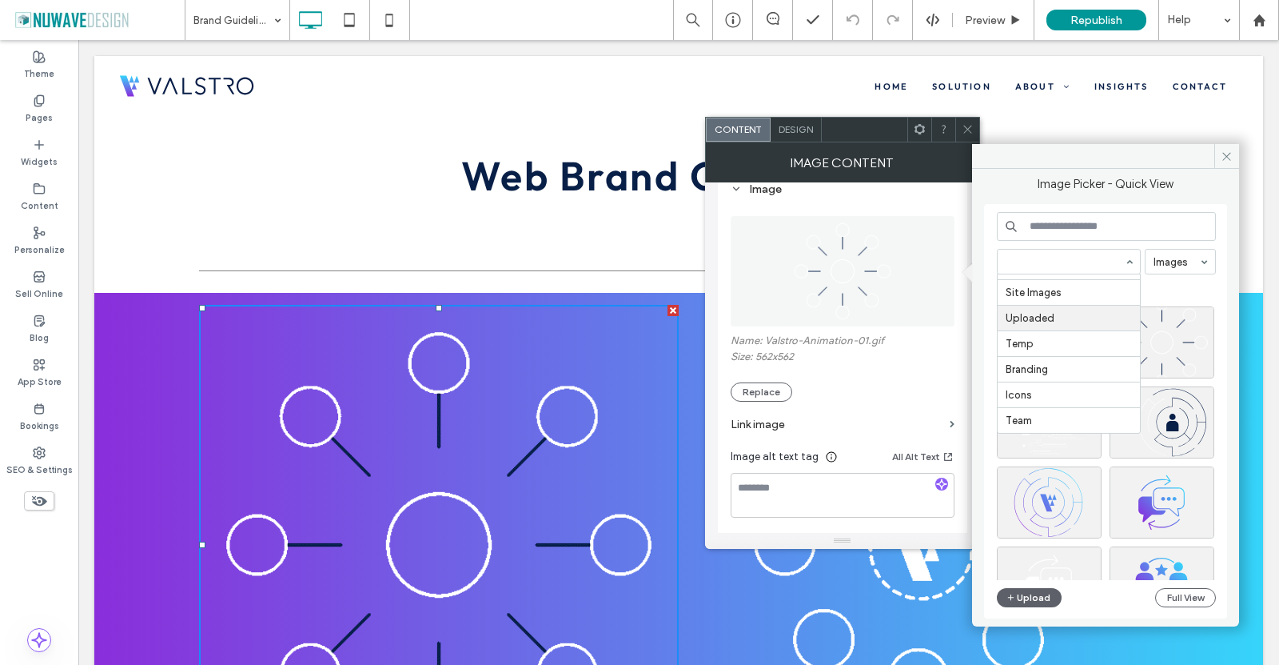
scroll to position [78, 0]
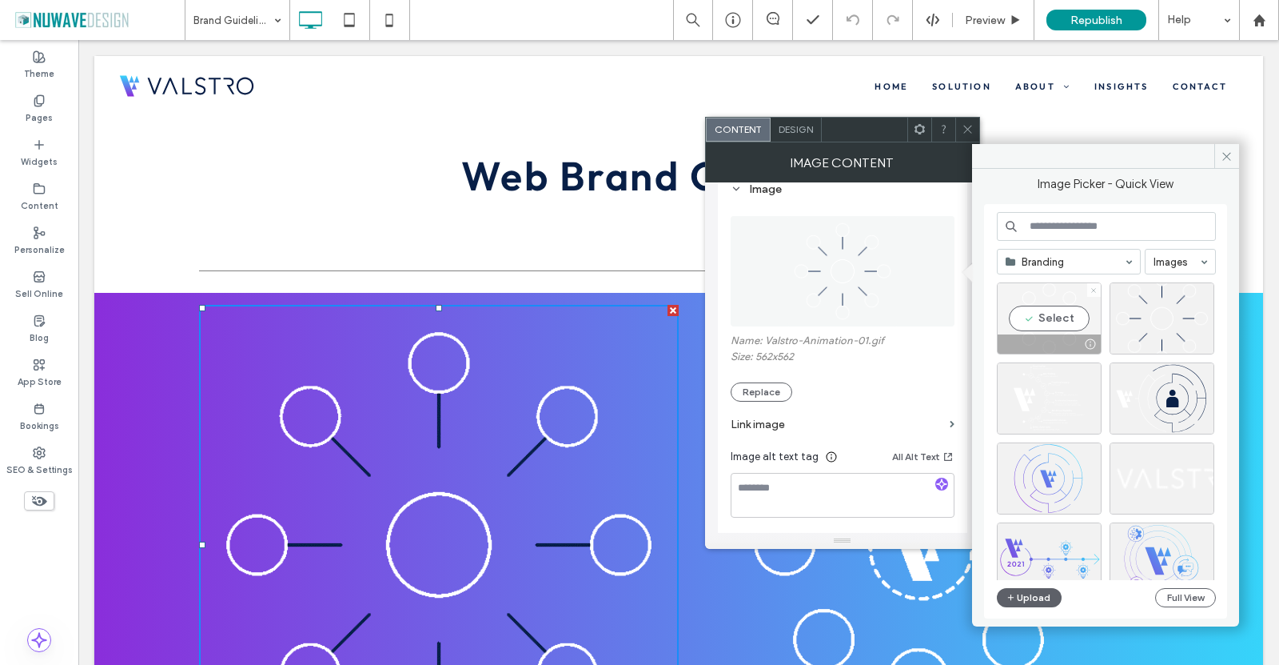
click at [1093, 288] on icon at bounding box center [1094, 290] width 6 height 6
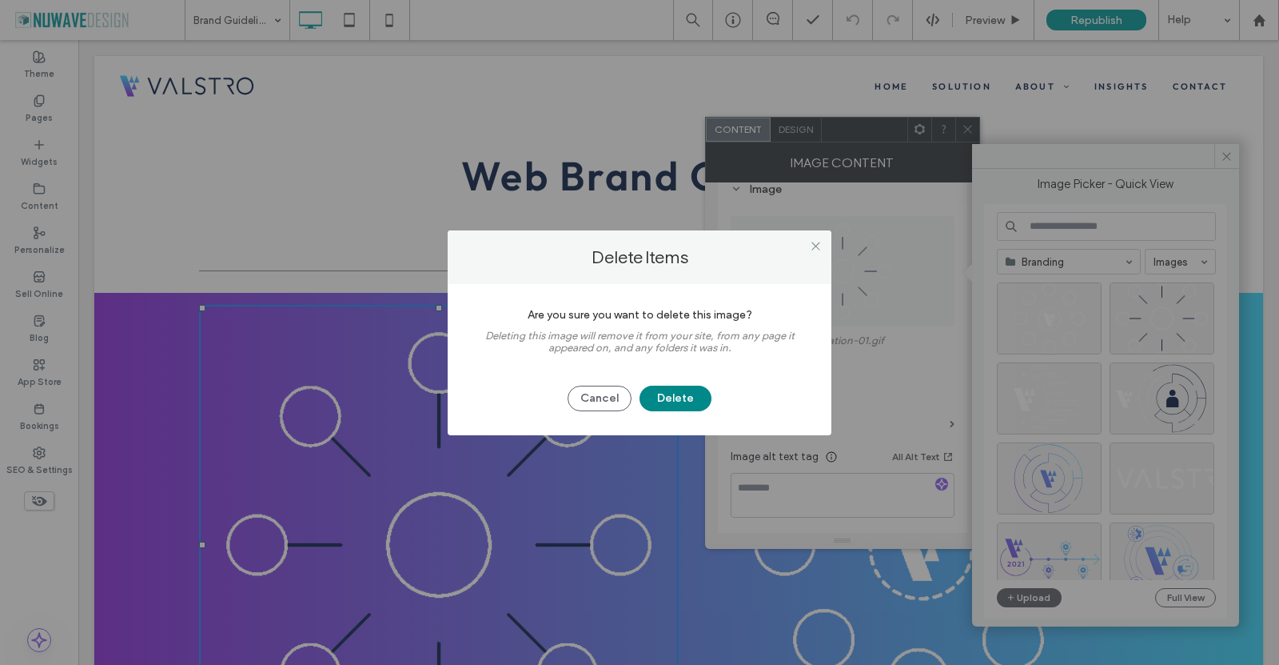
click at [699, 392] on button "Delete" at bounding box center [676, 398] width 72 height 26
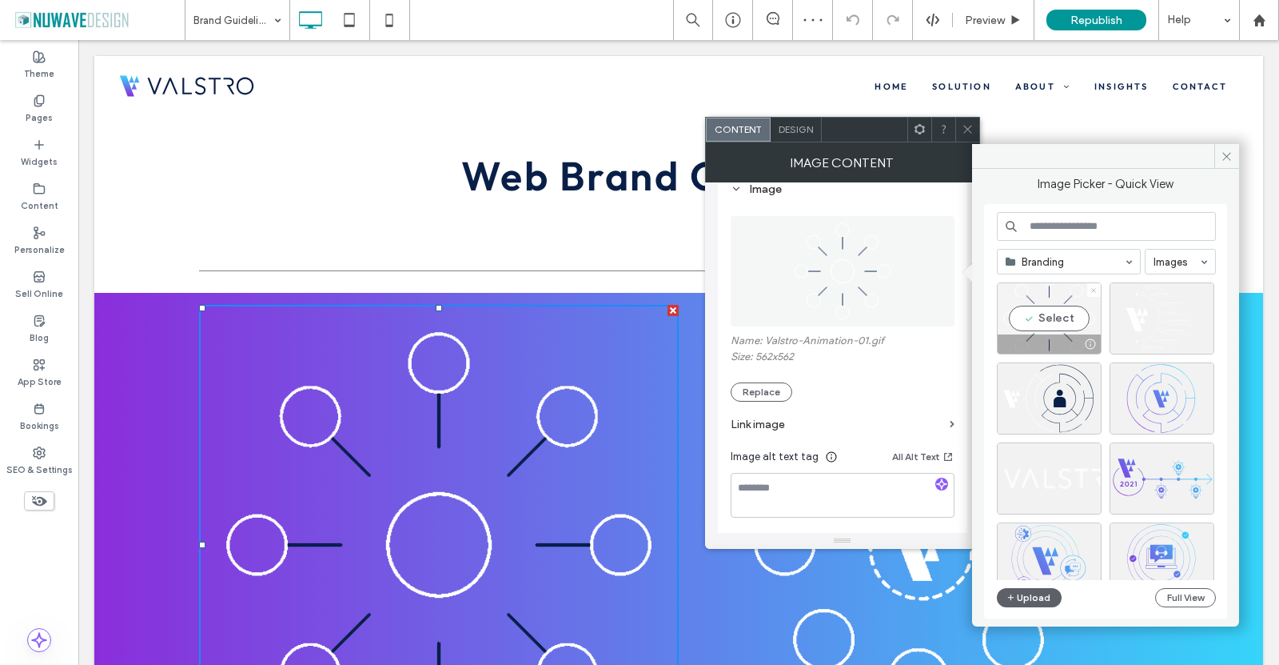
click at [1092, 290] on icon at bounding box center [1094, 290] width 6 height 6
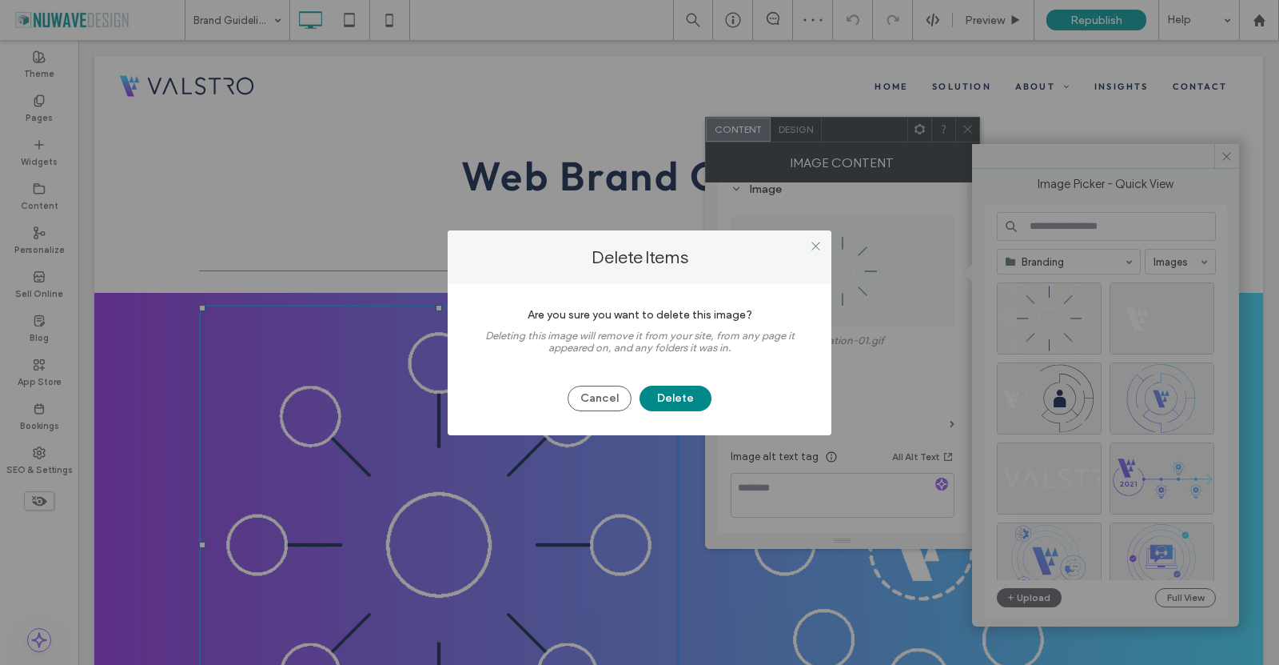
click at [704, 401] on button "Delete" at bounding box center [676, 398] width 72 height 26
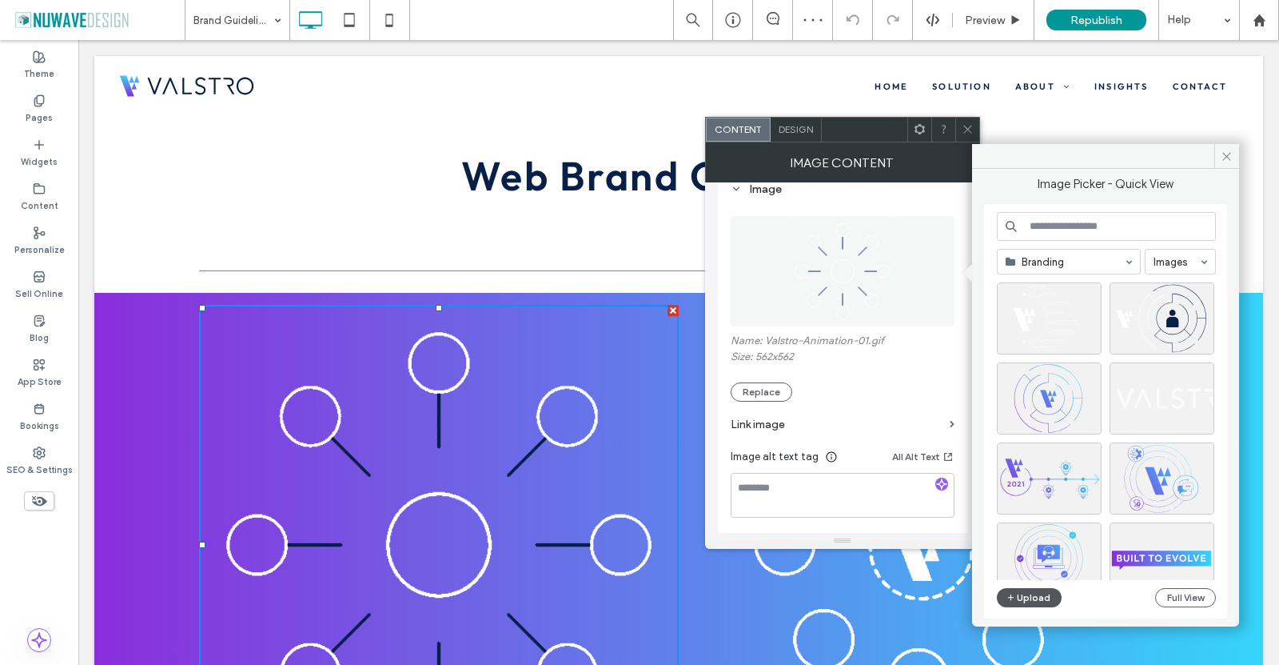
click at [1022, 597] on button "Upload" at bounding box center [1030, 597] width 66 height 19
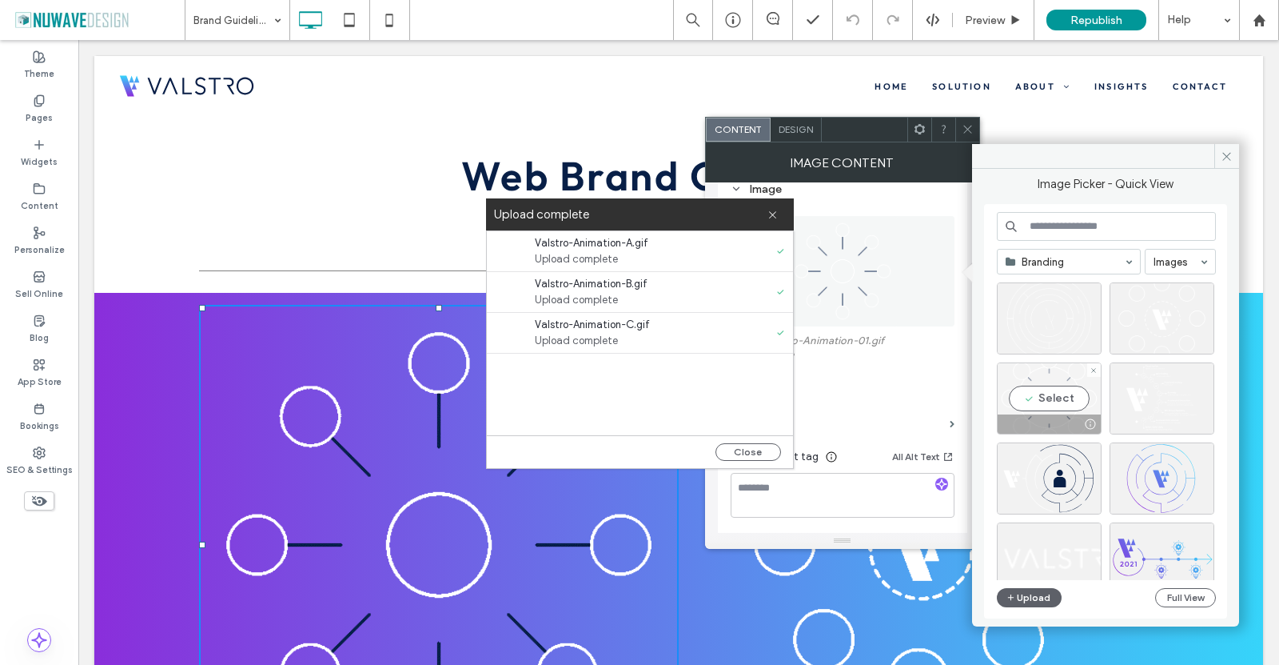
click at [1050, 401] on div "Select" at bounding box center [1049, 398] width 105 height 72
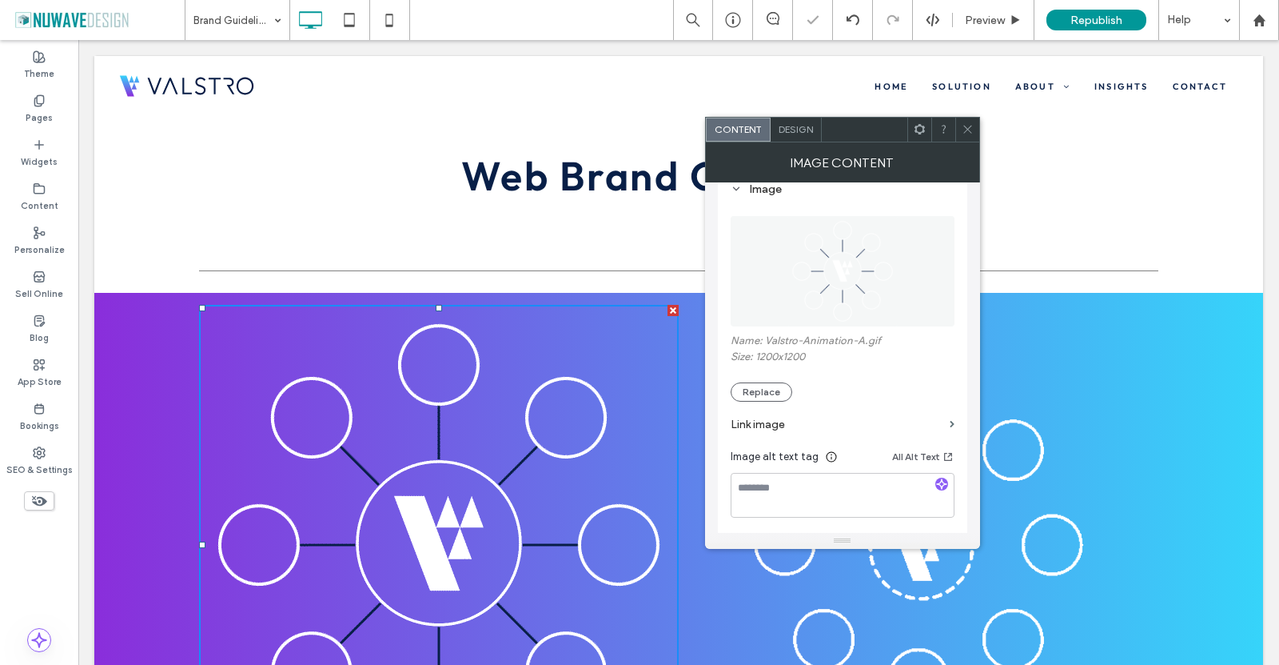
click at [972, 124] on icon at bounding box center [968, 129] width 12 height 12
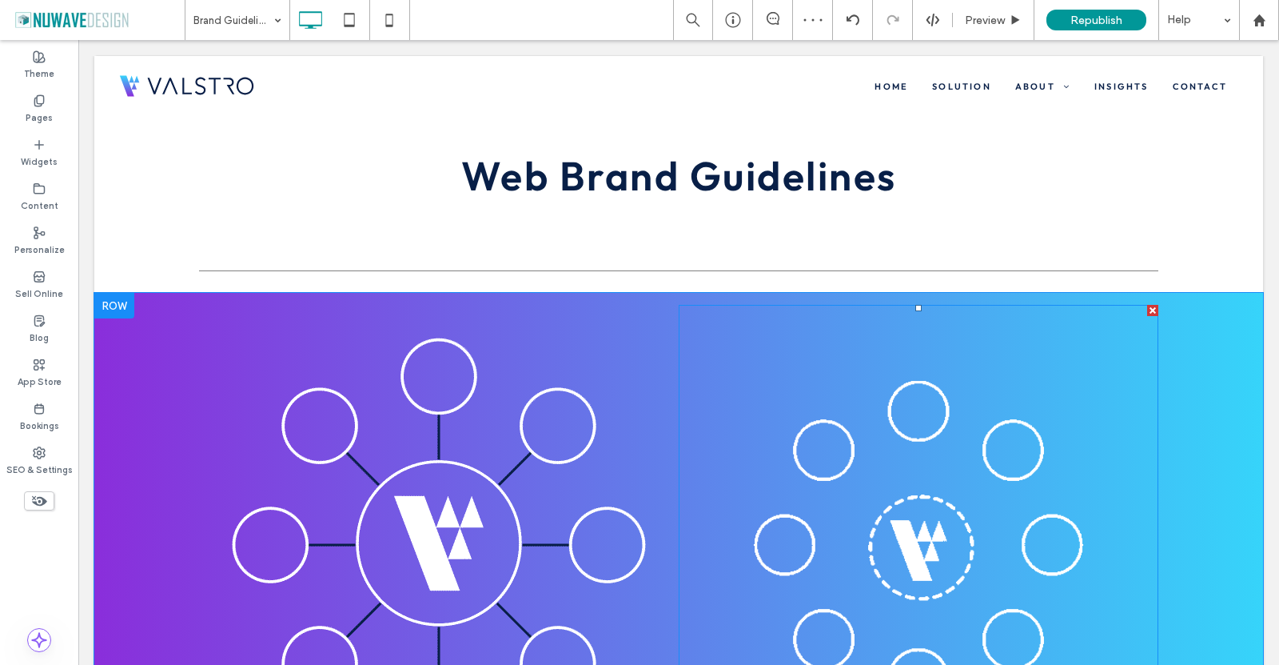
click at [816, 509] on img at bounding box center [919, 545] width 480 height 480
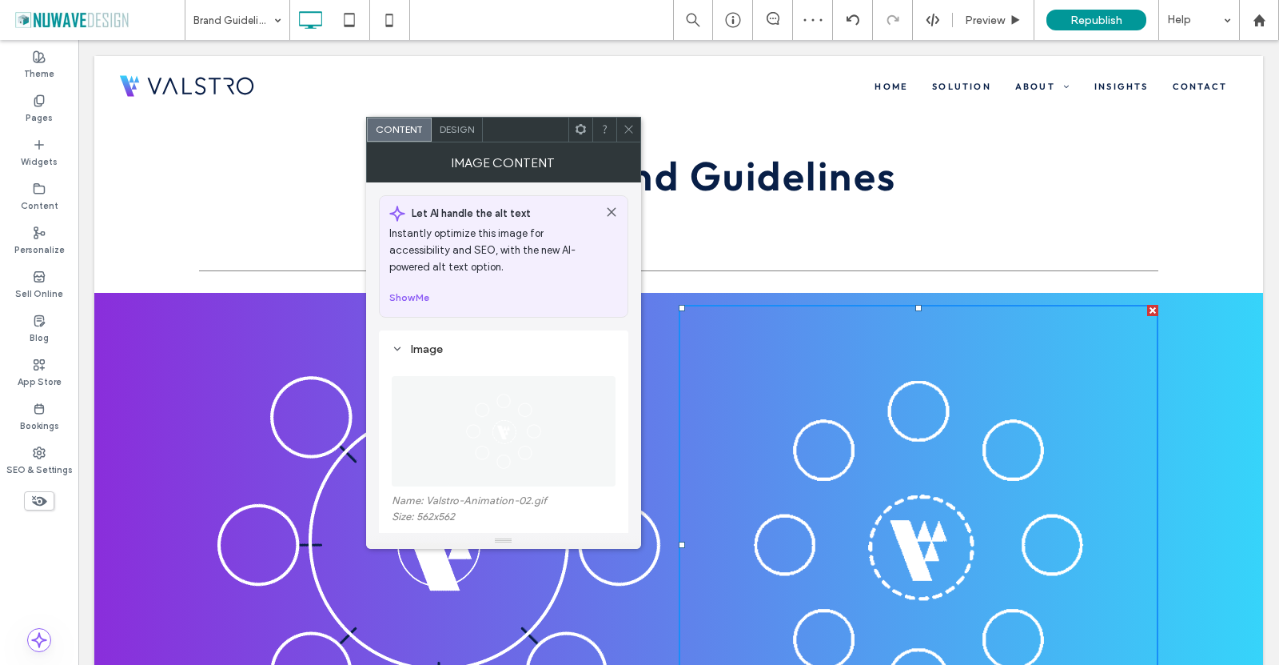
click at [632, 136] on span at bounding box center [629, 130] width 12 height 24
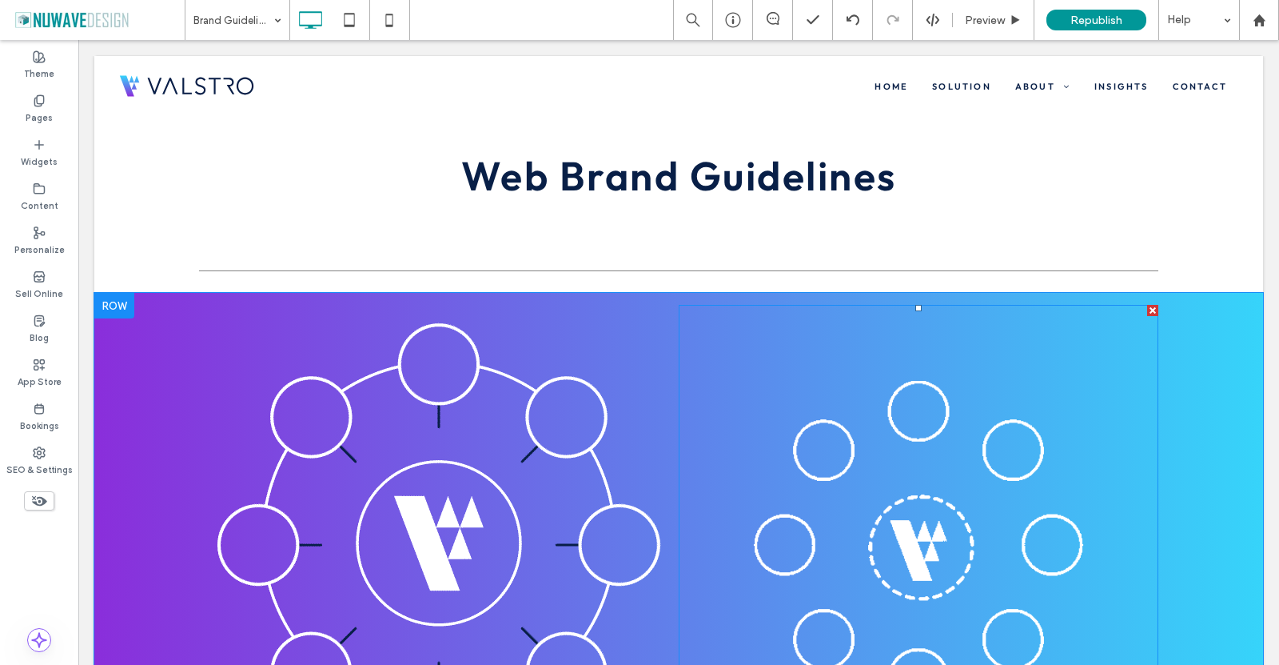
click at [908, 421] on img at bounding box center [919, 545] width 480 height 480
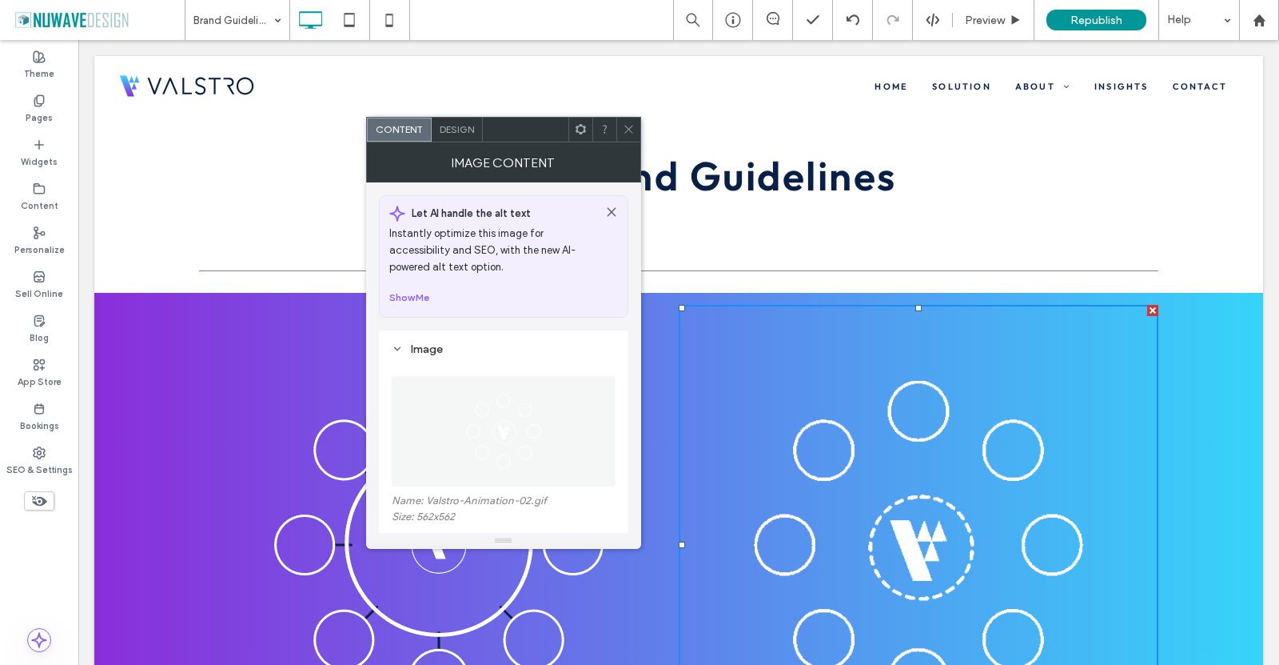
scroll to position [80, 0]
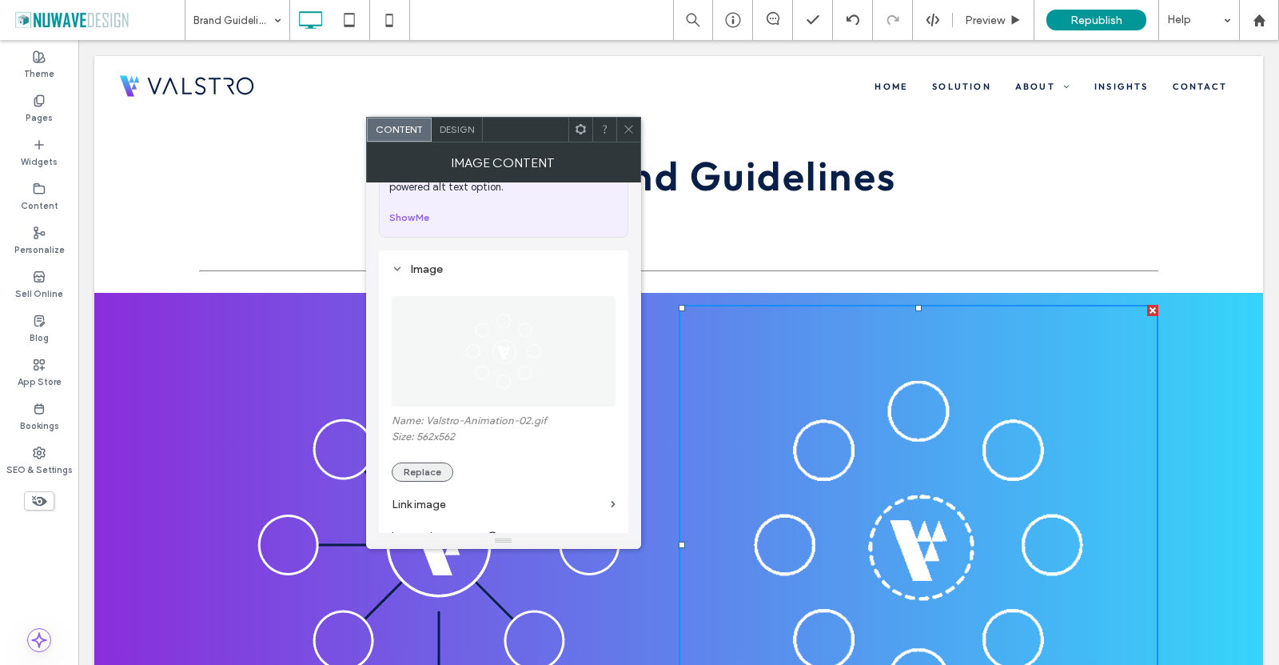
click at [441, 467] on button "Replace" at bounding box center [423, 471] width 62 height 19
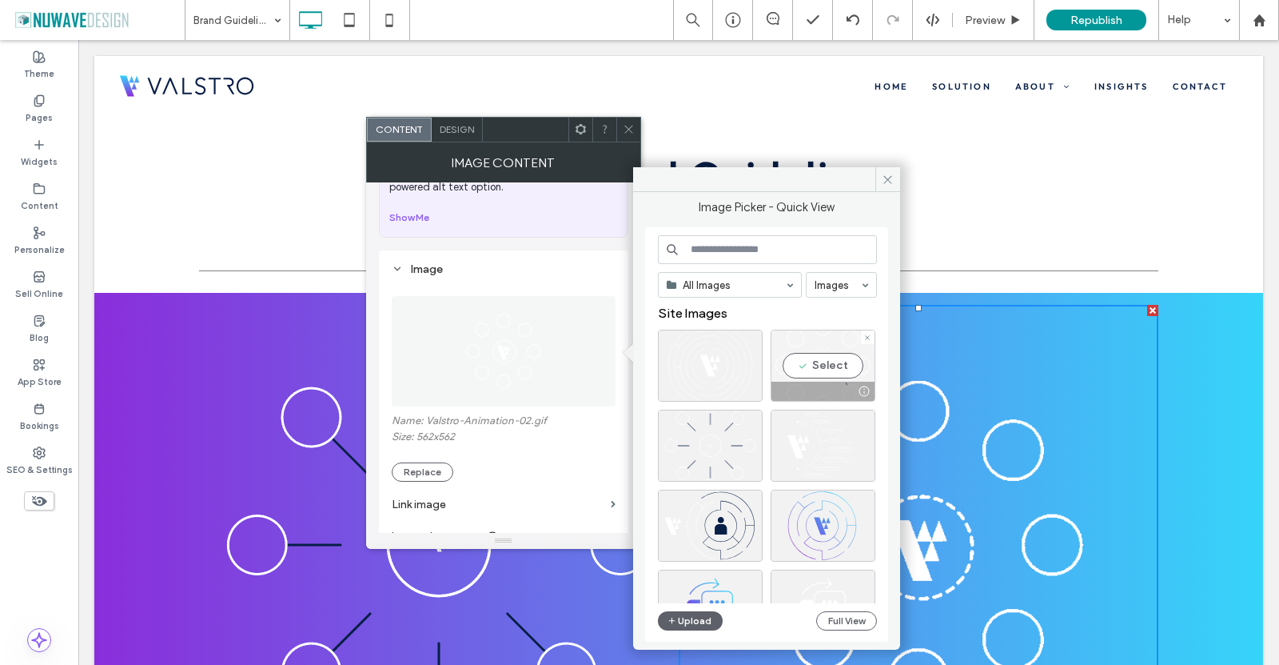
click at [809, 373] on div "Select" at bounding box center [823, 365] width 105 height 72
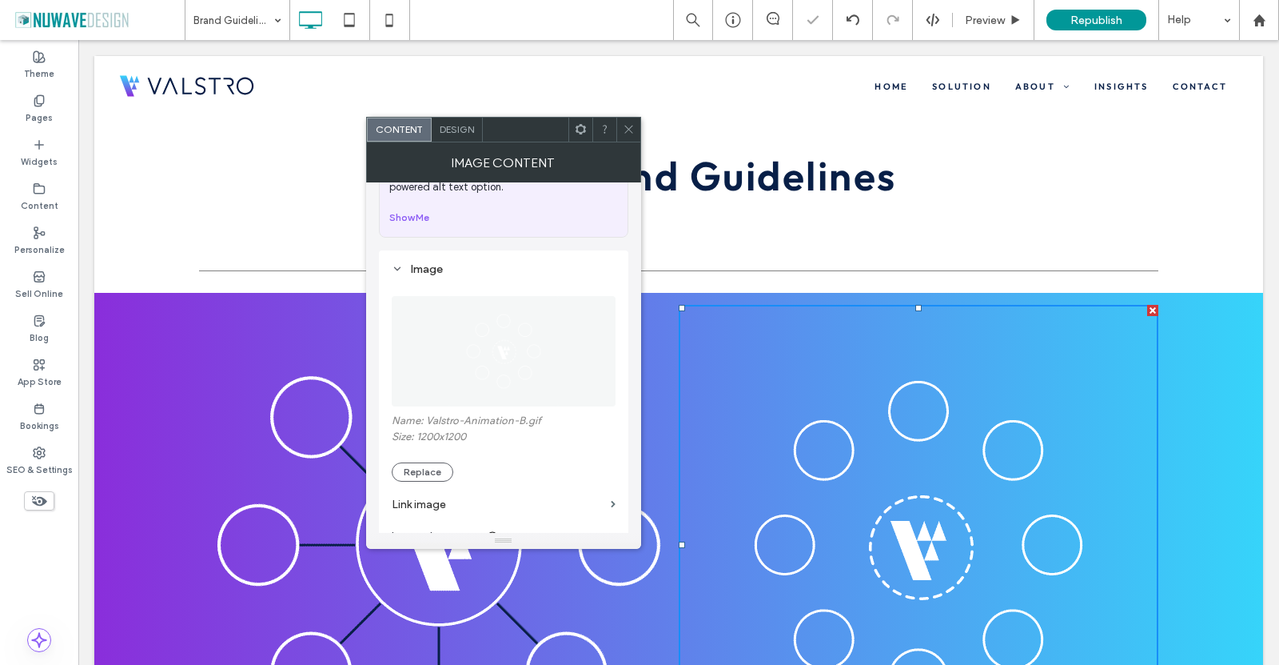
click at [630, 125] on icon at bounding box center [629, 129] width 12 height 12
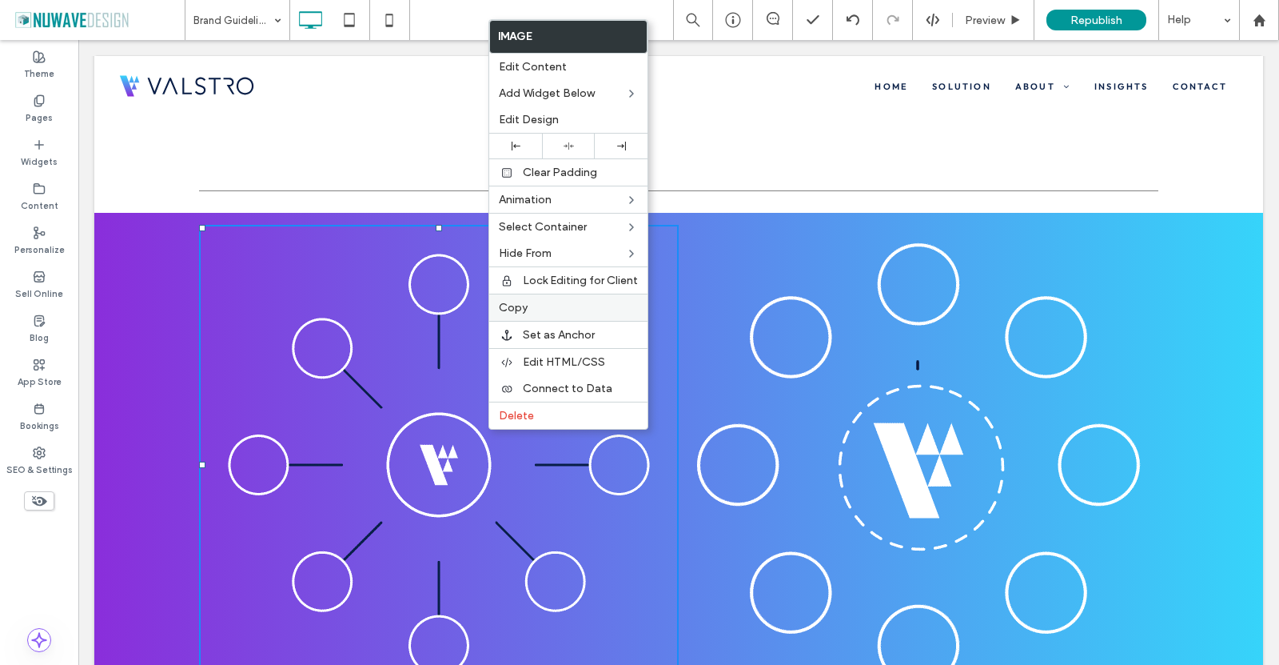
click at [537, 308] on label "Copy" at bounding box center [568, 308] width 139 height 14
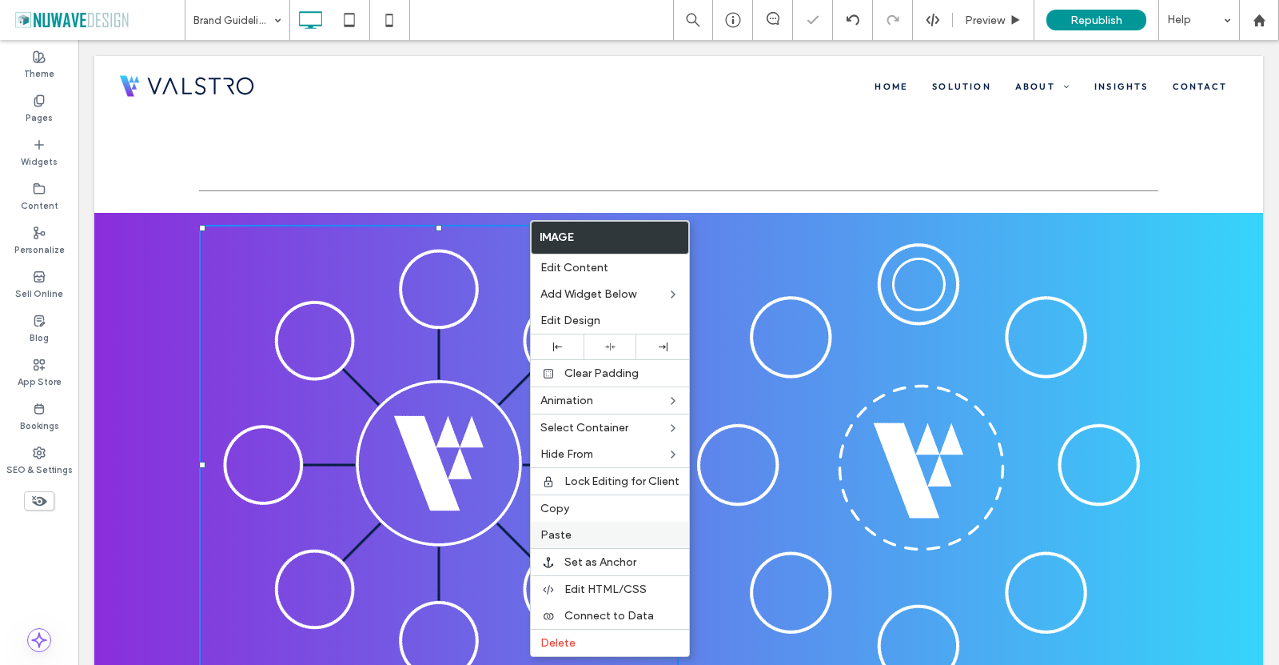
click at [581, 521] on div "Paste" at bounding box center [610, 534] width 158 height 26
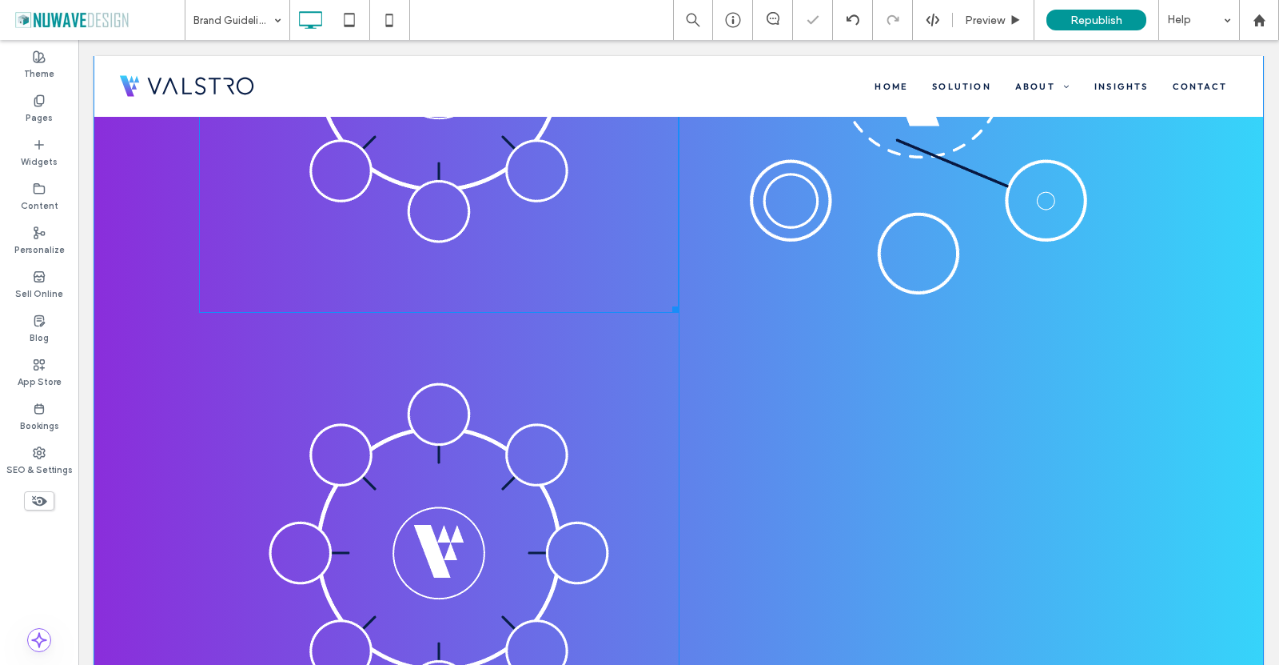
scroll to position [480, 0]
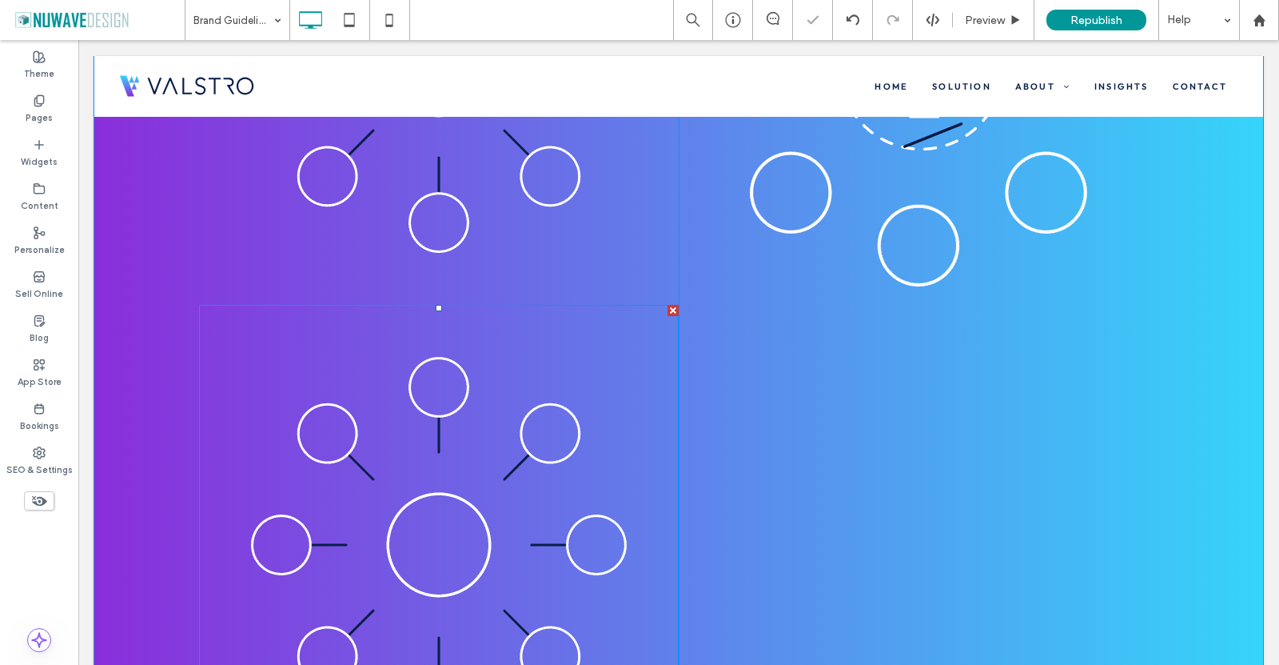
click at [540, 511] on img at bounding box center [439, 545] width 480 height 480
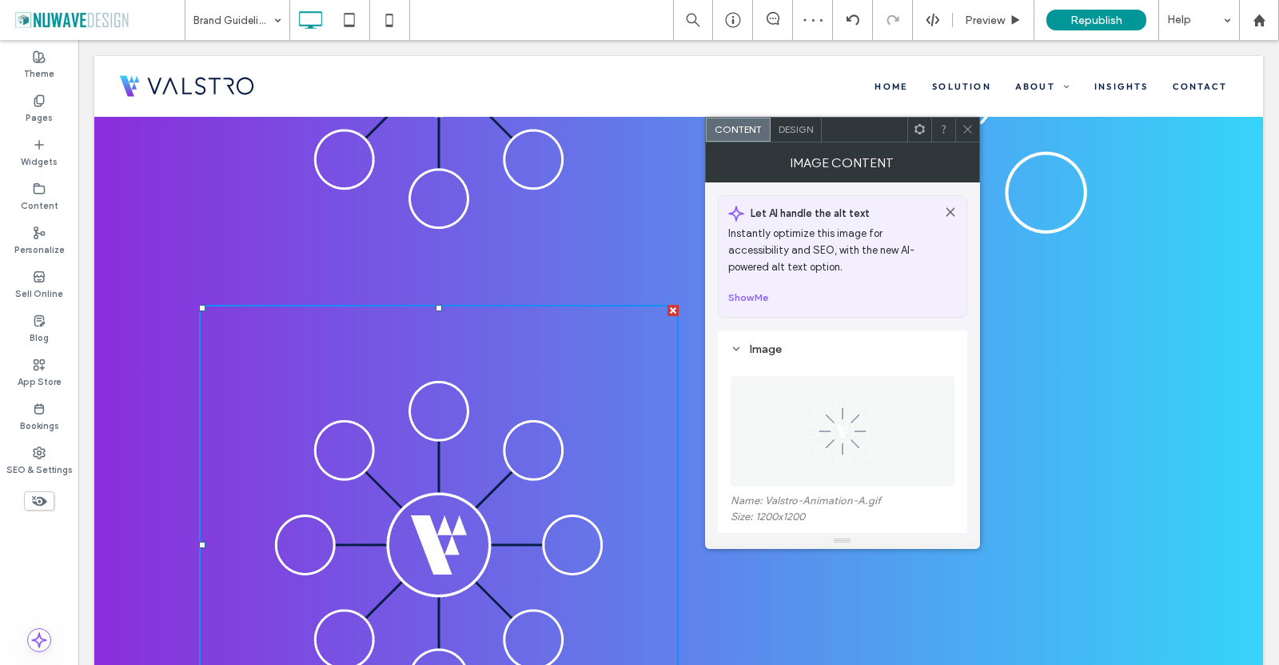
click at [830, 477] on img at bounding box center [843, 431] width 110 height 110
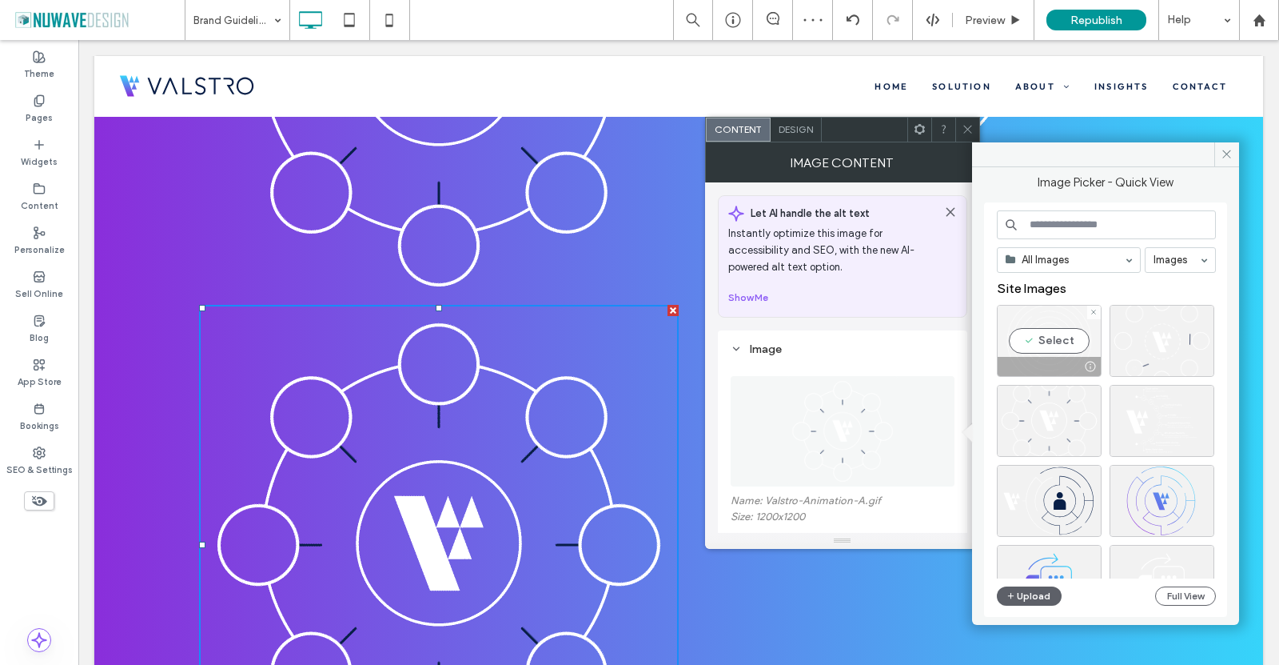
click at [1052, 335] on div "Select" at bounding box center [1049, 341] width 105 height 72
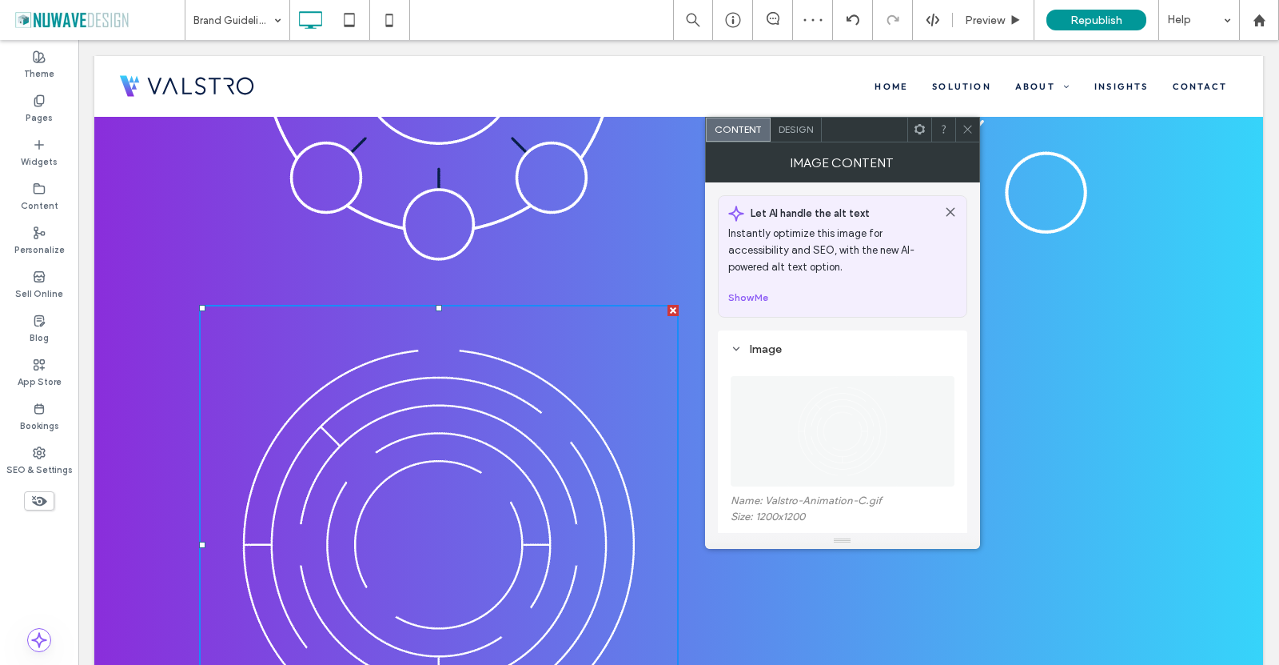
click at [977, 122] on div at bounding box center [968, 130] width 24 height 24
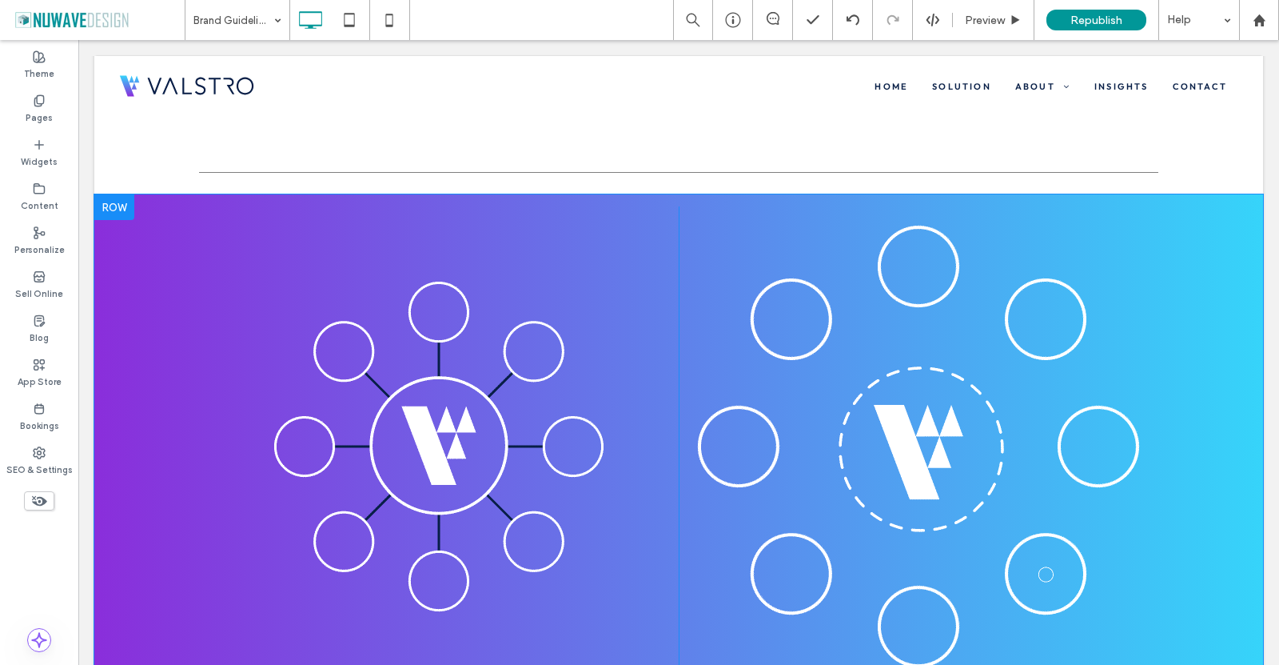
scroll to position [80, 0]
